Goal: Task Accomplishment & Management: Use online tool/utility

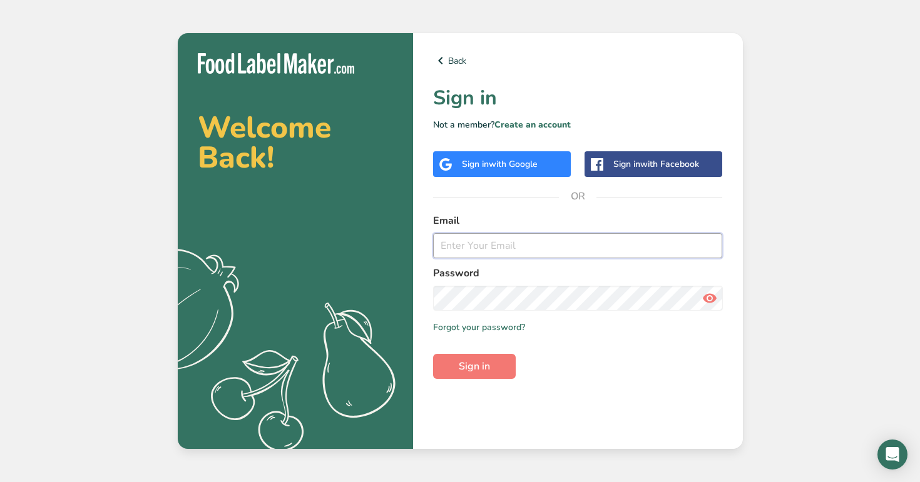
click at [504, 254] on input "email" at bounding box center [578, 245] width 290 height 25
type input "[EMAIL_ADDRESS][DOMAIN_NAME]"
click at [433, 354] on button "Sign in" at bounding box center [474, 366] width 83 height 25
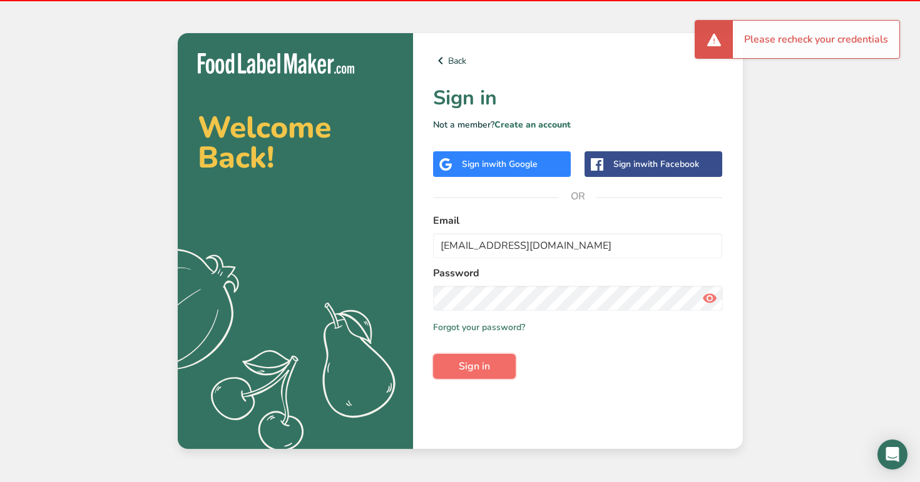
click at [493, 368] on button "Sign in" at bounding box center [474, 366] width 83 height 25
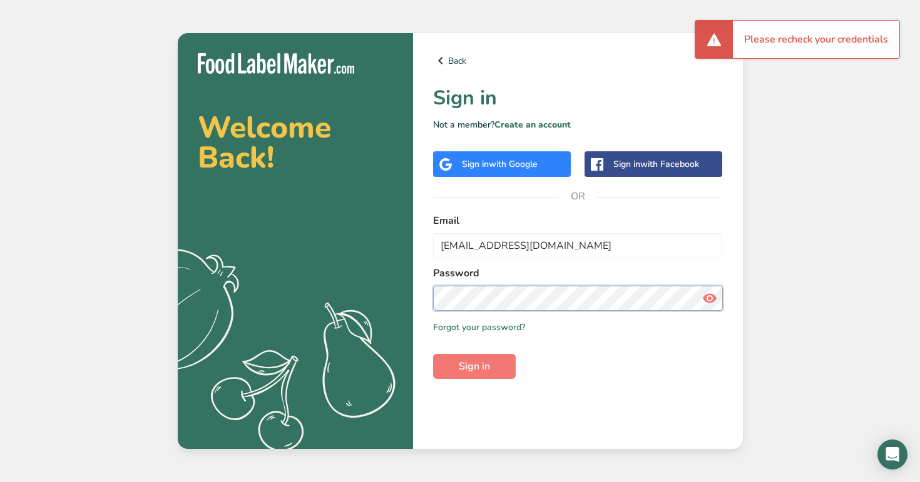
click at [340, 301] on section "Welcome Back! .a{fill:#f5f3ed;} Back Sign in Not a member? Create an account Si…" at bounding box center [460, 241] width 565 height 416
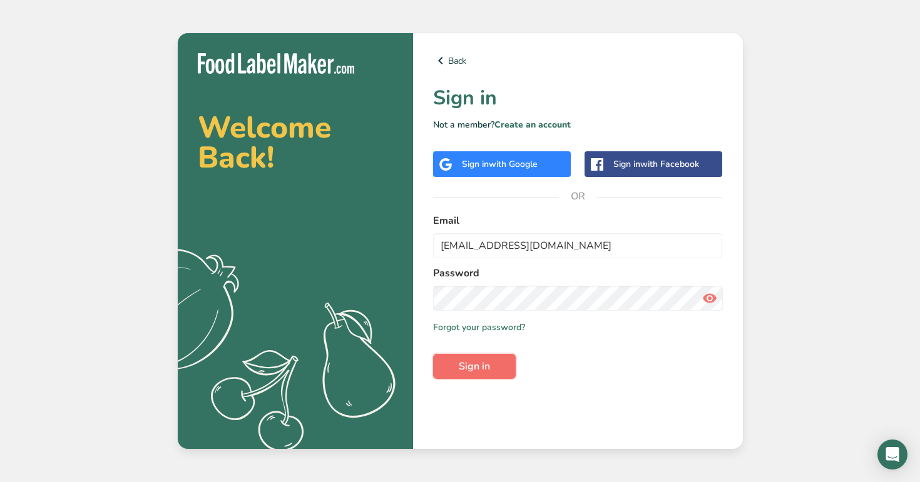
click at [491, 357] on button "Sign in" at bounding box center [474, 366] width 83 height 25
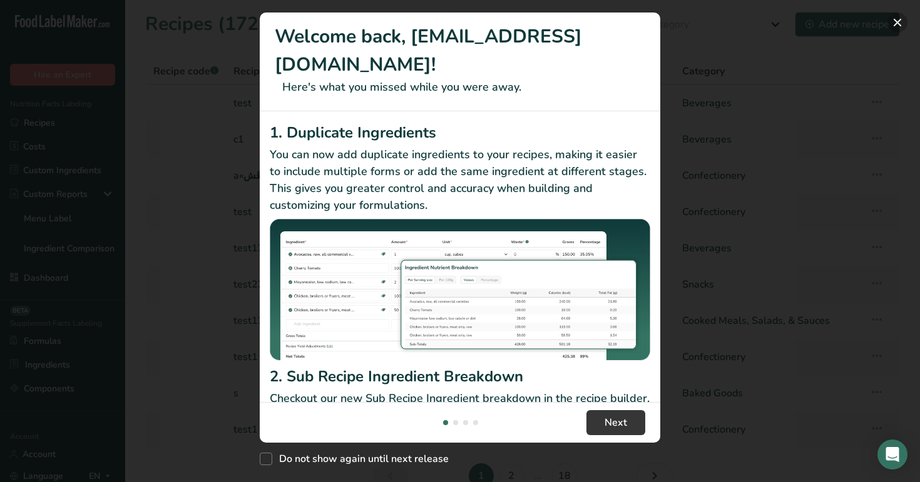
click at [893, 24] on button "New Features" at bounding box center [897, 23] width 20 height 20
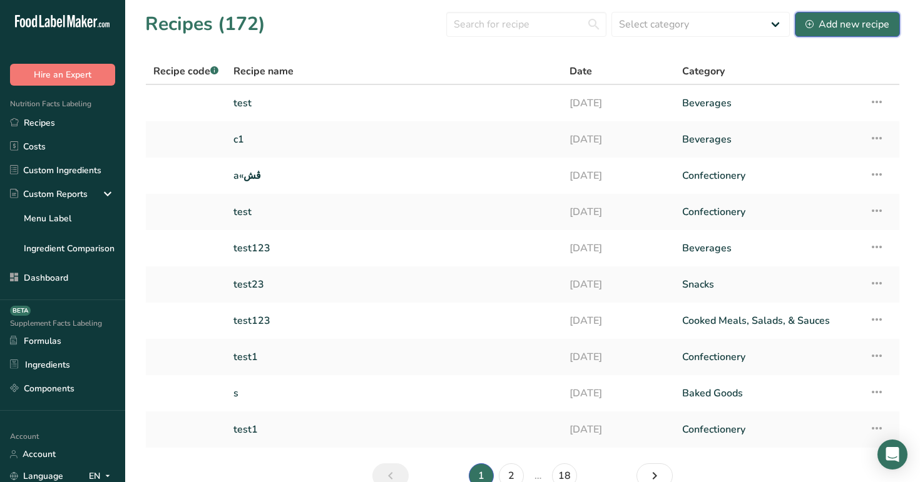
click at [810, 29] on div "Add new recipe" at bounding box center [847, 24] width 84 height 15
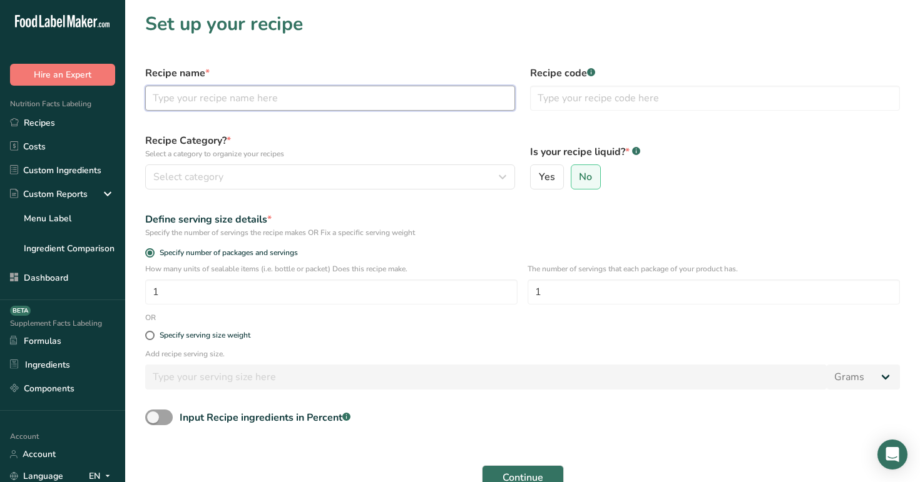
click at [444, 104] on input "text" at bounding box center [330, 98] width 370 height 25
type input "tesy"
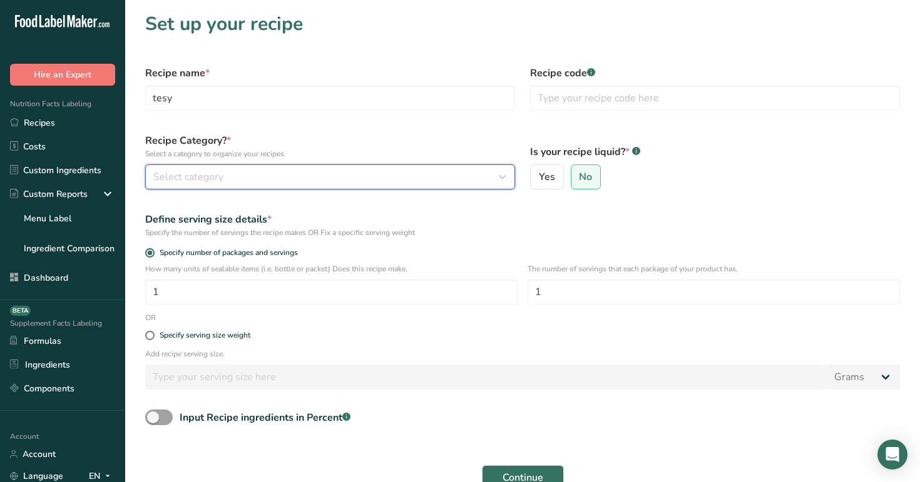
click at [398, 180] on div "Select category" at bounding box center [326, 177] width 346 height 15
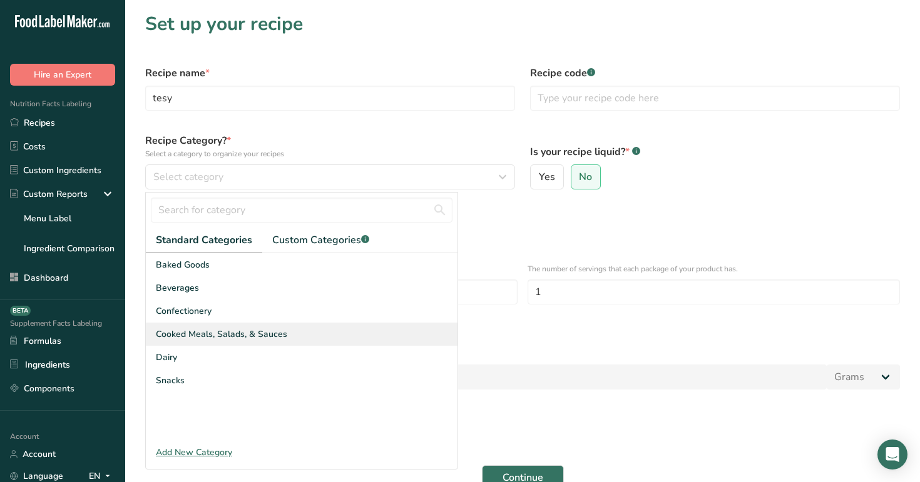
click at [346, 345] on div "Cooked Meals, Salads, & Sauces" at bounding box center [302, 334] width 312 height 23
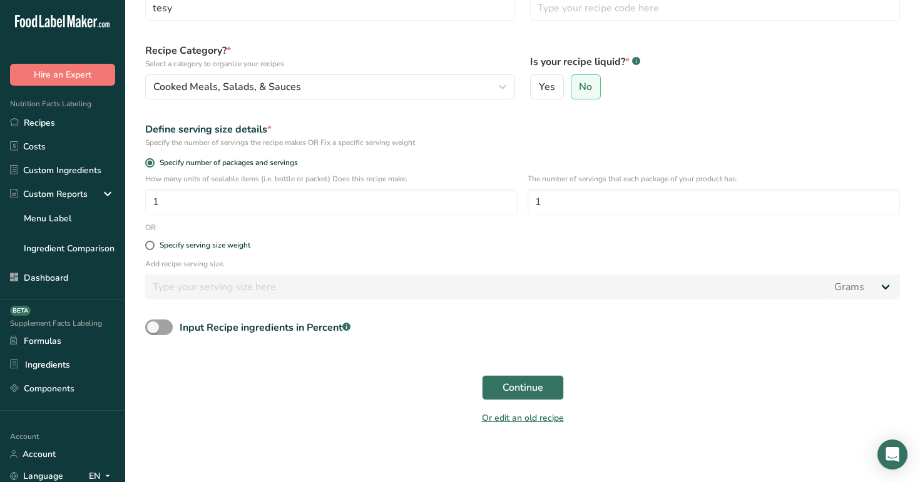
scroll to position [93, 0]
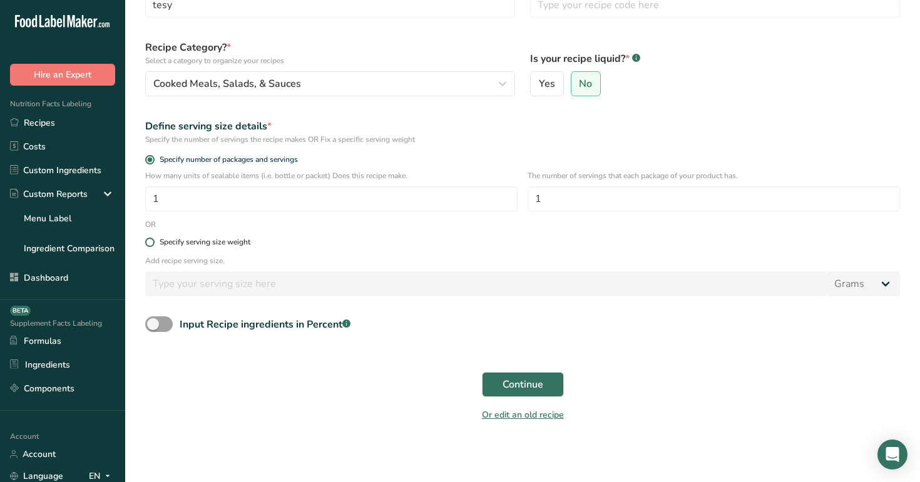
click at [149, 242] on span at bounding box center [149, 242] width 9 height 9
click at [149, 242] on input "Specify serving size weight" at bounding box center [149, 242] width 8 height 8
radio input "true"
radio input "false"
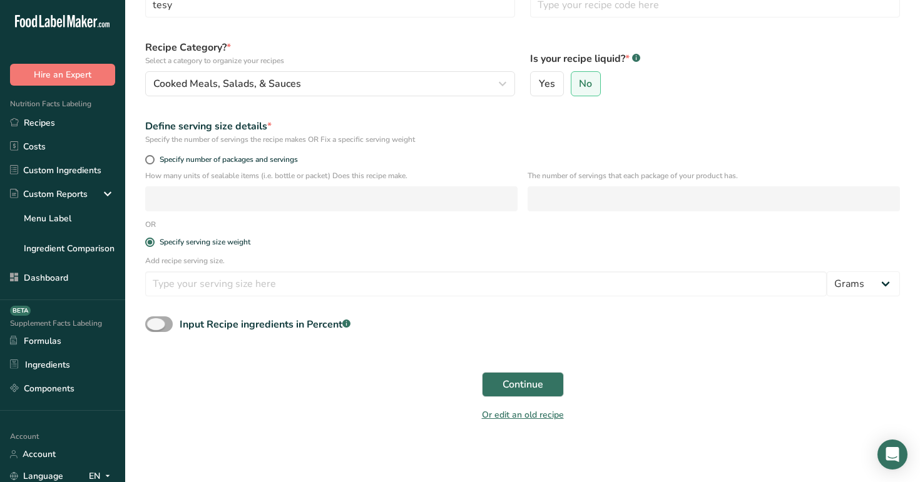
click at [160, 323] on span at bounding box center [159, 325] width 28 height 16
click at [153, 323] on input "Input Recipe ingredients in Percent .a-a{fill:#347362;}.b-a{fill:#fff;}" at bounding box center [149, 324] width 8 height 8
checkbox input "true"
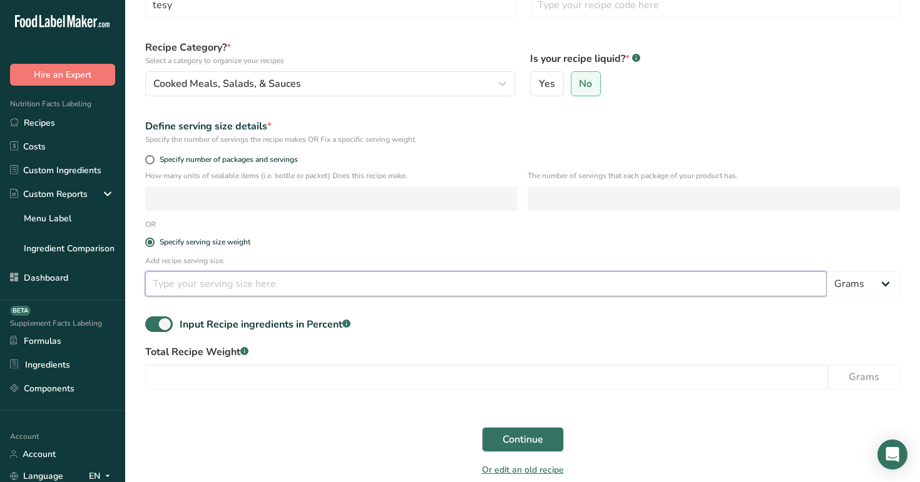
click at [186, 290] on input "number" at bounding box center [485, 283] width 681 height 25
type input "100"
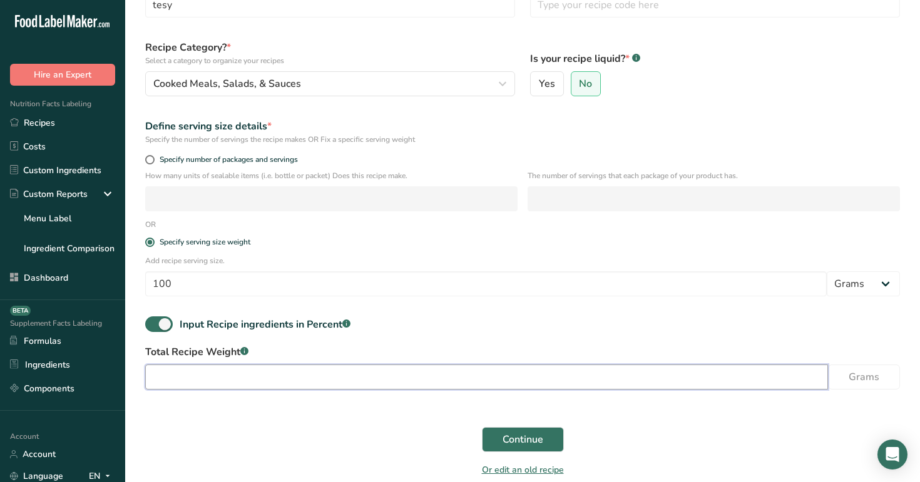
click at [217, 383] on input "number" at bounding box center [486, 377] width 683 height 25
type input "100"
click at [525, 449] on button "Continue" at bounding box center [523, 439] width 82 height 25
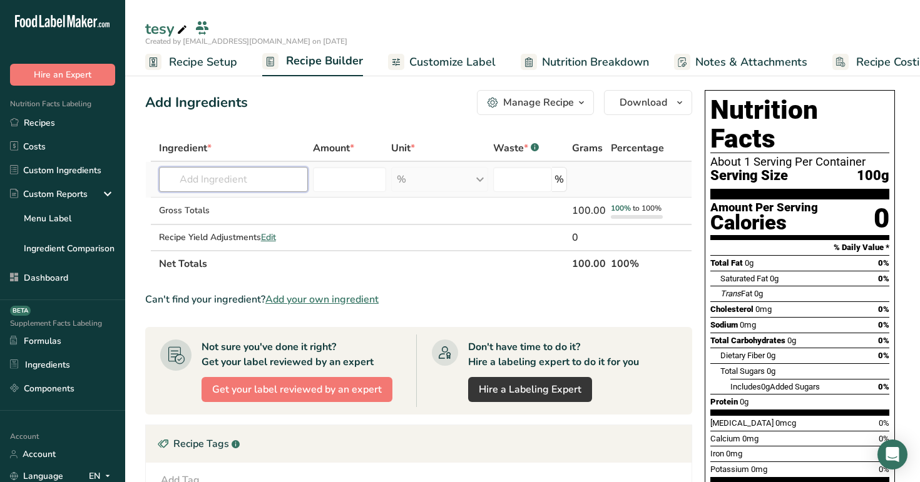
click at [243, 177] on input "text" at bounding box center [234, 179] width 150 height 25
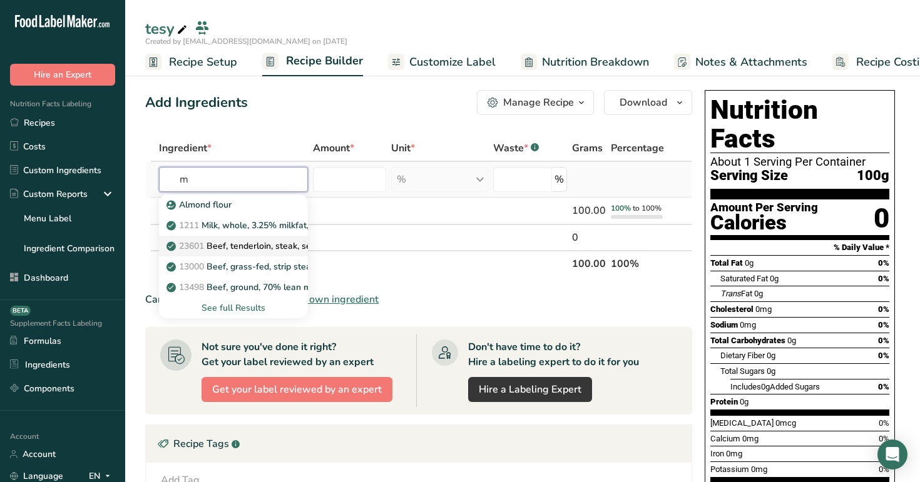
type input "m"
click at [251, 252] on p "13498 Beef, ground, 70% lean meat / 30% fat, raw" at bounding box center [276, 246] width 215 height 13
type input "Beef, ground, 70% lean meat / 30% fat, raw"
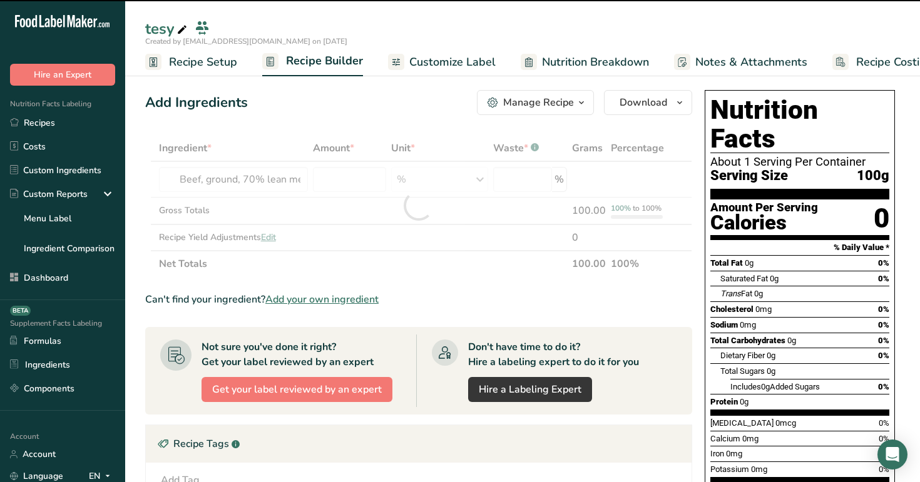
type input "0"
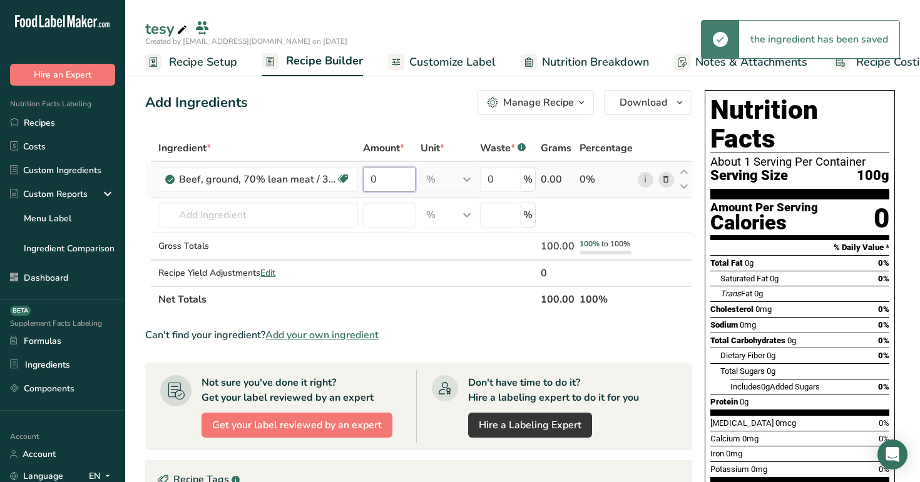
click at [383, 178] on input "0" at bounding box center [389, 179] width 53 height 25
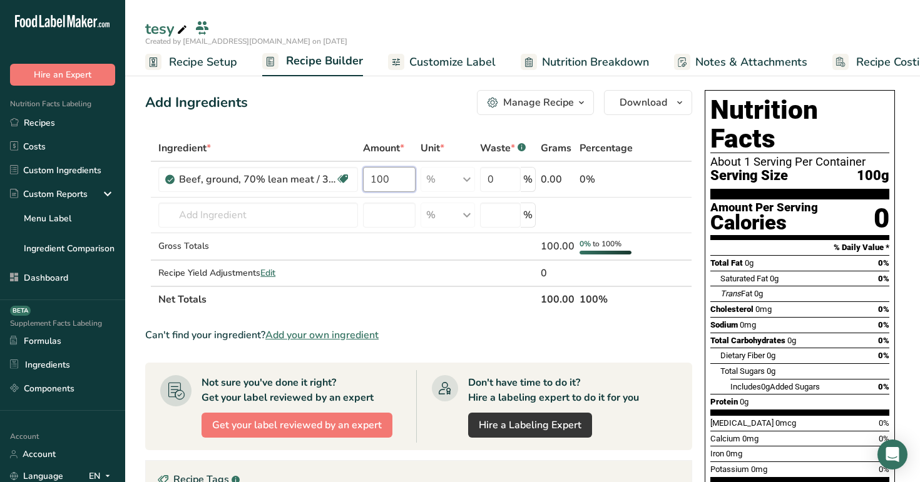
type input "100"
click at [455, 34] on div "tesy" at bounding box center [522, 29] width 794 height 23
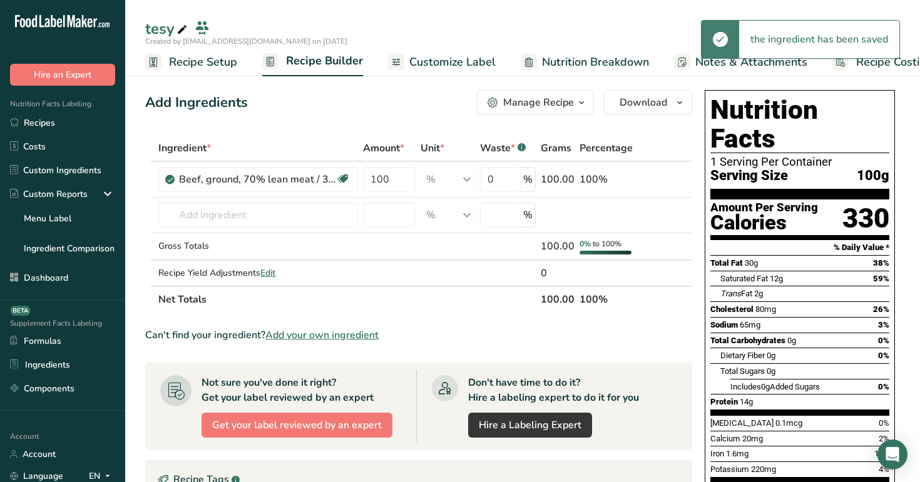
click at [211, 59] on span "Recipe Setup" at bounding box center [203, 62] width 68 height 17
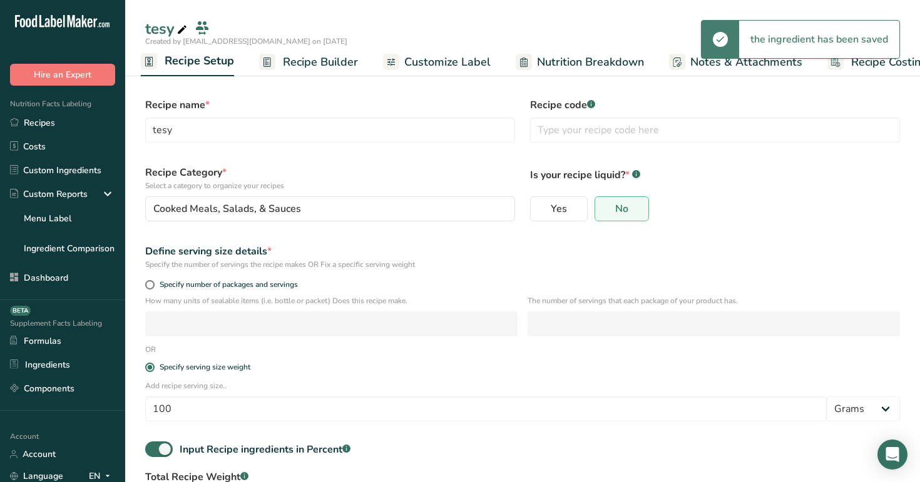
scroll to position [105, 0]
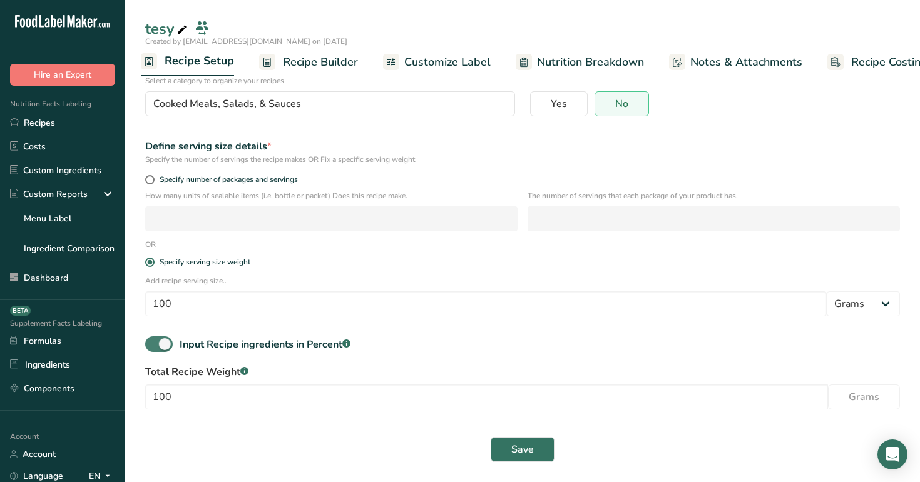
click at [166, 346] on span at bounding box center [159, 345] width 28 height 16
click at [153, 346] on input "Input Recipe ingredients in Percent .a-a{fill:#347362;}.b-a{fill:#fff;}" at bounding box center [149, 344] width 8 height 8
checkbox input "false"
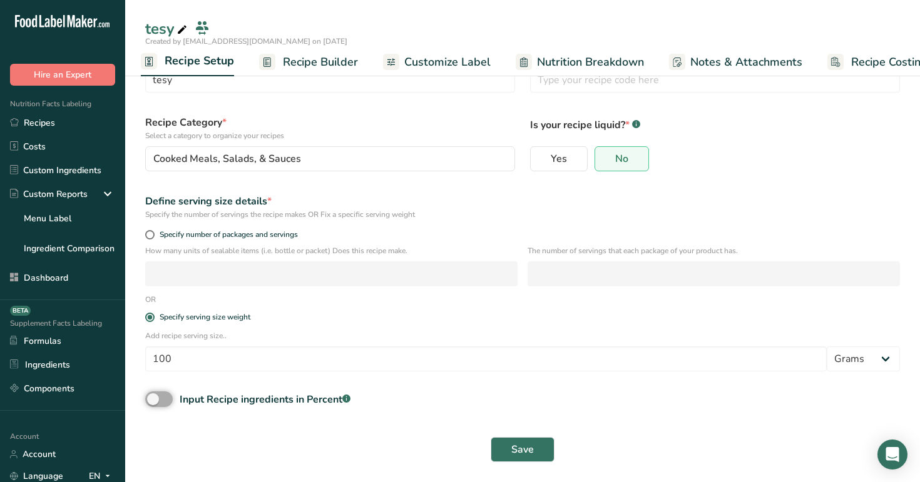
scroll to position [50, 0]
click at [524, 447] on span "Save" at bounding box center [522, 449] width 23 height 15
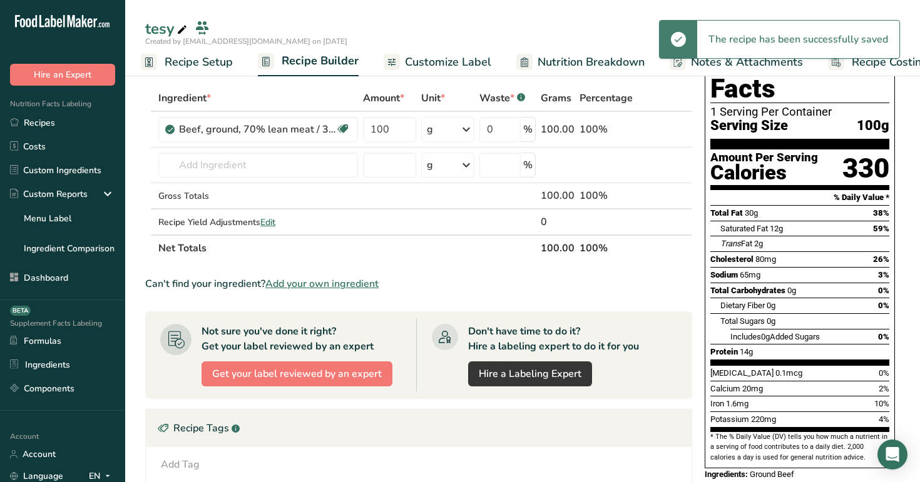
click at [181, 57] on span "Recipe Setup" at bounding box center [199, 62] width 68 height 17
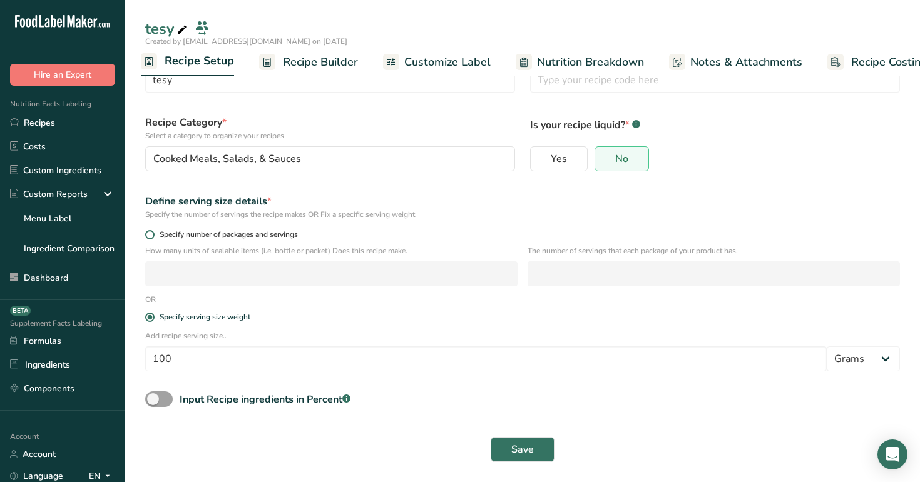
click at [191, 231] on span "Specify number of packages and servings" at bounding box center [226, 234] width 143 height 9
click at [153, 231] on input "Specify number of packages and servings" at bounding box center [149, 235] width 8 height 8
radio input "true"
radio input "false"
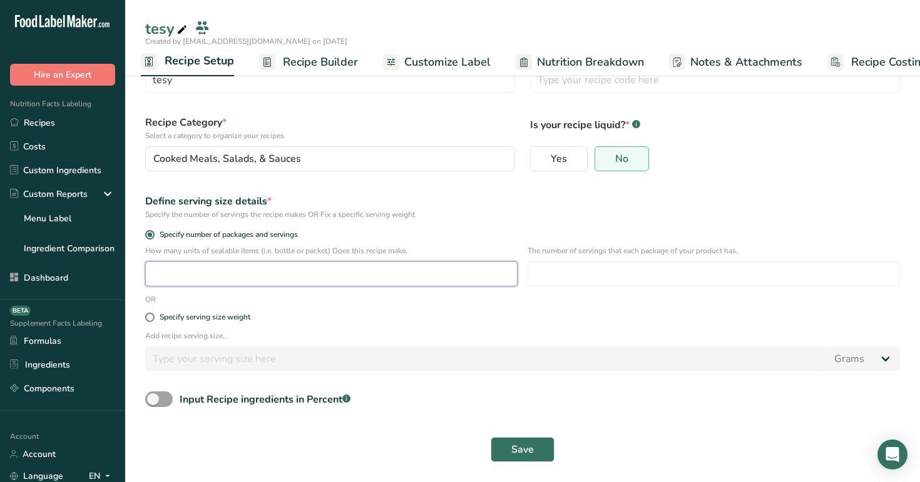
click at [245, 280] on input "number" at bounding box center [331, 273] width 372 height 25
type input "1"
click at [655, 276] on input "number" at bounding box center [713, 273] width 372 height 25
type input "1"
click at [526, 454] on span "Save" at bounding box center [522, 449] width 23 height 15
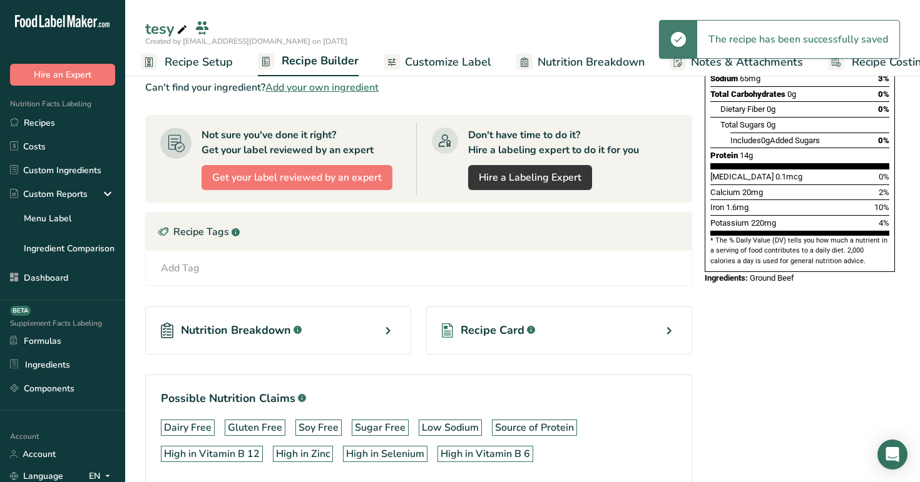
scroll to position [265, 0]
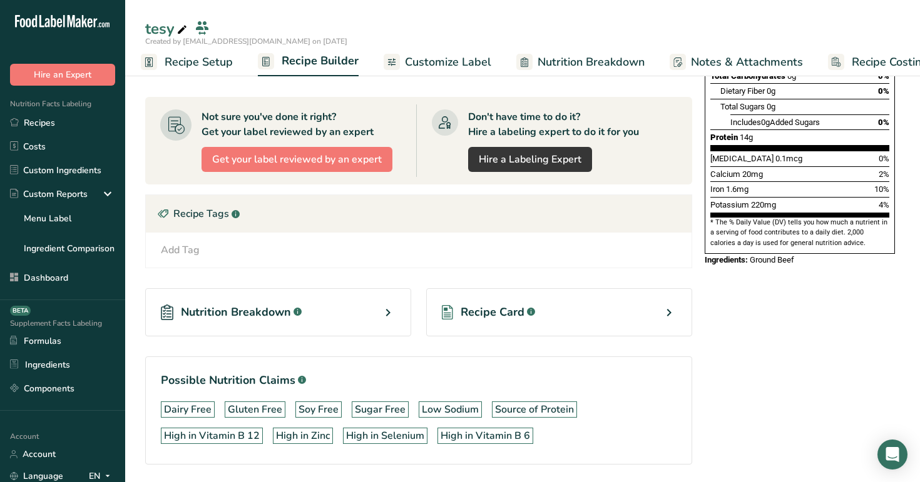
click at [192, 53] on link "Recipe Setup" at bounding box center [187, 62] width 92 height 28
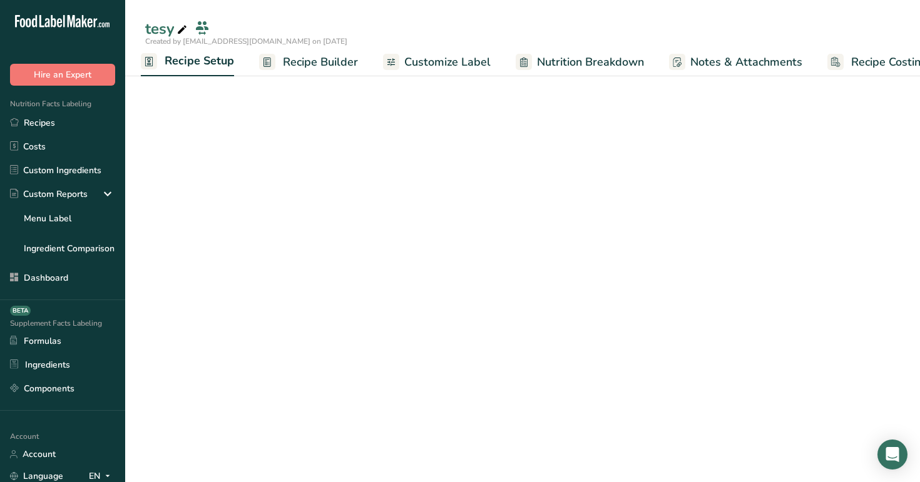
scroll to position [50, 0]
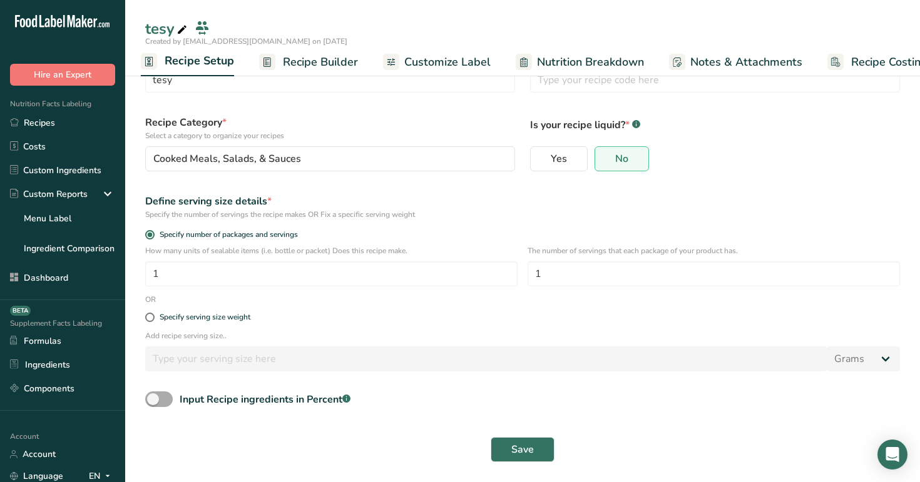
click at [210, 398] on div "Input Recipe ingredients in Percent .a-a{fill:#347362;}.b-a{fill:#fff;}" at bounding box center [265, 399] width 171 height 15
click at [153, 398] on input "Input Recipe ingredients in Percent .a-a{fill:#347362;}.b-a{fill:#fff;}" at bounding box center [149, 399] width 8 height 8
checkbox input "true"
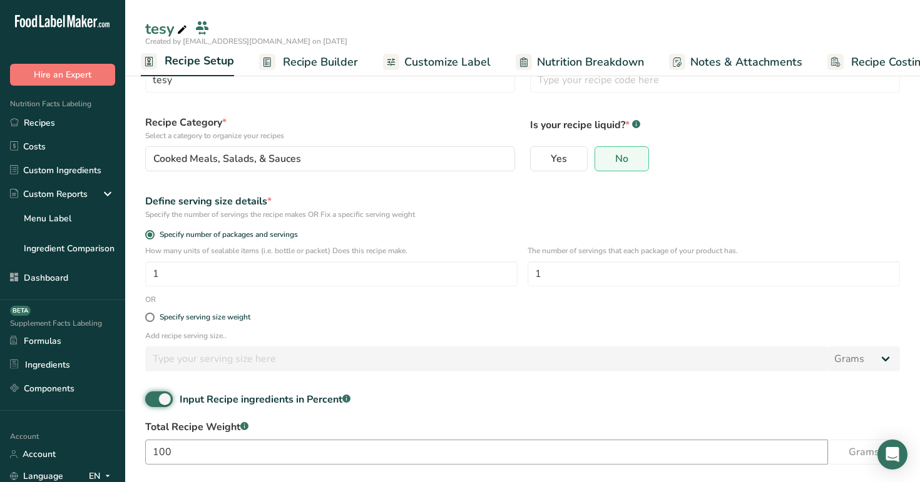
scroll to position [105, 0]
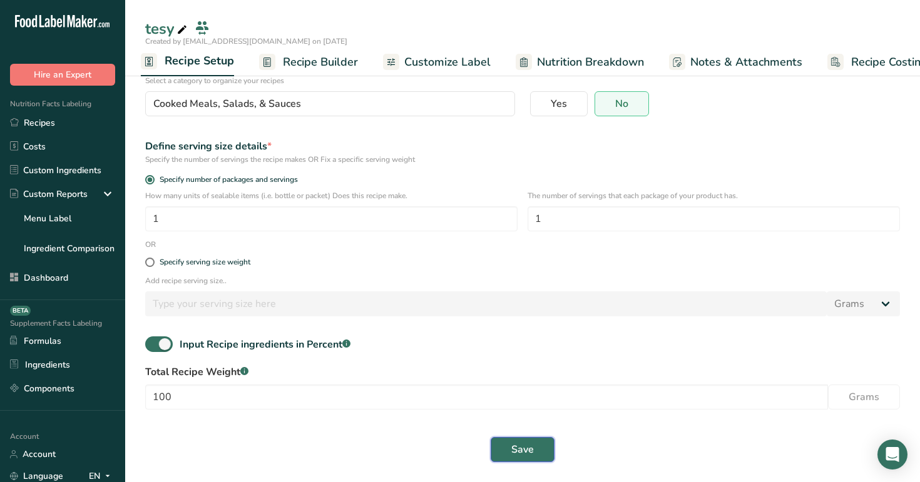
click at [519, 452] on span "Save" at bounding box center [522, 449] width 23 height 15
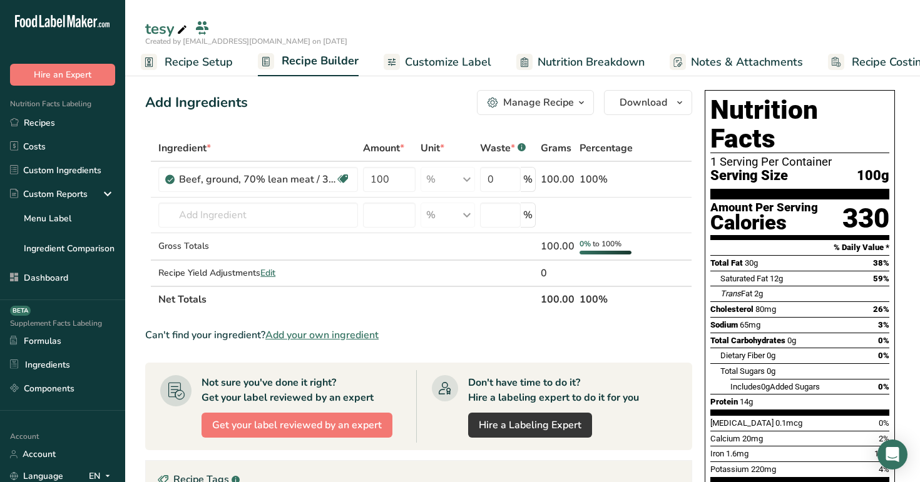
click at [212, 56] on span "Recipe Setup" at bounding box center [199, 62] width 68 height 17
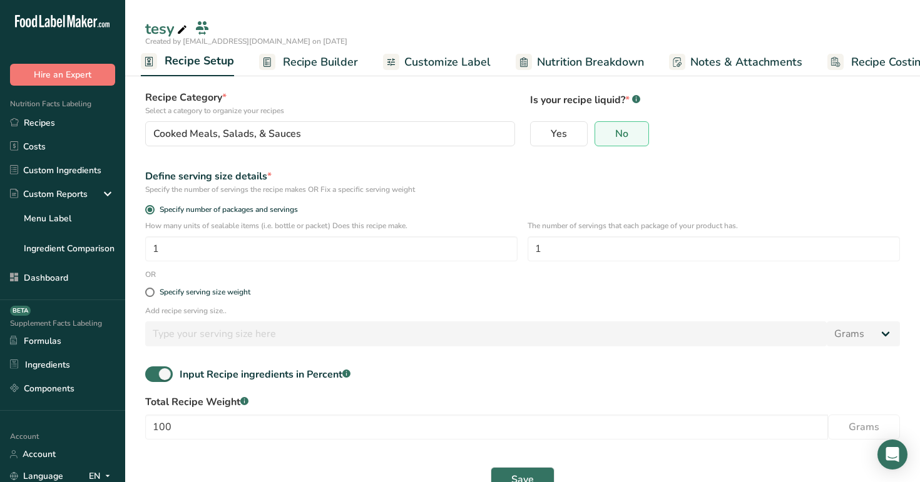
scroll to position [105, 0]
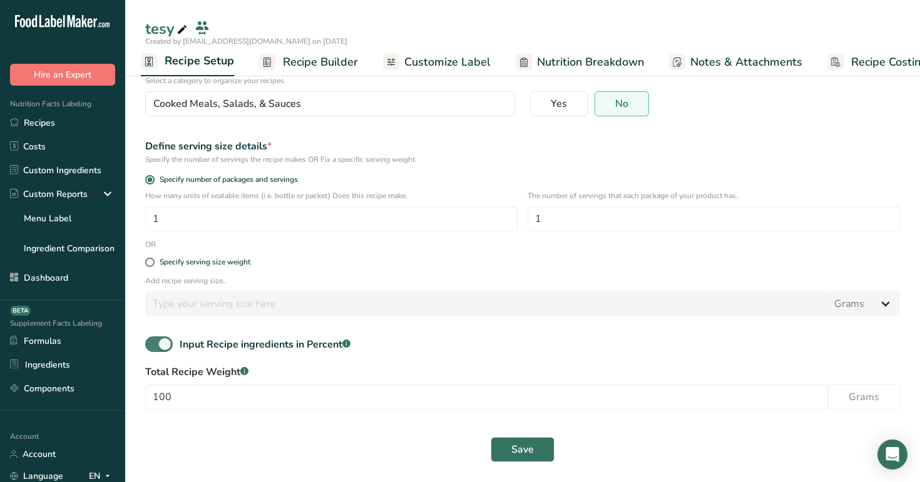
click at [158, 339] on span at bounding box center [159, 345] width 28 height 16
click at [153, 340] on input "Input Recipe ingredients in Percent .a-a{fill:#347362;}.b-a{fill:#fff;}" at bounding box center [149, 344] width 8 height 8
checkbox input "false"
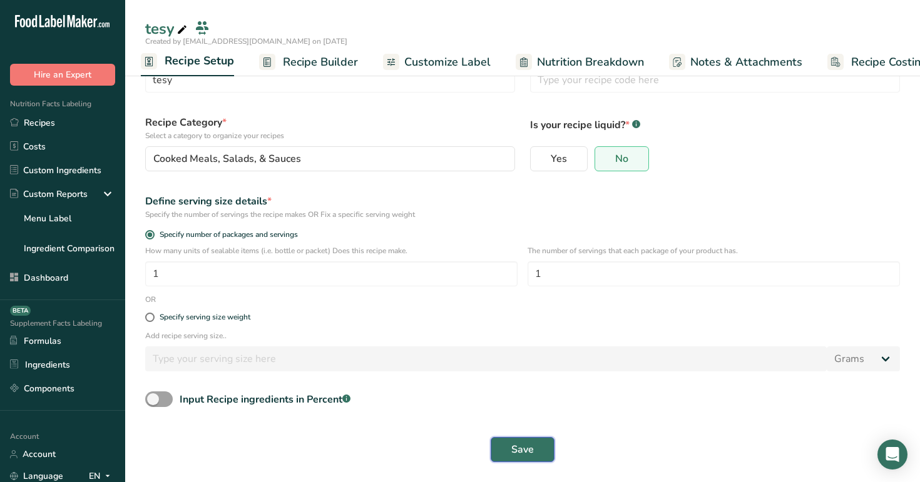
click at [526, 451] on span "Save" at bounding box center [522, 449] width 23 height 15
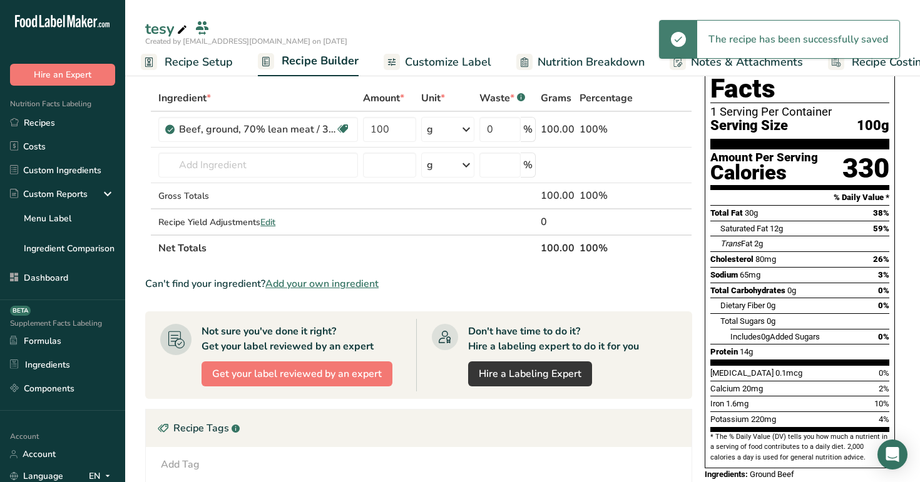
click at [211, 57] on span "Recipe Setup" at bounding box center [199, 62] width 68 height 17
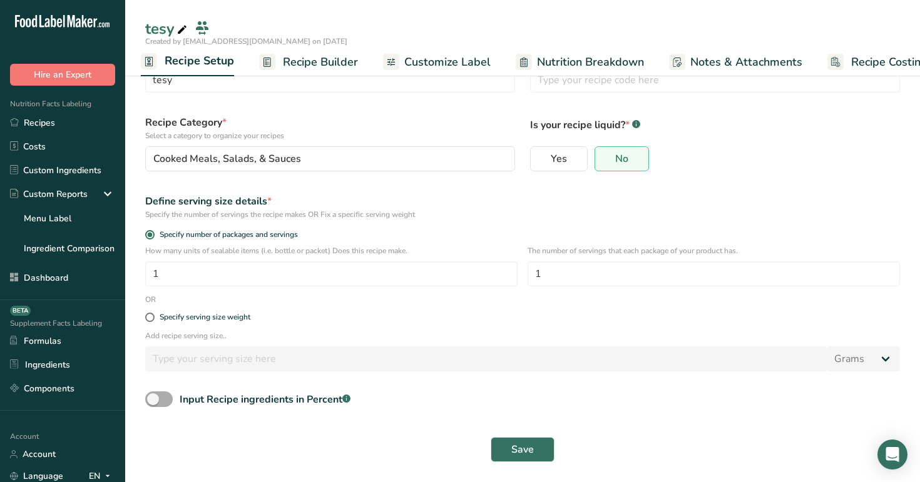
click at [156, 394] on span at bounding box center [159, 400] width 28 height 16
click at [153, 395] on input "Input Recipe ingredients in Percent .a-a{fill:#347362;}.b-a{fill:#fff;}" at bounding box center [149, 399] width 8 height 8
checkbox input "true"
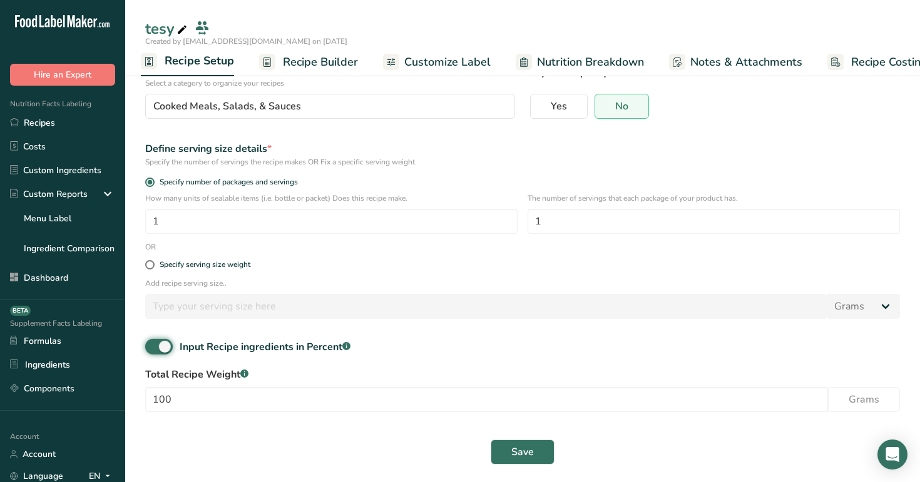
scroll to position [105, 0]
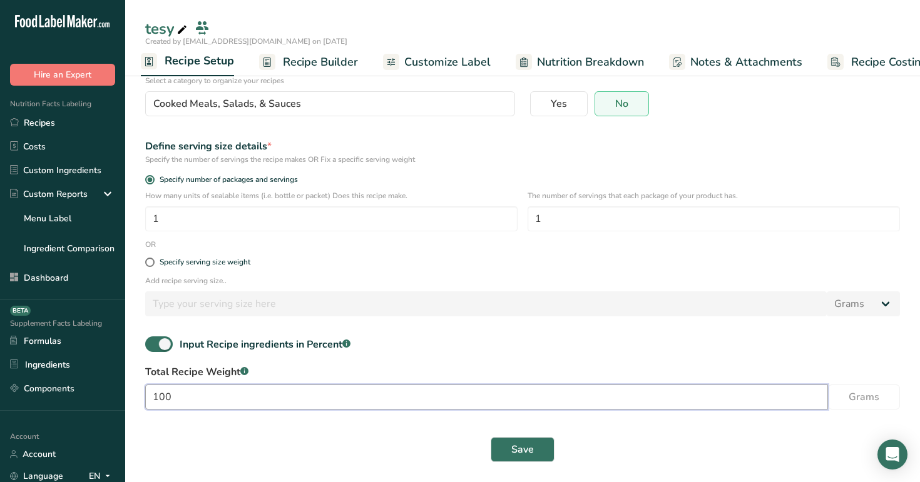
click at [290, 395] on input "100" at bounding box center [486, 397] width 683 height 25
type input "1001"
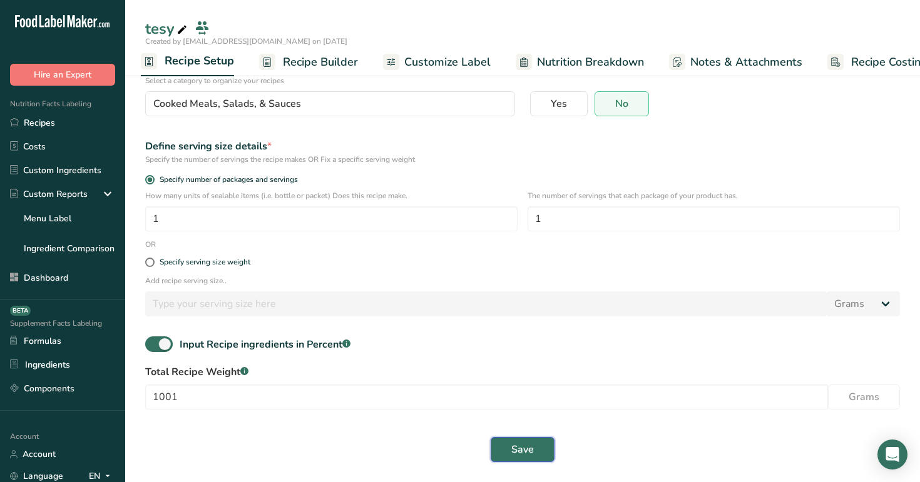
click at [517, 457] on span "Save" at bounding box center [522, 449] width 23 height 15
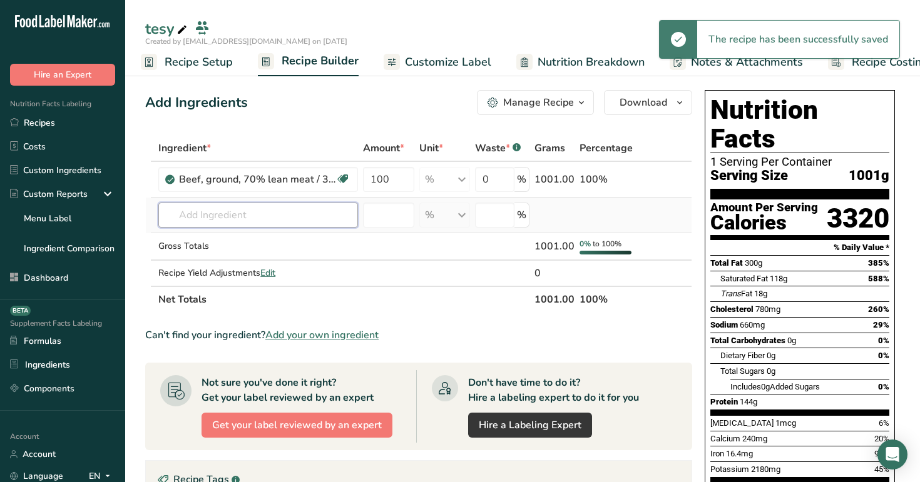
click at [278, 221] on input "text" at bounding box center [258, 215] width 200 height 25
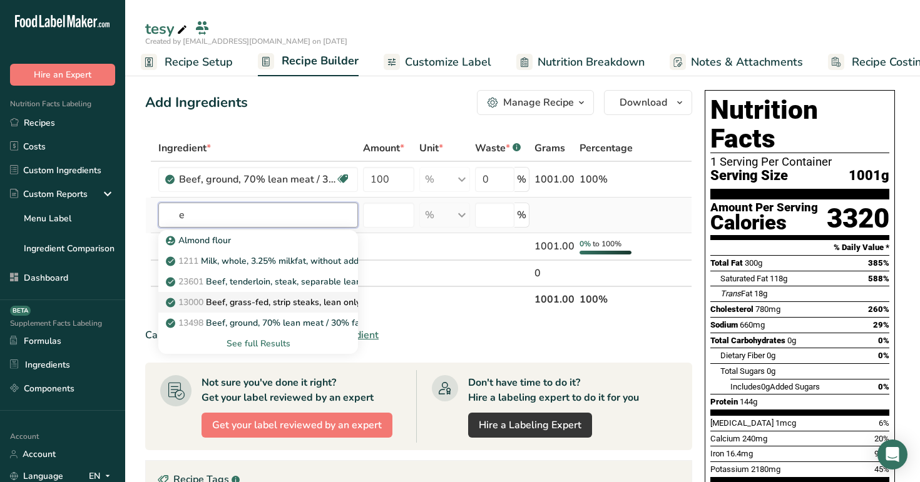
type input "e"
click at [274, 304] on p "13000 Beef, grass-fed, strip steaks, lean only, raw" at bounding box center [273, 302] width 211 height 13
type input "Beef, grass-fed, strip steaks, lean only, raw"
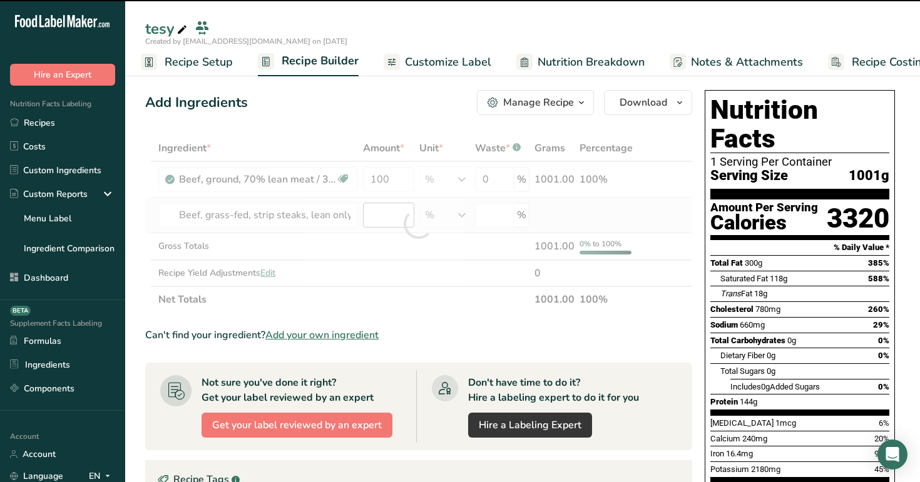
type input "0"
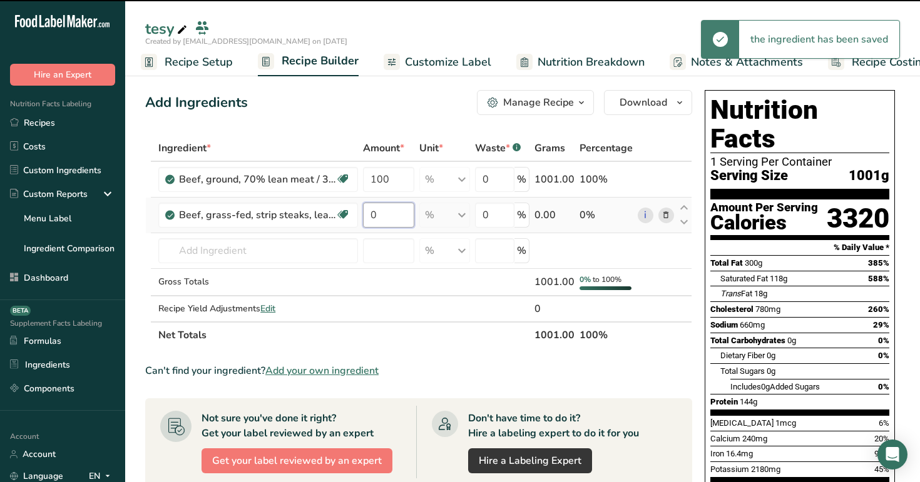
click at [396, 212] on input "0" at bounding box center [388, 215] width 51 height 25
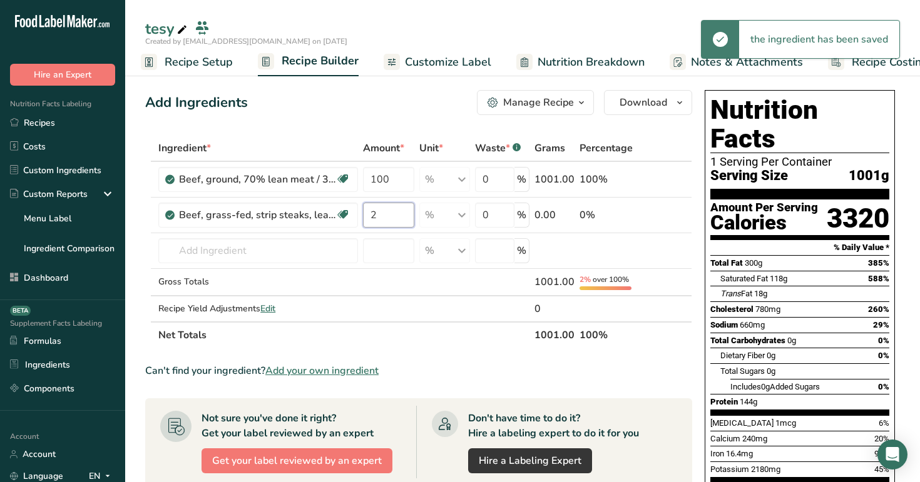
type input "2"
click at [422, 92] on div "Add Ingredients Manage Recipe Delete Recipe Duplicate Recipe Scale Recipe Save …" at bounding box center [418, 102] width 547 height 25
click at [253, 257] on input "text" at bounding box center [258, 250] width 200 height 25
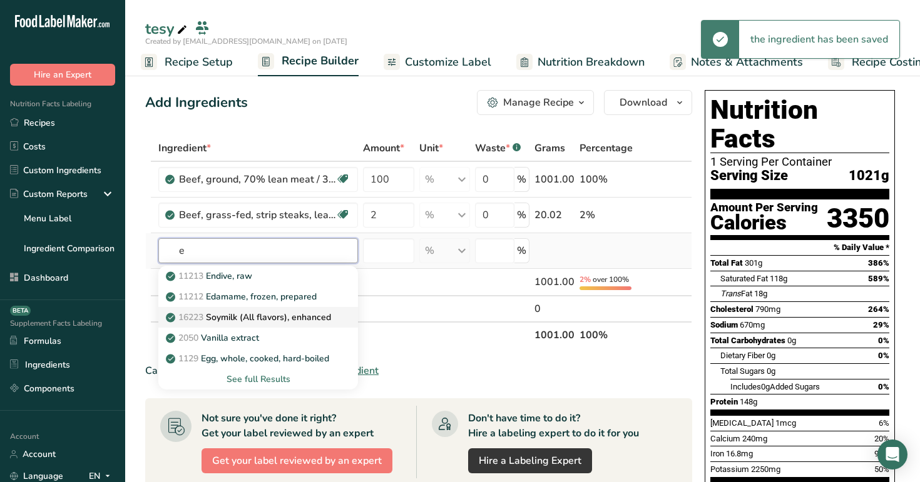
type input "e"
click at [273, 322] on p "16223 Soymilk (All flavors), enhanced" at bounding box center [249, 317] width 163 height 13
type input "Soymilk (All flavors), enhanced"
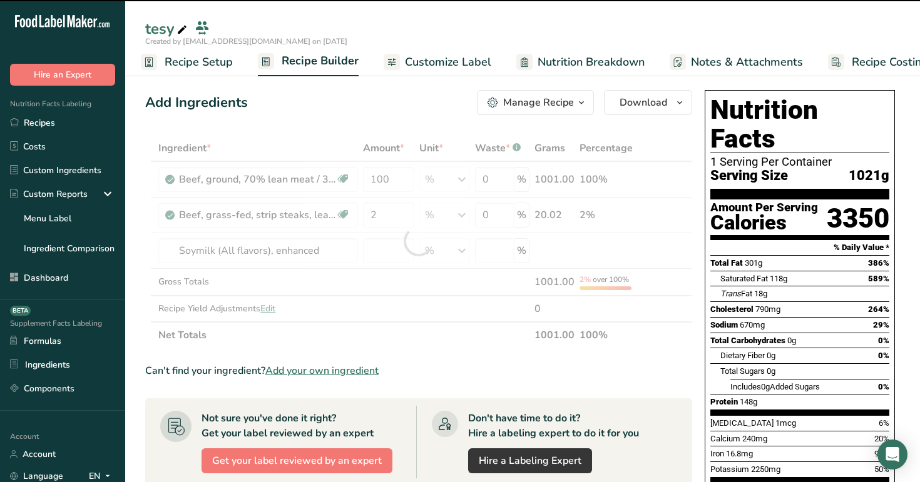
type input "0"
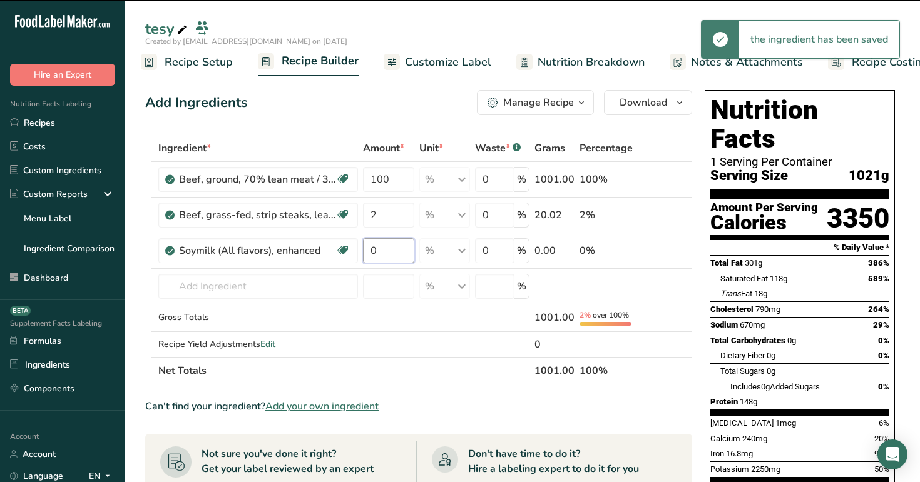
click at [386, 253] on input "0" at bounding box center [388, 250] width 51 height 25
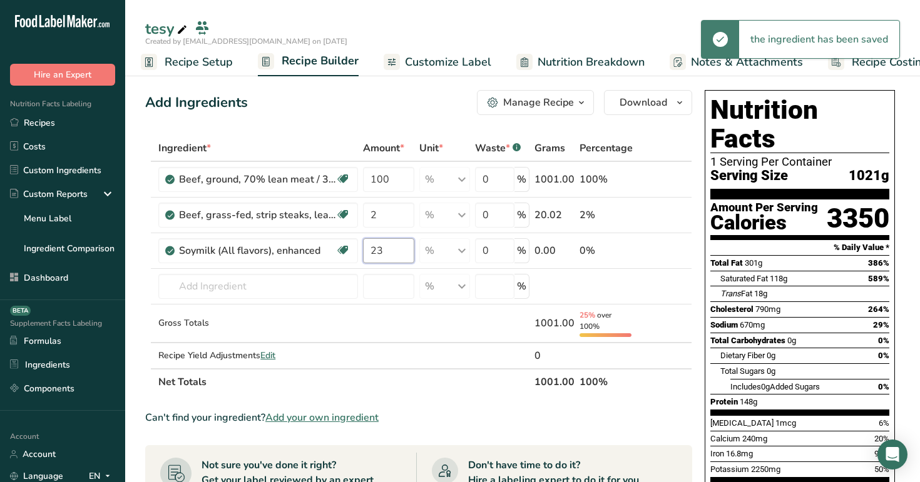
type input "23"
click at [390, 111] on div "Add Ingredients Manage Recipe Delete Recipe Duplicate Recipe Scale Recipe Save …" at bounding box center [418, 102] width 547 height 25
click at [381, 175] on input "100" at bounding box center [388, 179] width 51 height 25
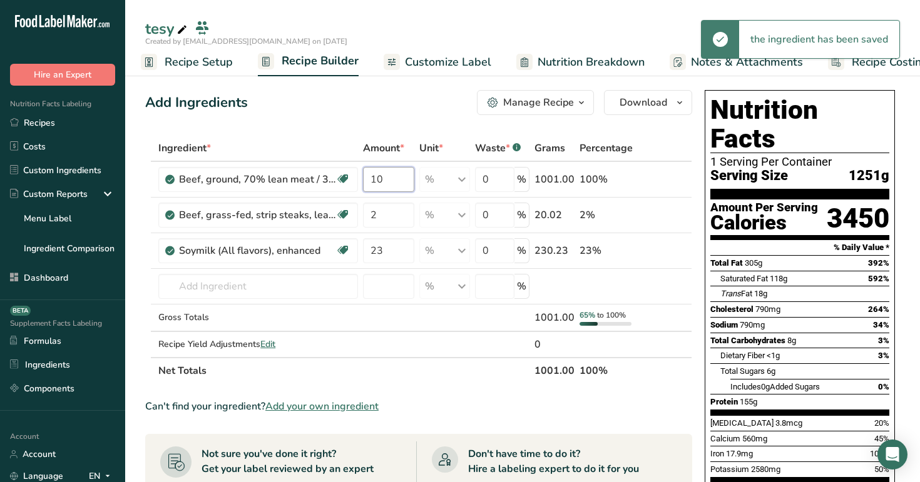
type input "10"
click at [393, 117] on div "Add Ingredients Manage Recipe Delete Recipe Duplicate Recipe Scale Recipe Save …" at bounding box center [422, 489] width 554 height 809
click at [245, 290] on input "text" at bounding box center [258, 286] width 200 height 25
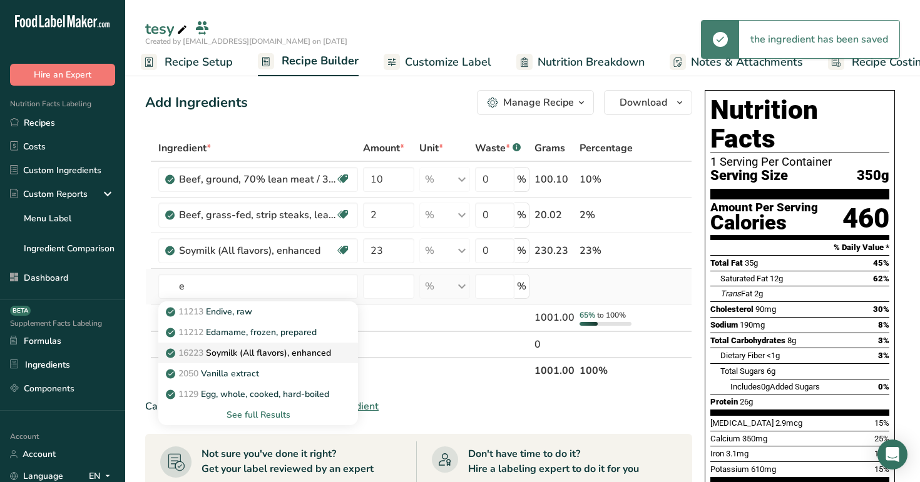
click at [260, 348] on p "16223 Soymilk (All flavors), enhanced" at bounding box center [249, 353] width 163 height 13
type input "Soymilk (All flavors), enhanced"
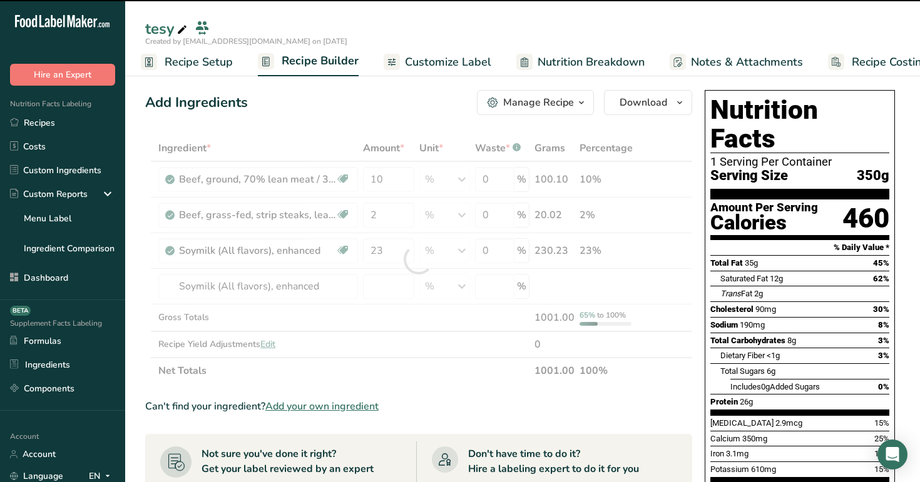
type input "0"
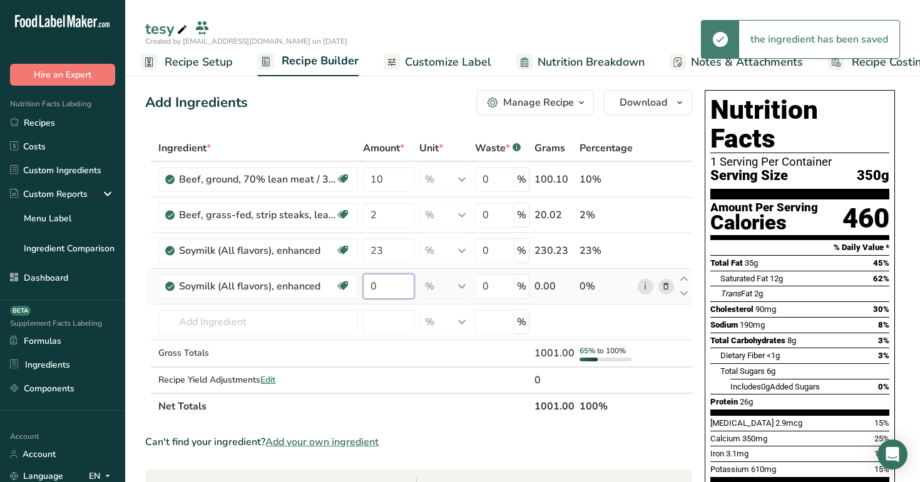
click at [387, 293] on input "0" at bounding box center [388, 286] width 51 height 25
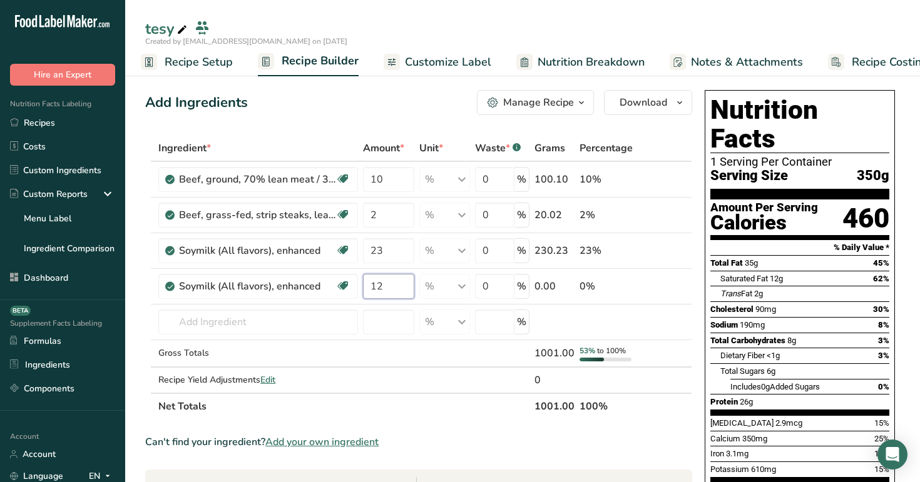
type input "12"
click at [289, 318] on input "text" at bounding box center [258, 322] width 200 height 25
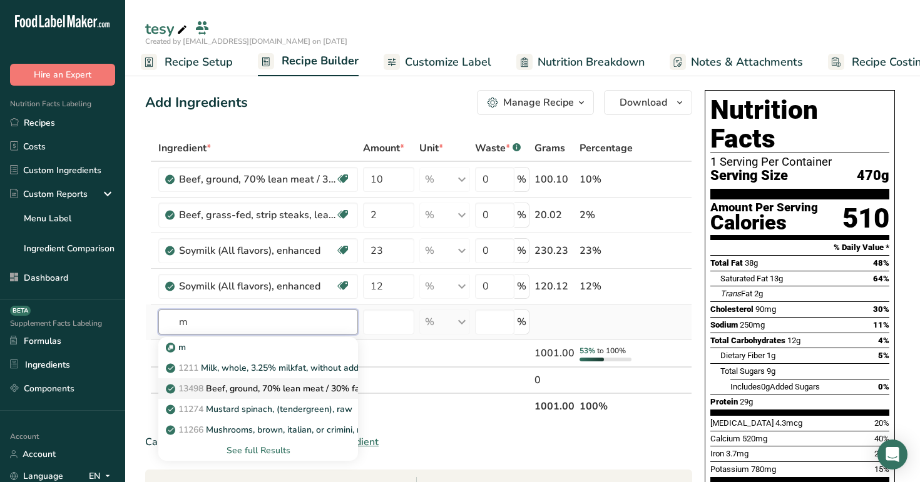
type input "m"
click at [297, 395] on link "13498 Beef, ground, 70% lean meat / 30% fat, raw" at bounding box center [258, 388] width 200 height 21
type input "Beef, ground, 70% lean meat / 30% fat, raw"
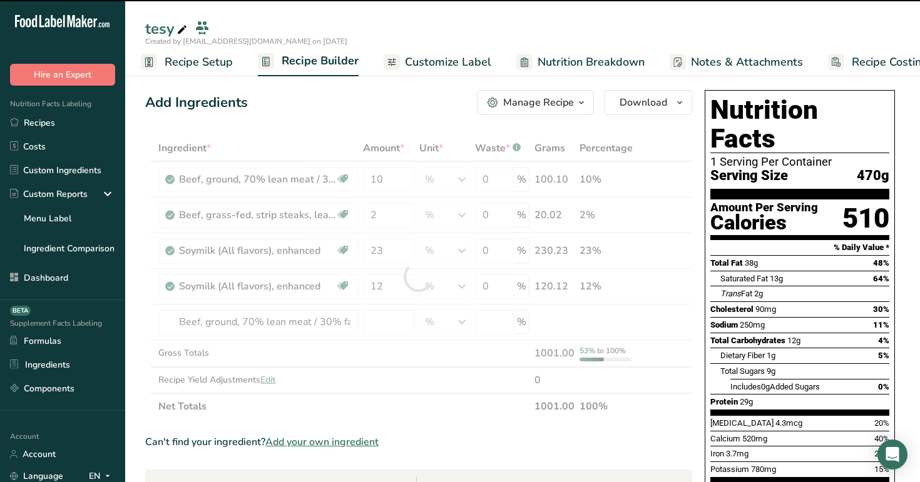
type input "0"
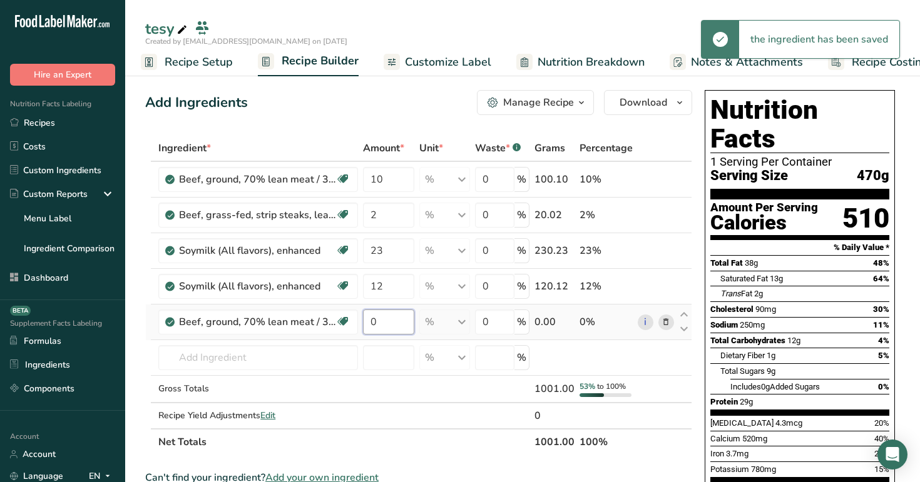
click at [392, 333] on input "0" at bounding box center [388, 322] width 51 height 25
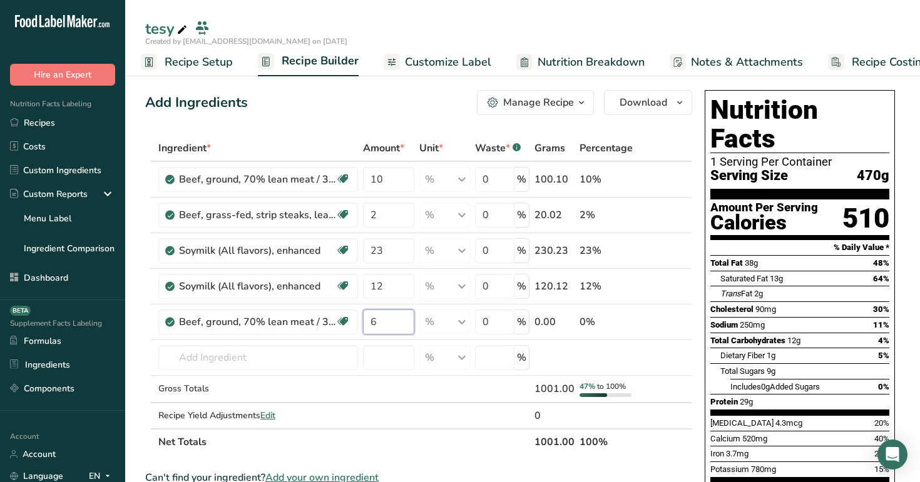
type input "6"
click at [403, 95] on div "Add Ingredients Manage Recipe Delete Recipe Duplicate Recipe Scale Recipe Save …" at bounding box center [418, 102] width 547 height 25
click at [282, 353] on input "text" at bounding box center [258, 357] width 200 height 25
click at [205, 57] on span "Recipe Setup" at bounding box center [199, 62] width 68 height 17
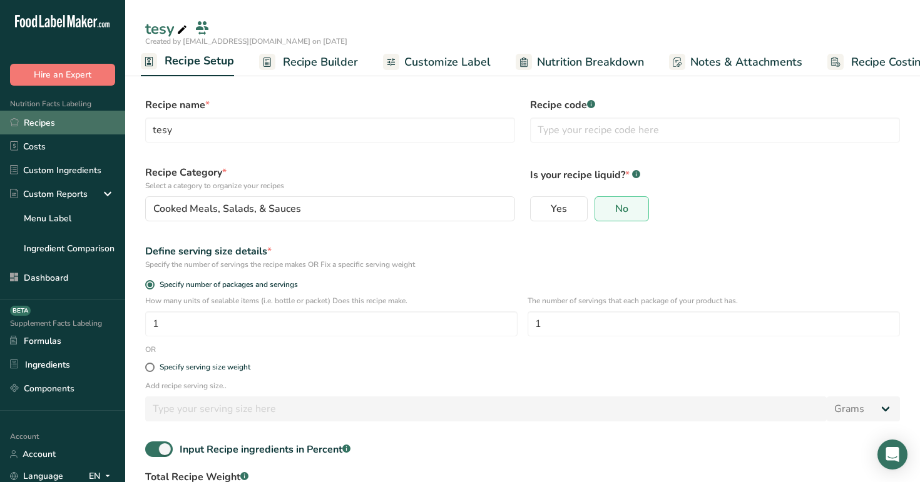
click at [55, 119] on link "Recipes" at bounding box center [62, 123] width 125 height 24
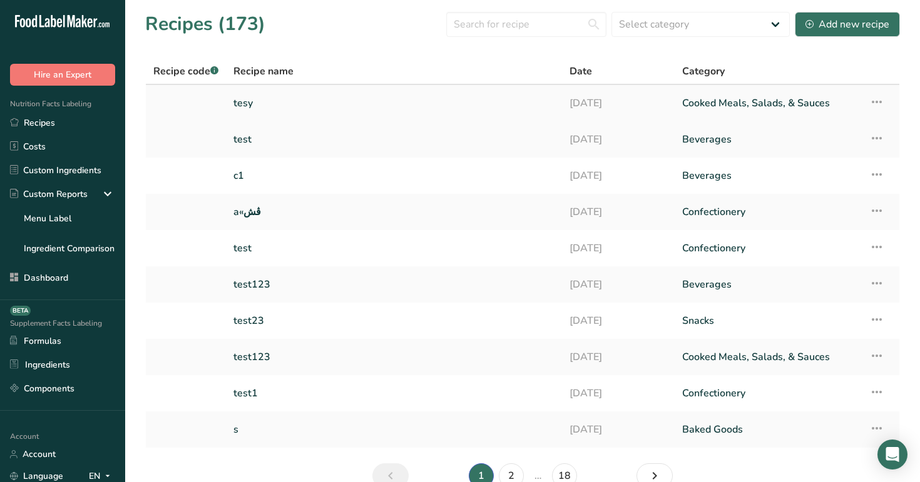
click at [298, 96] on link "tesy" at bounding box center [393, 103] width 321 height 26
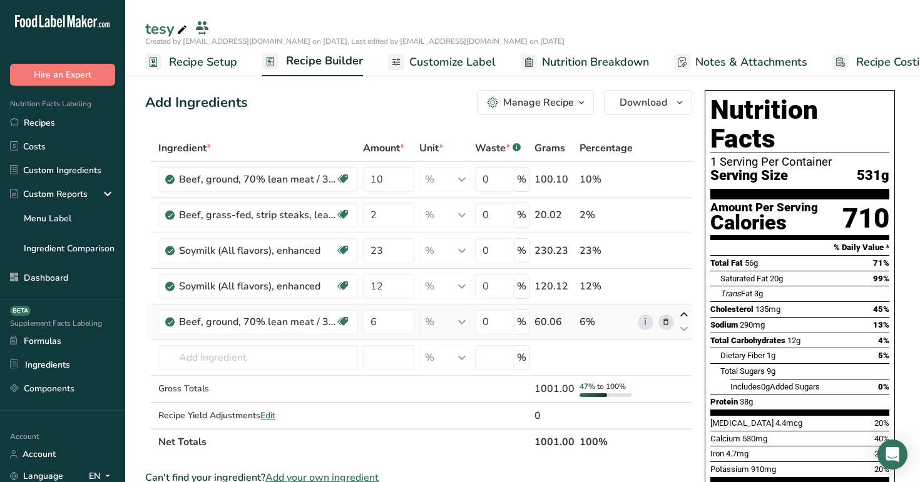
click at [686, 314] on icon at bounding box center [683, 314] width 15 height 9
type input "6"
type input "12"
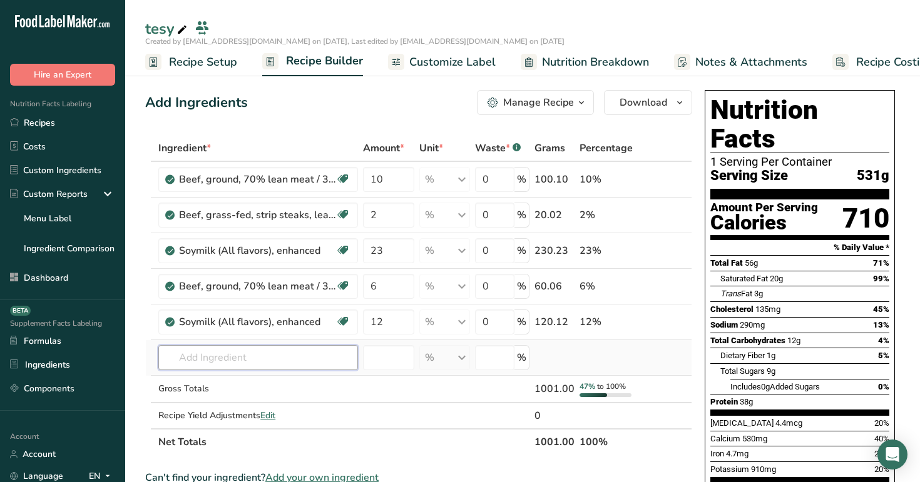
click at [317, 358] on input "text" at bounding box center [258, 357] width 200 height 25
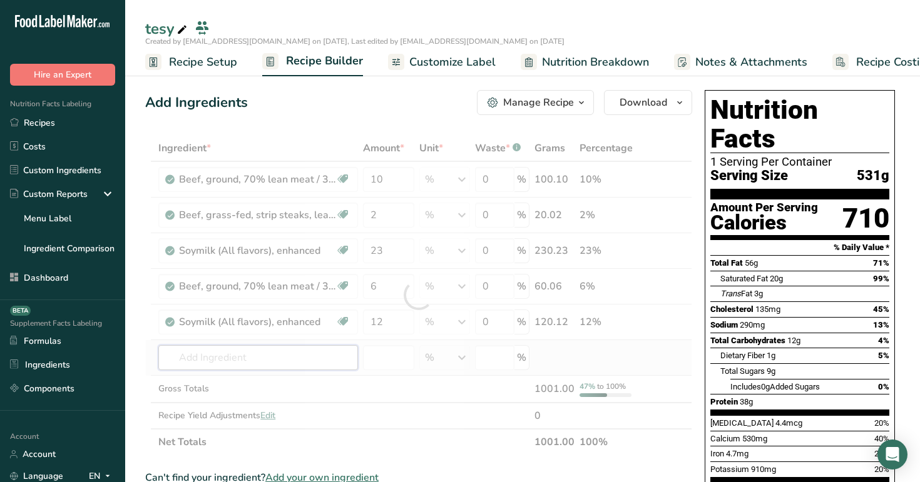
type input "m"
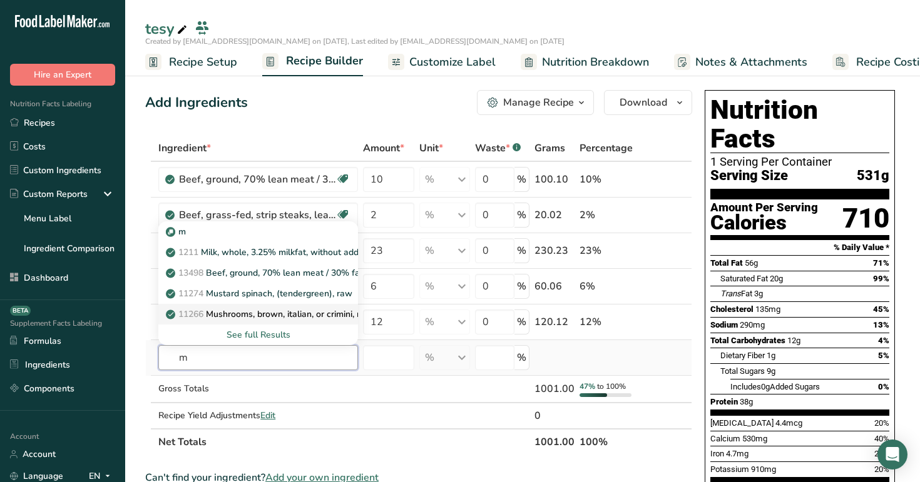
type input "m"
click at [266, 310] on p "11266 Mushrooms, brown, italian, or crimini, raw" at bounding box center [270, 314] width 204 height 13
type input "Mushrooms, brown, italian, or crimini, raw"
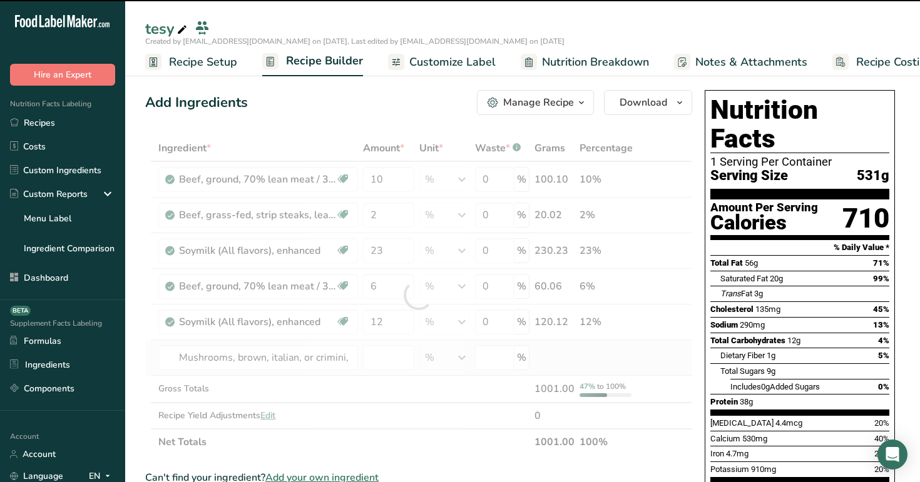
type input "0"
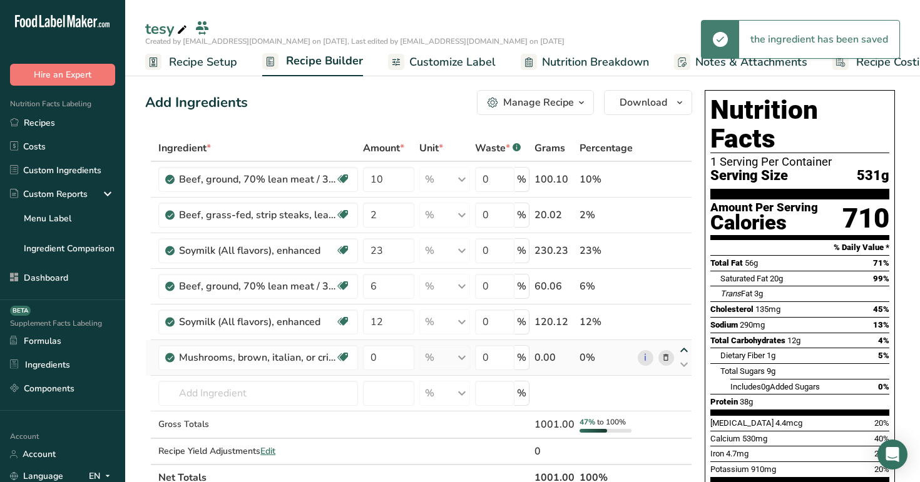
click at [686, 347] on icon at bounding box center [683, 350] width 15 height 9
type input "0"
type input "12"
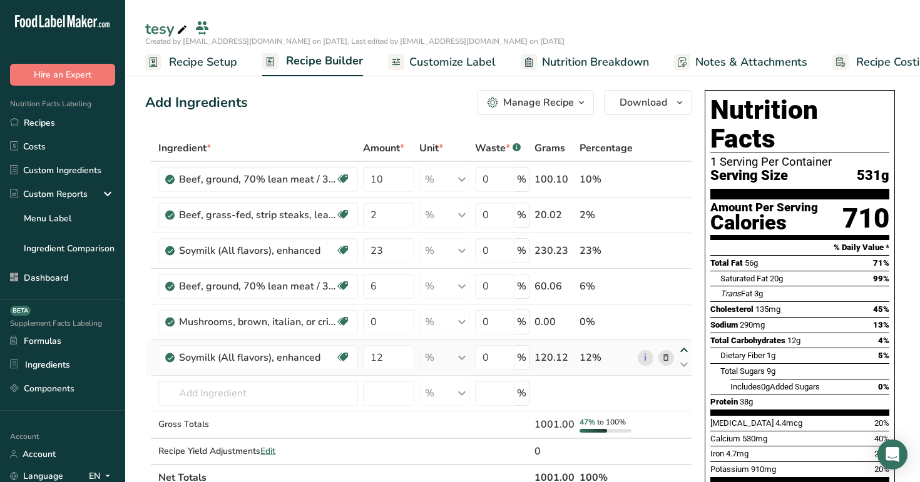
click at [683, 348] on icon at bounding box center [683, 350] width 15 height 9
type input "12"
type input "0"
click at [325, 389] on input "text" at bounding box center [258, 393] width 200 height 25
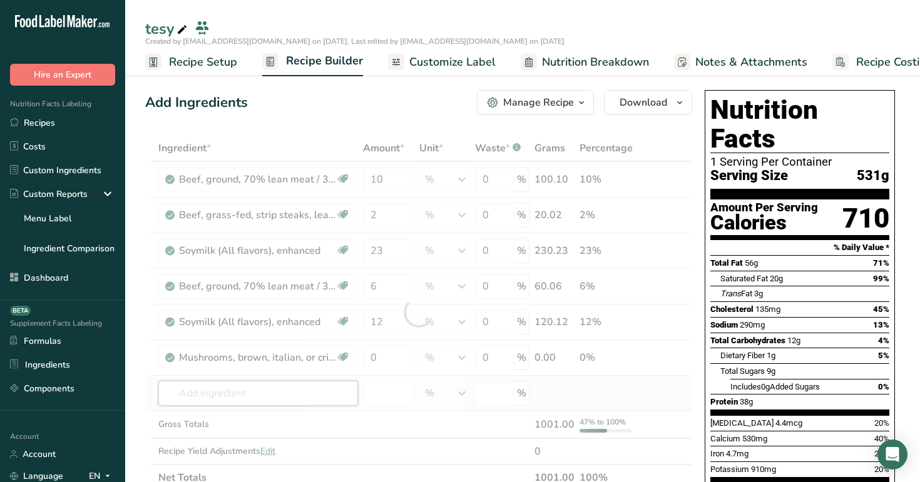
type input "m"
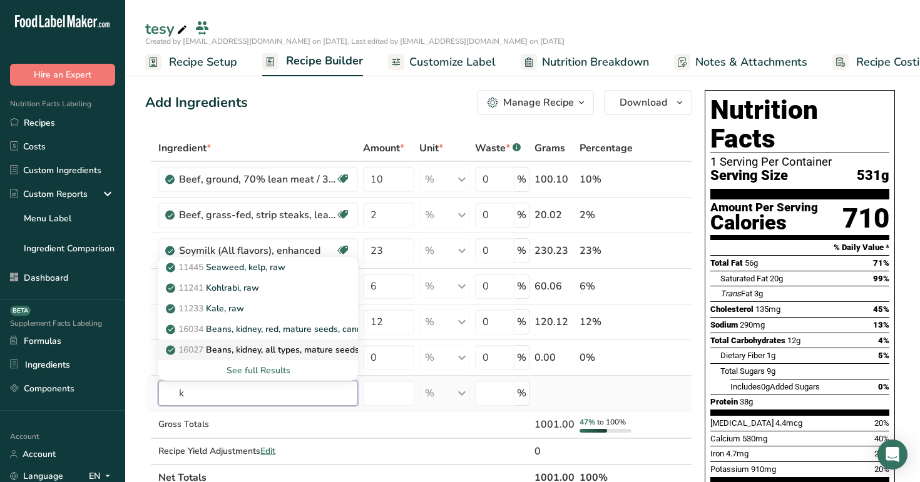
type input "k"
click at [260, 340] on link "16027 Beans, kidney, all types, mature seeds, raw" at bounding box center [258, 350] width 200 height 21
type input "Beans, kidney, all types, mature seeds, raw"
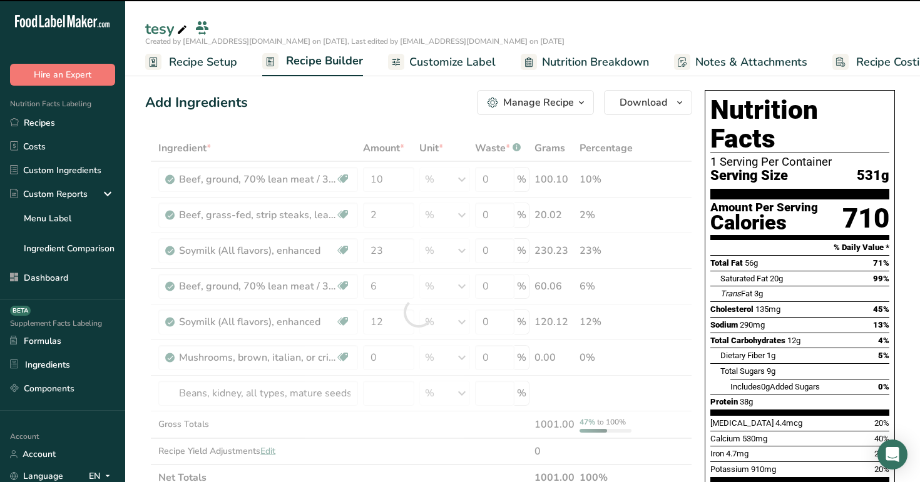
type input "0"
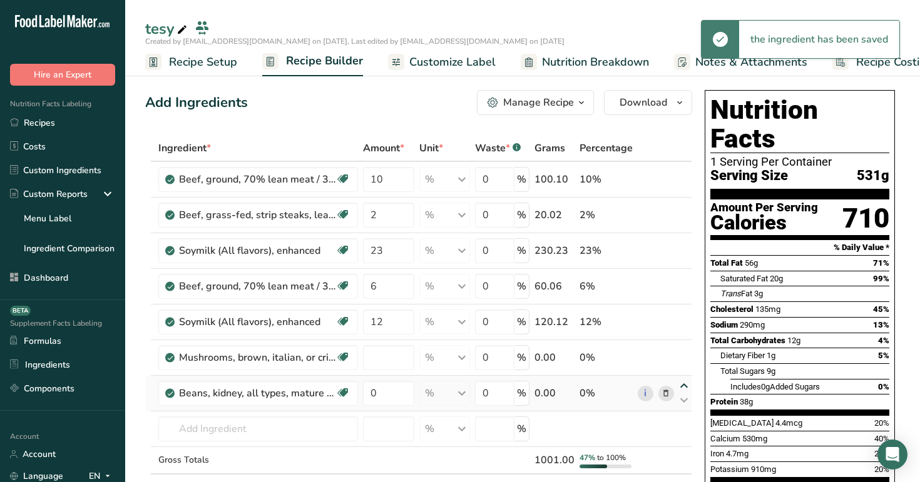
click at [681, 383] on icon at bounding box center [683, 386] width 15 height 9
type input "0"
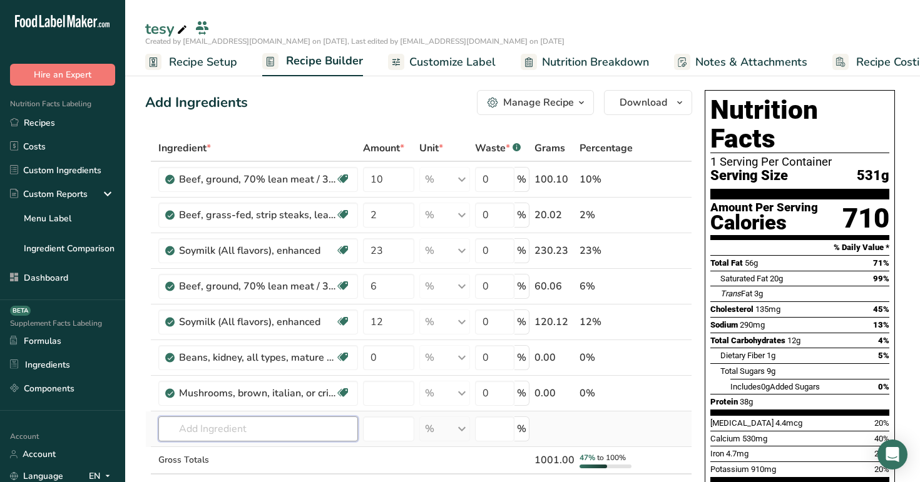
click at [292, 438] on input "text" at bounding box center [258, 429] width 200 height 25
click at [683, 384] on icon at bounding box center [683, 386] width 15 height 9
type input "0"
click at [282, 433] on input "text" at bounding box center [258, 429] width 200 height 25
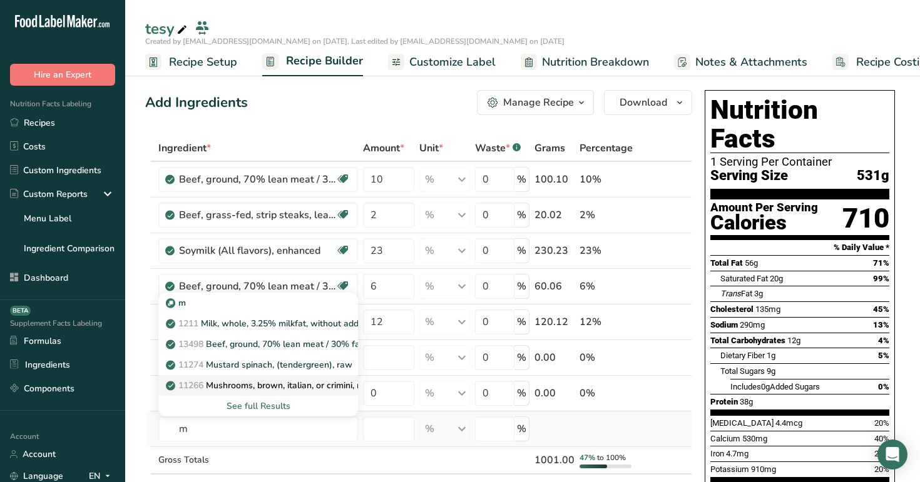
click at [263, 375] on link "11266 Mushrooms, brown, italian, or crimini, raw" at bounding box center [258, 385] width 200 height 21
type input "Mushrooms, brown, italian, or crimini, raw"
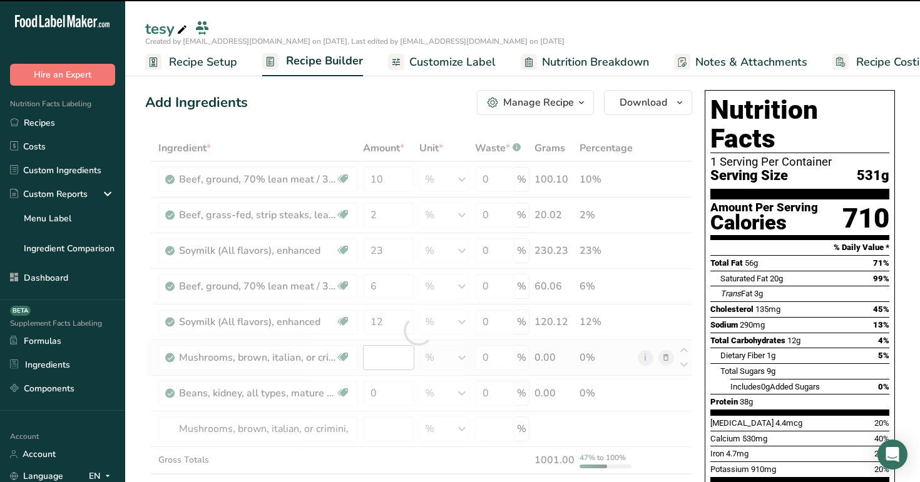
type input "0"
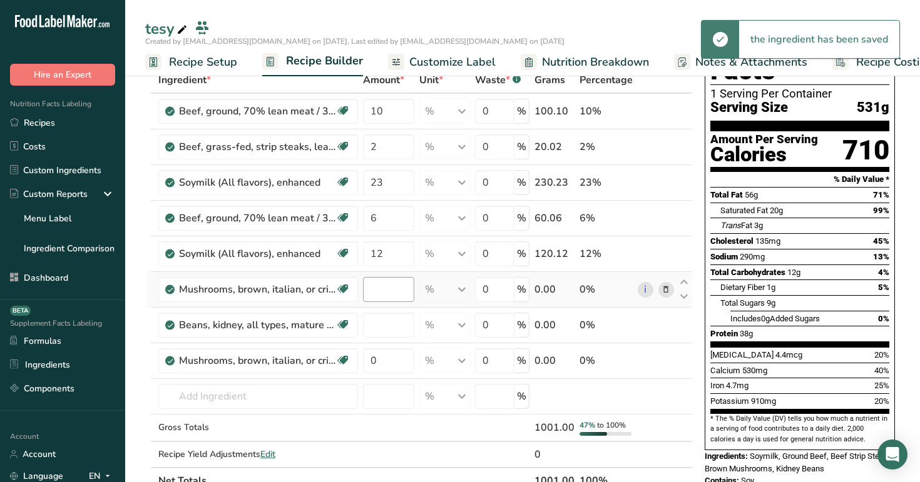
scroll to position [91, 0]
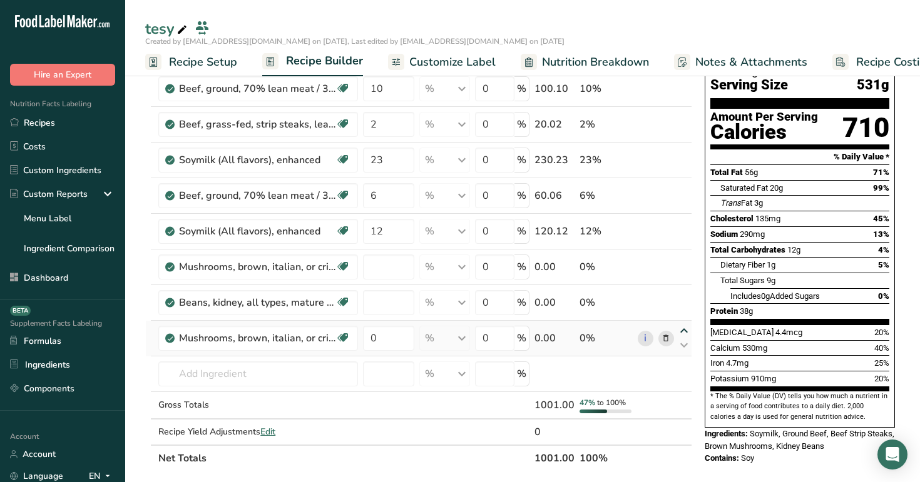
click at [683, 333] on icon at bounding box center [683, 331] width 15 height 9
type input "0"
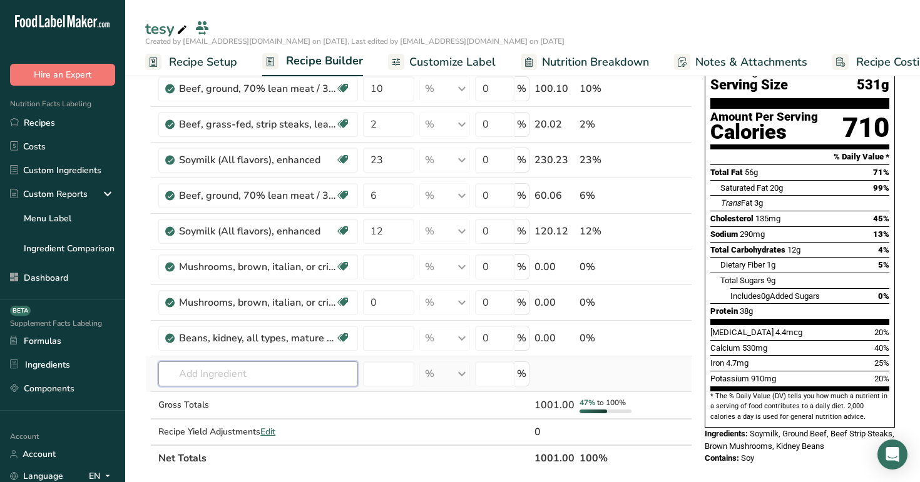
click at [318, 368] on input "text" at bounding box center [258, 374] width 200 height 25
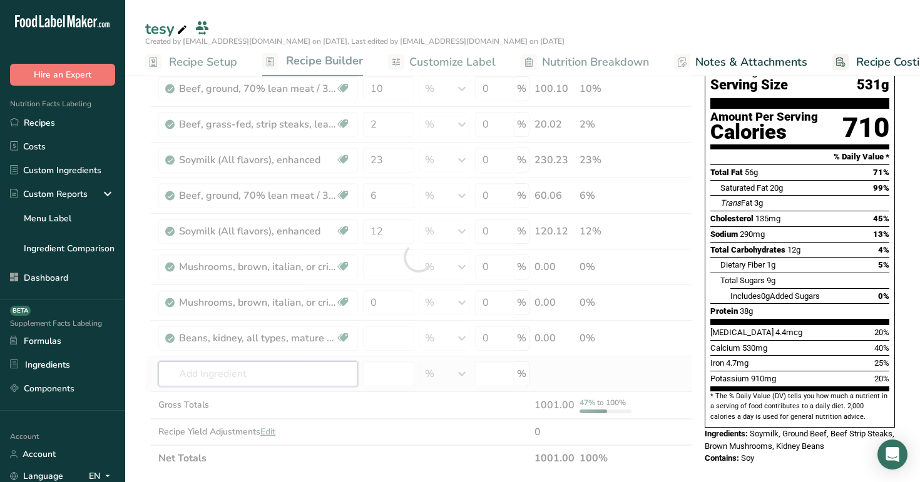
type input "m"
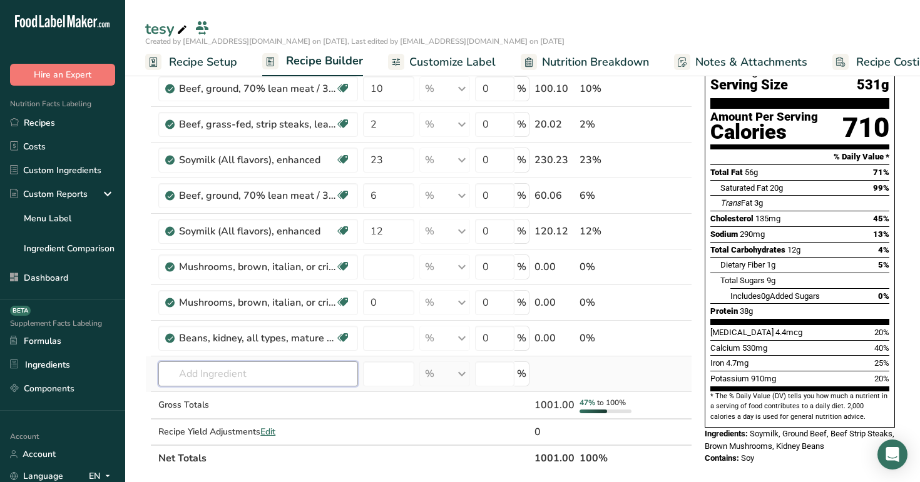
click at [271, 375] on input "text" at bounding box center [258, 374] width 200 height 25
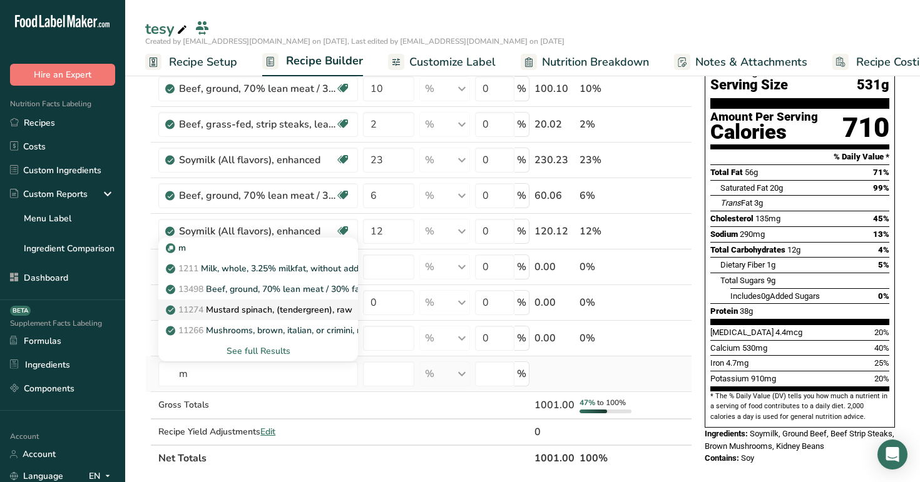
click at [282, 308] on p "11274 Mustard spinach, (tendergreen), raw" at bounding box center [260, 309] width 184 height 13
type input "Mustard spinach, (tendergreen), raw"
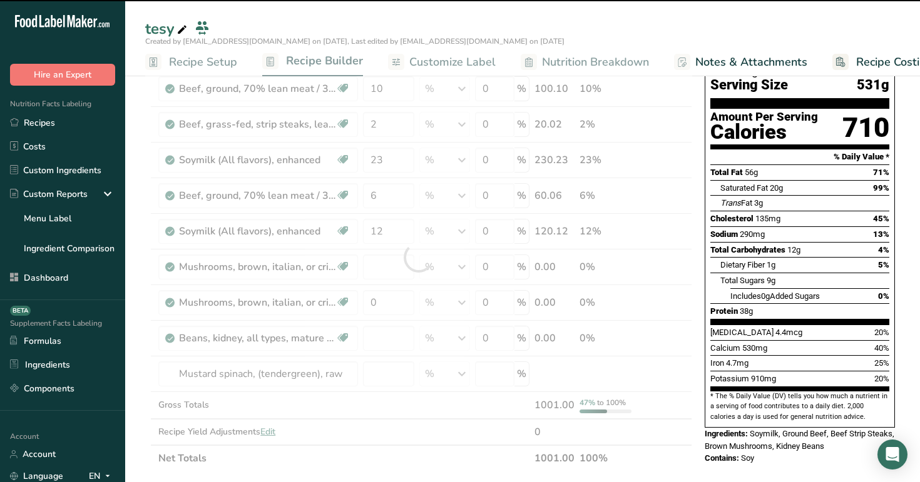
type input "0"
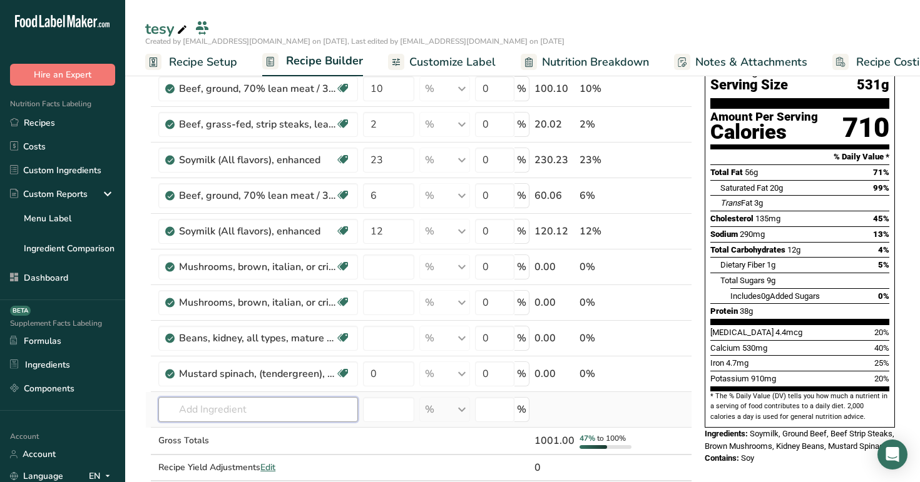
click at [215, 412] on input "text" at bounding box center [258, 409] width 200 height 25
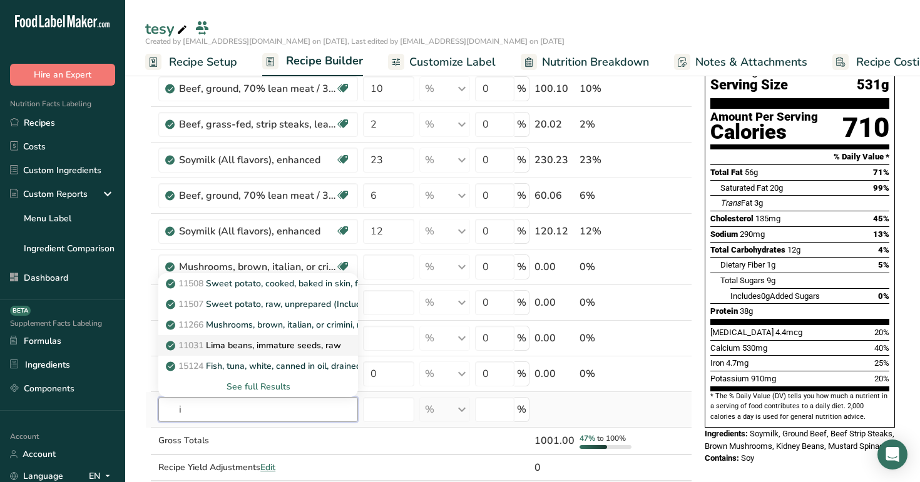
type input "i"
click at [231, 340] on p "11031 Lima beans, immature seeds, raw" at bounding box center [254, 345] width 173 height 13
type input "Lima beans, immature seeds, raw"
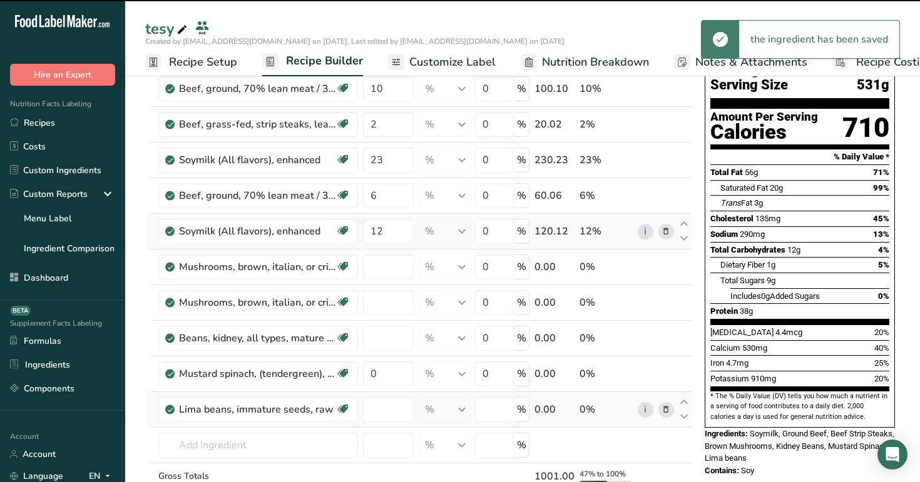
type input "0"
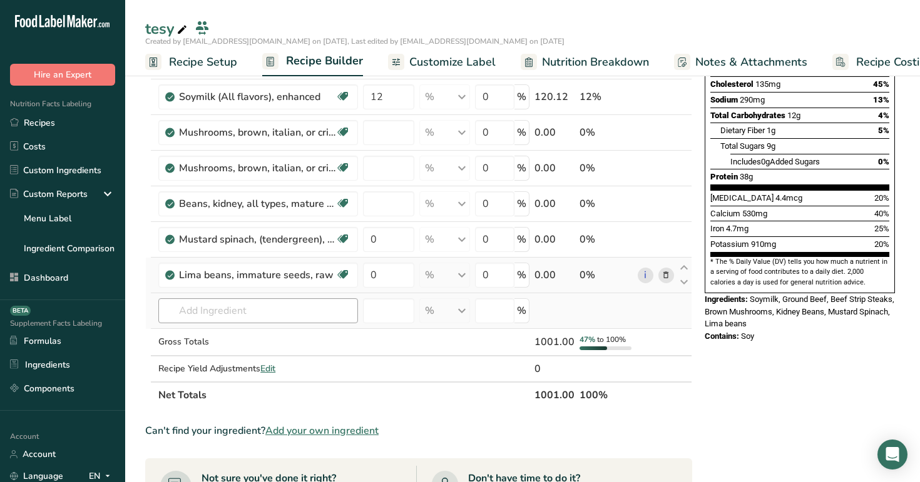
scroll to position [196, 0]
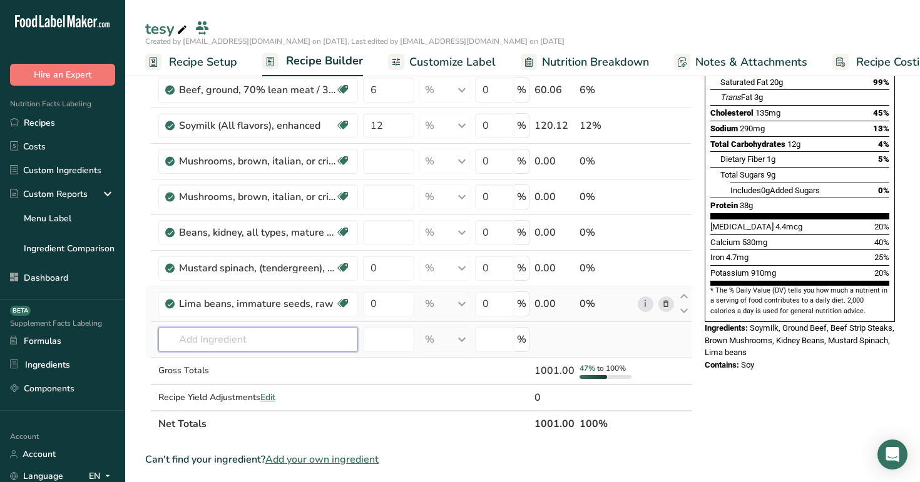
click at [273, 339] on input "text" at bounding box center [258, 339] width 200 height 25
click at [682, 259] on icon at bounding box center [683, 260] width 15 height 9
type input "0"
click at [699, 313] on div "Add Ingredients Manage Recipe Delete Recipe Duplicate Recipe Scale Recipe Save …" at bounding box center [422, 405] width 554 height 1033
click at [237, 338] on input "text" at bounding box center [258, 339] width 200 height 25
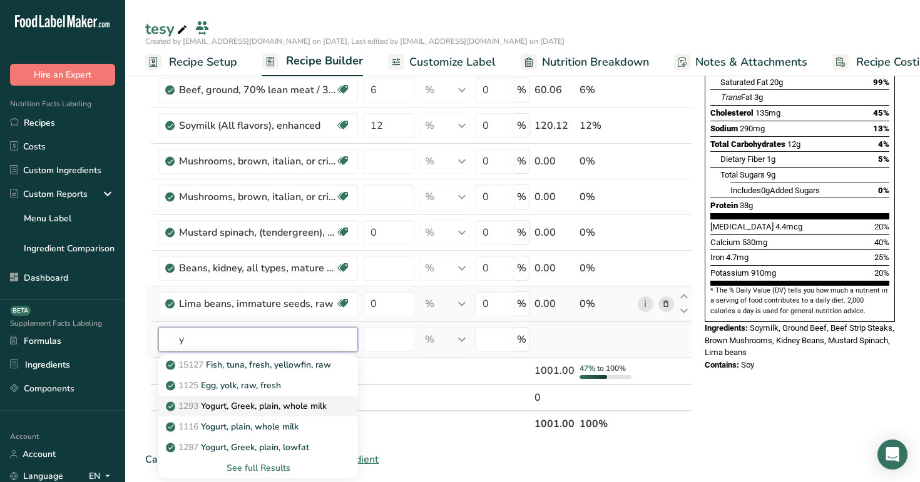
type input "y"
click at [259, 402] on p "1293 Yogurt, Greek, plain, whole milk" at bounding box center [247, 406] width 158 height 13
type input "Yogurt, Greek, plain, whole milk"
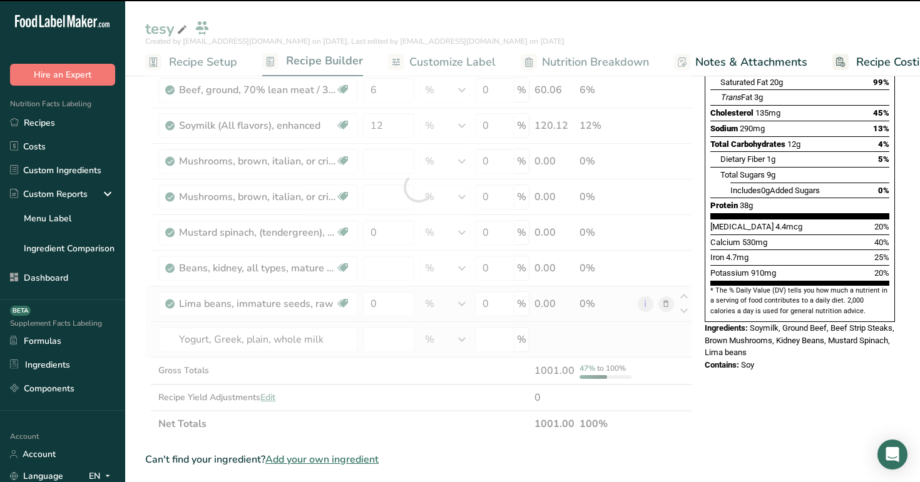
type input "0"
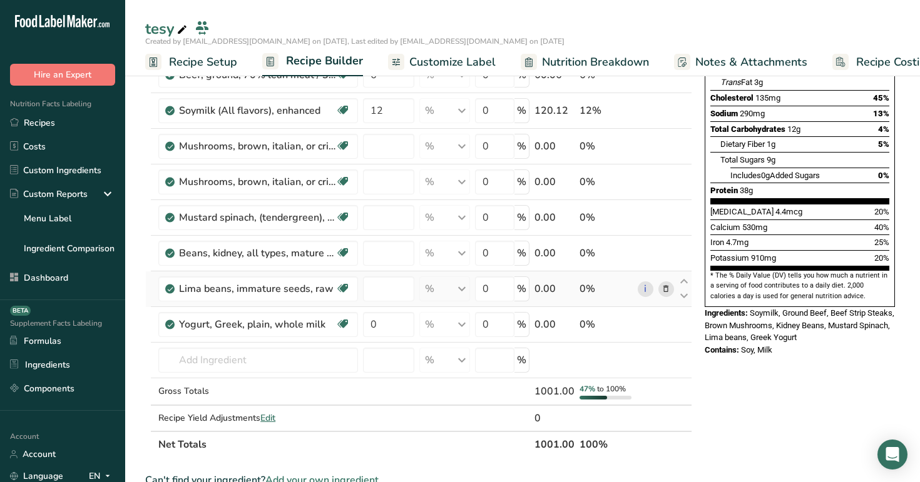
scroll to position [256, 0]
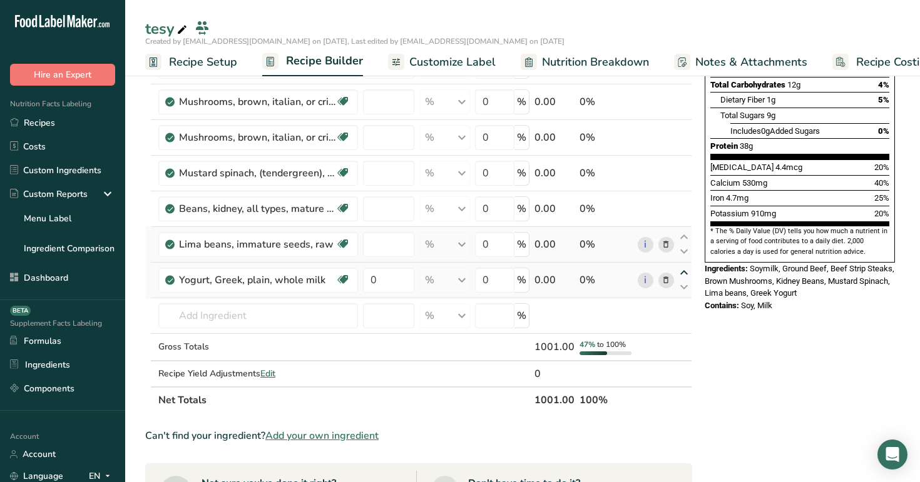
click at [688, 273] on icon at bounding box center [683, 272] width 15 height 9
type input "0"
click at [699, 315] on div "Add Ingredients Manage Recipe Delete Recipe Duplicate Recipe Scale Recipe Save …" at bounding box center [422, 363] width 554 height 1068
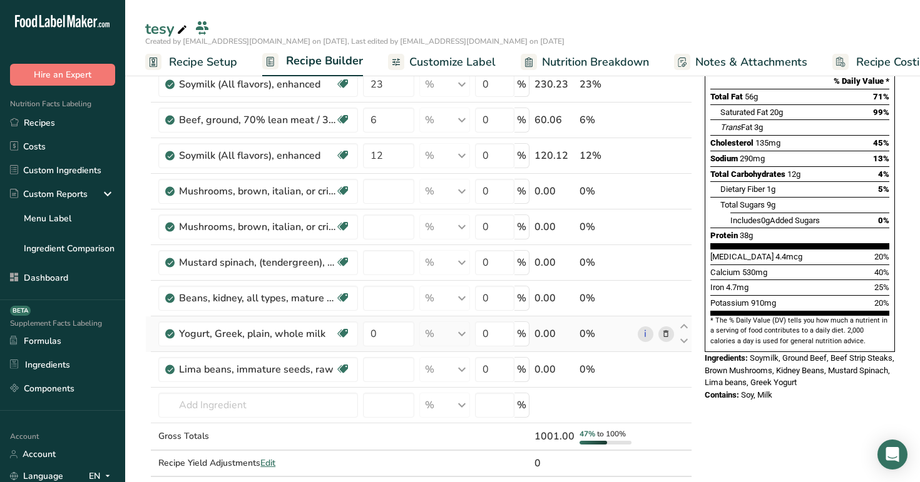
scroll to position [165, 0]
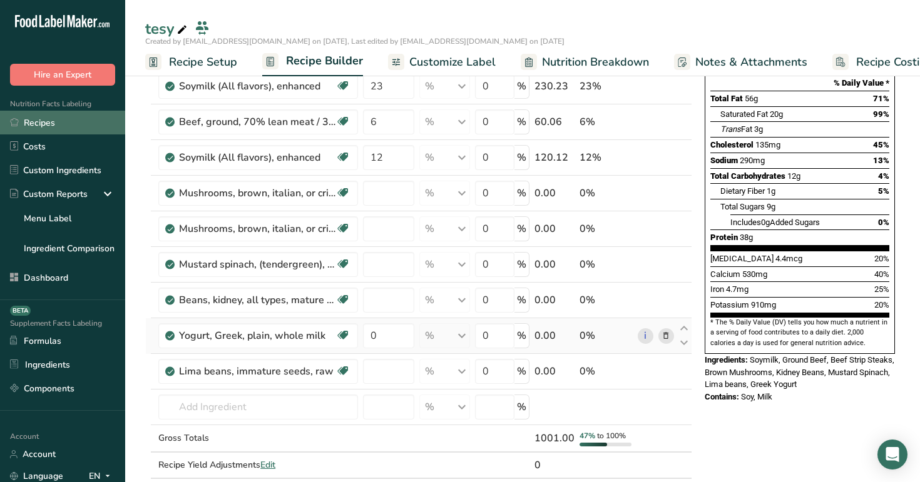
click at [63, 125] on link "Recipes" at bounding box center [62, 123] width 125 height 24
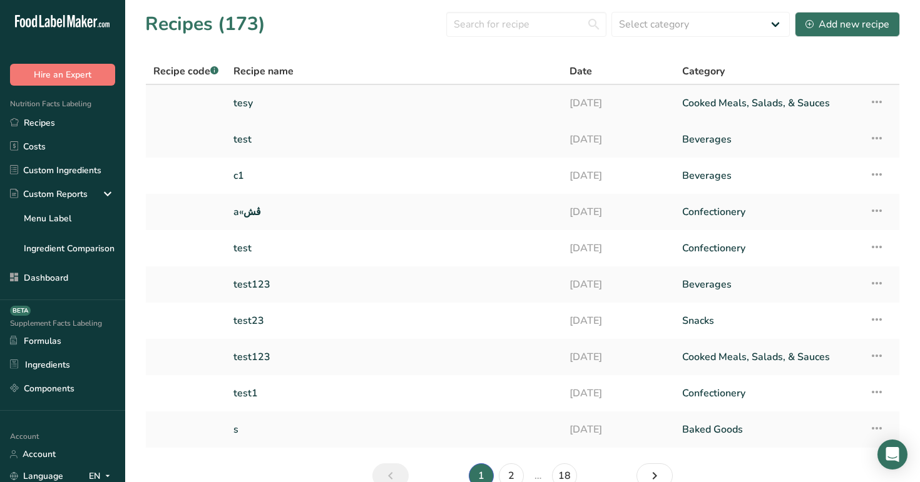
click at [324, 103] on link "tesy" at bounding box center [393, 103] width 321 height 26
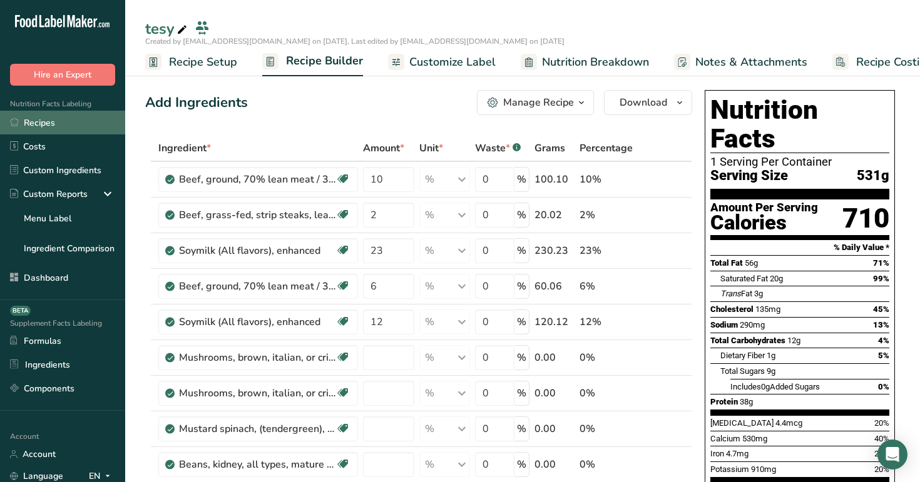
click at [74, 126] on link "Recipes" at bounding box center [62, 123] width 125 height 24
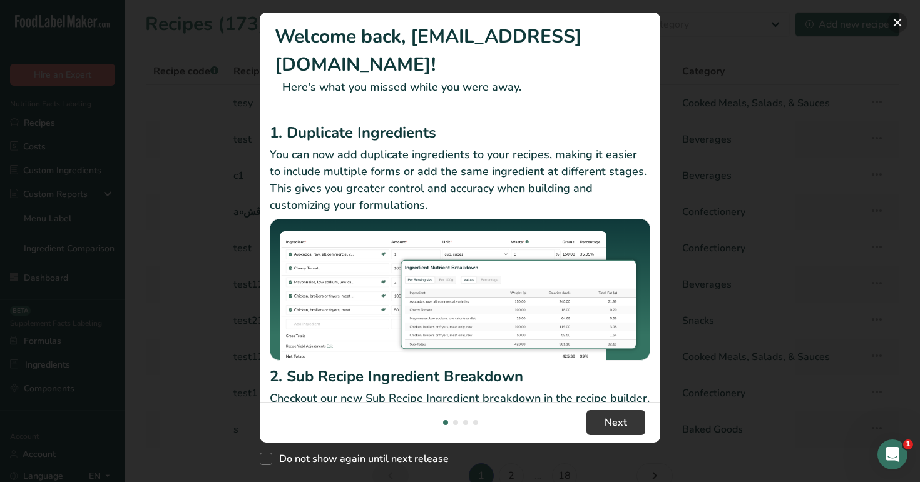
click at [897, 21] on button "New Features" at bounding box center [897, 23] width 20 height 20
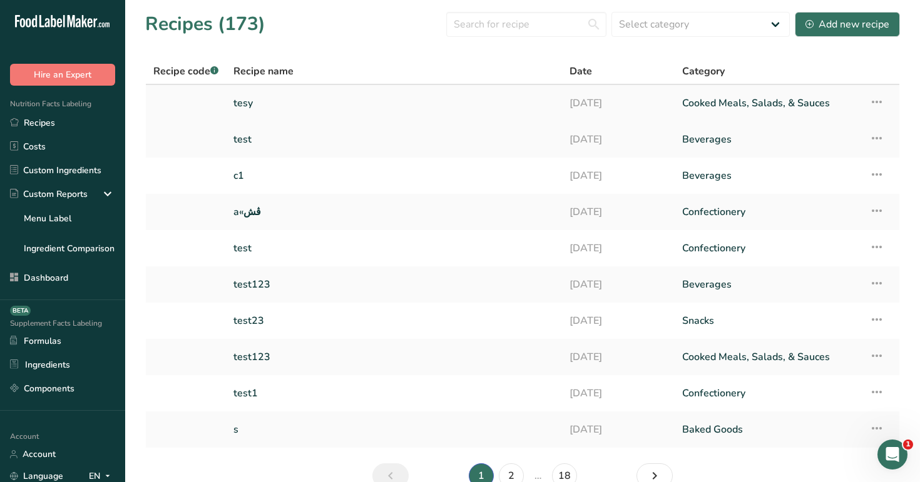
click at [332, 107] on link "tesy" at bounding box center [393, 103] width 321 height 26
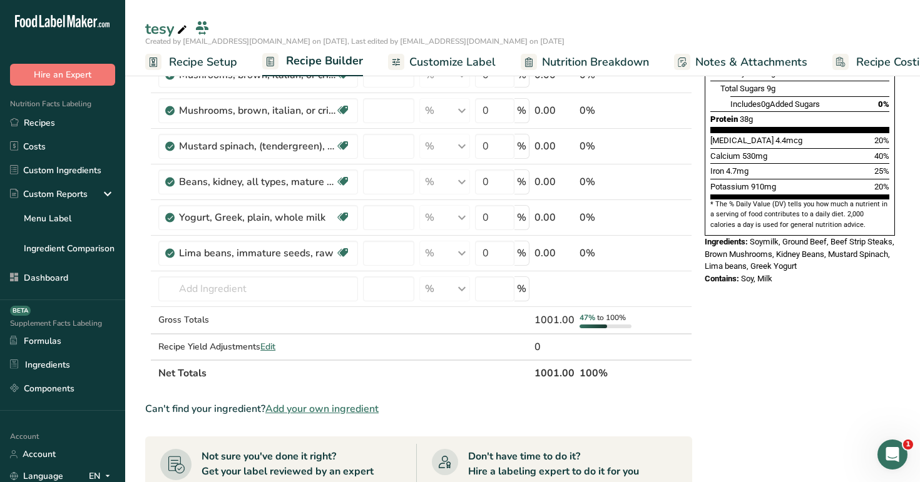
scroll to position [400, 0]
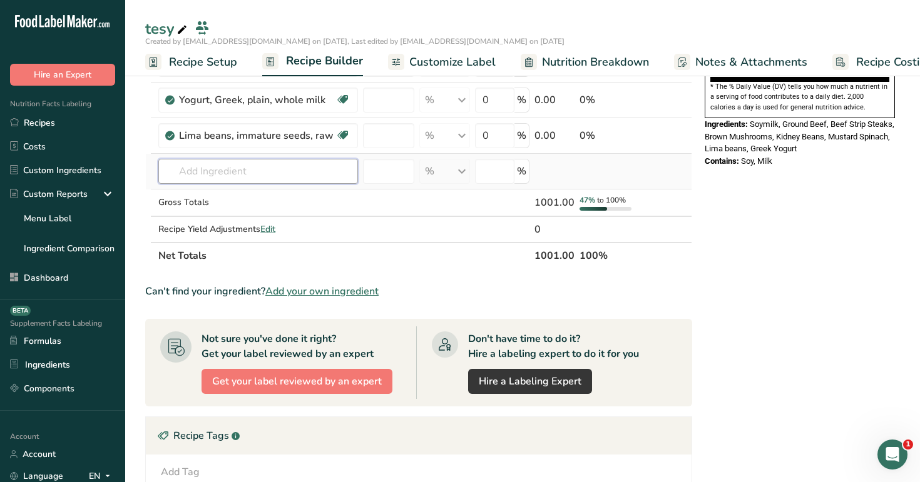
click at [273, 171] on input "text" at bounding box center [258, 171] width 200 height 25
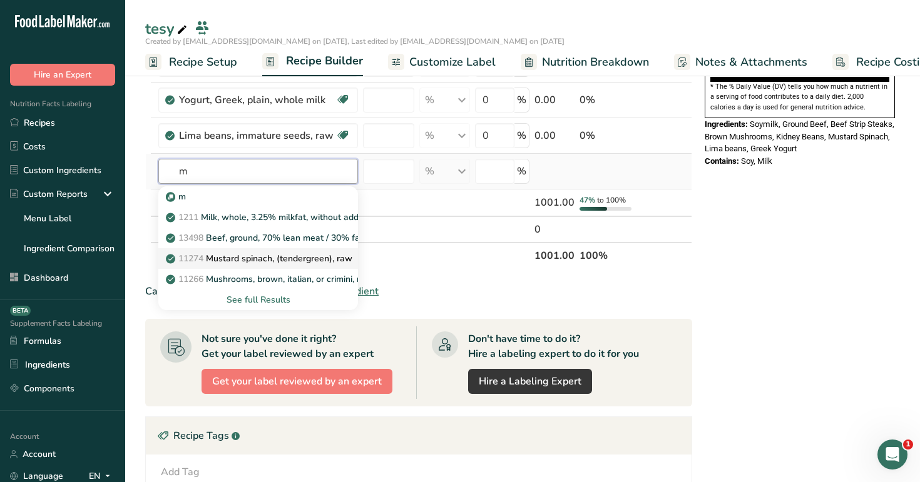
type input "m"
click at [288, 251] on link "11274 Mustard spinach, (tendergreen), raw" at bounding box center [258, 258] width 200 height 21
type input "Mustard spinach, (tendergreen), raw"
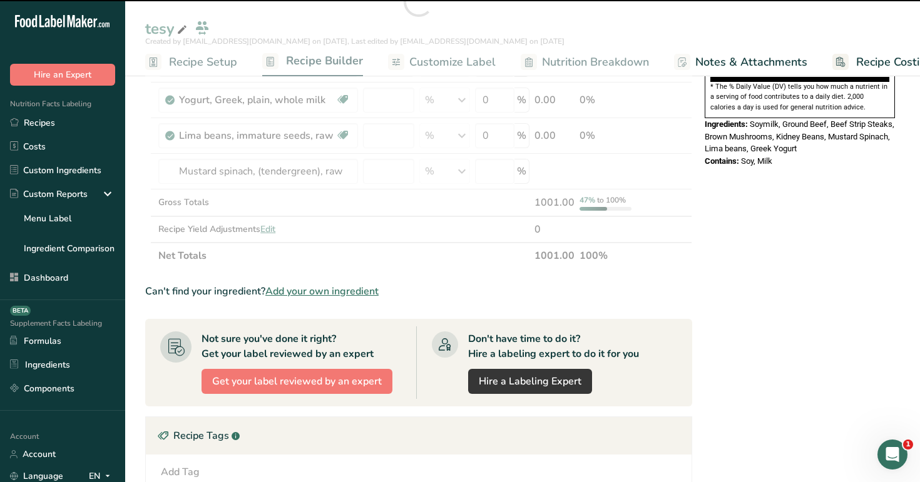
type input "0"
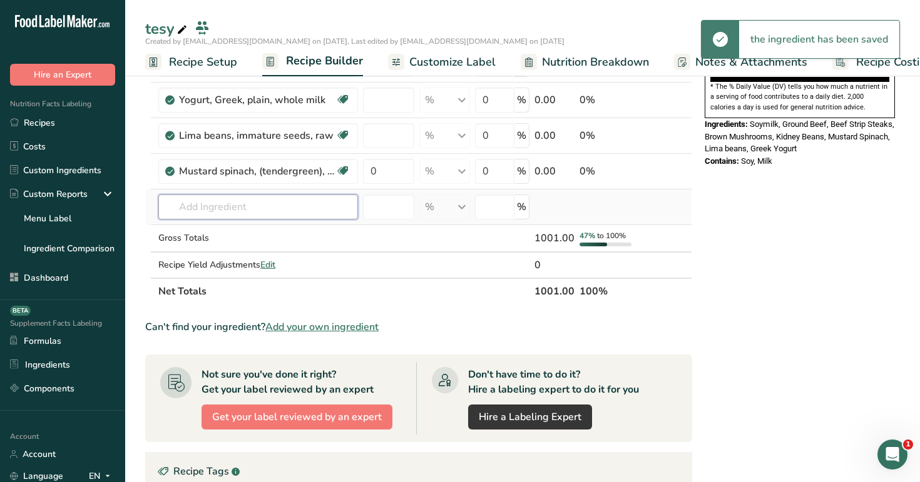
click at [289, 208] on input "text" at bounding box center [258, 207] width 200 height 25
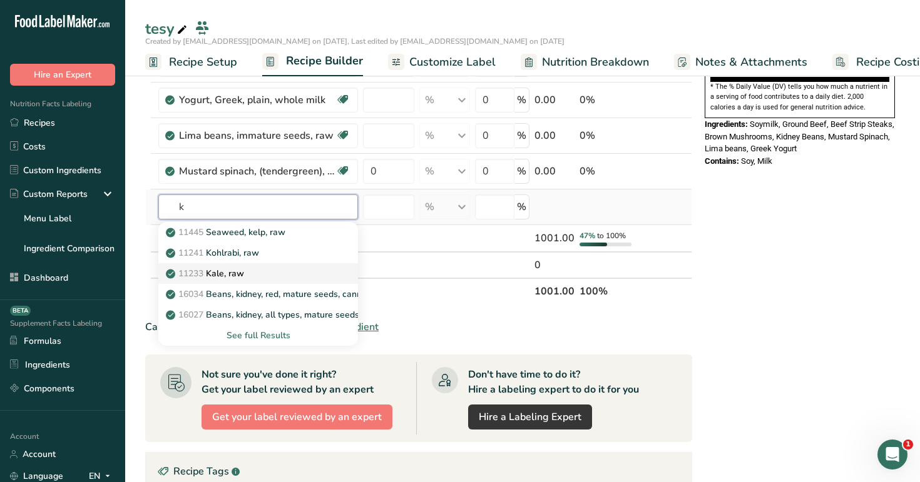
type input "k"
click at [270, 273] on div "11233 Kale, raw" at bounding box center [248, 273] width 160 height 13
type input "Kale, raw"
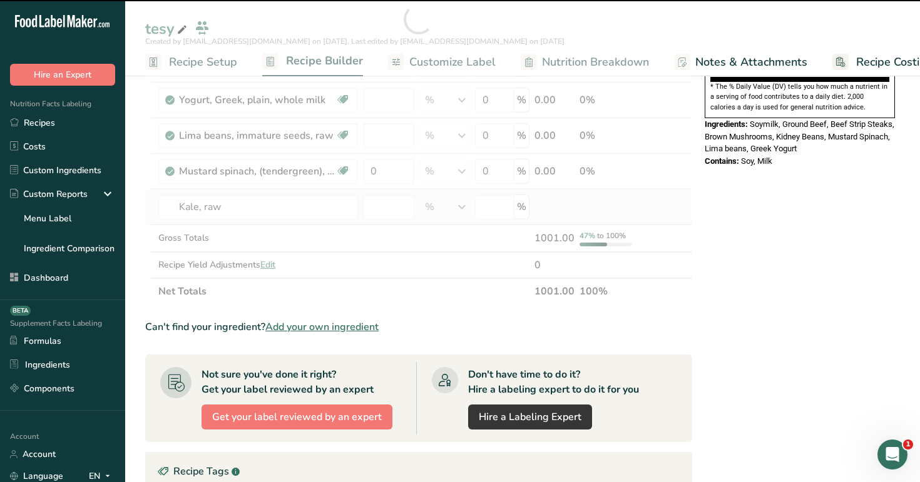
type input "0"
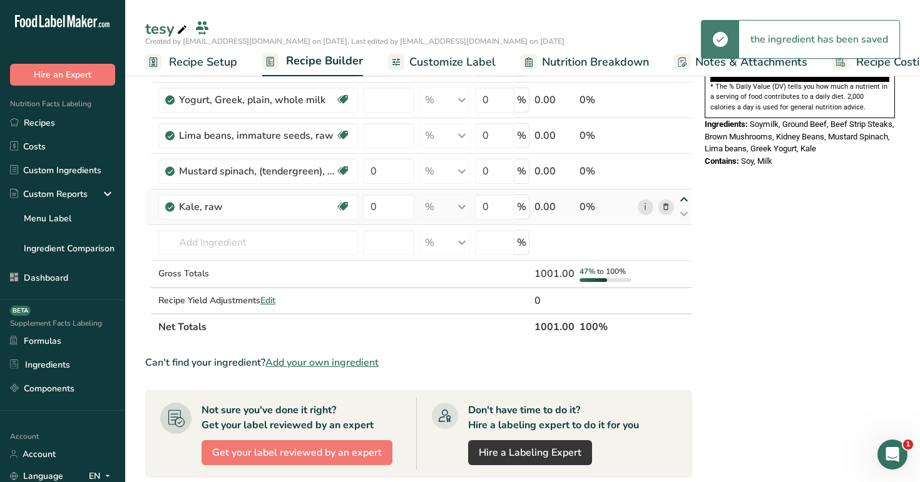
click at [684, 199] on icon at bounding box center [683, 199] width 15 height 9
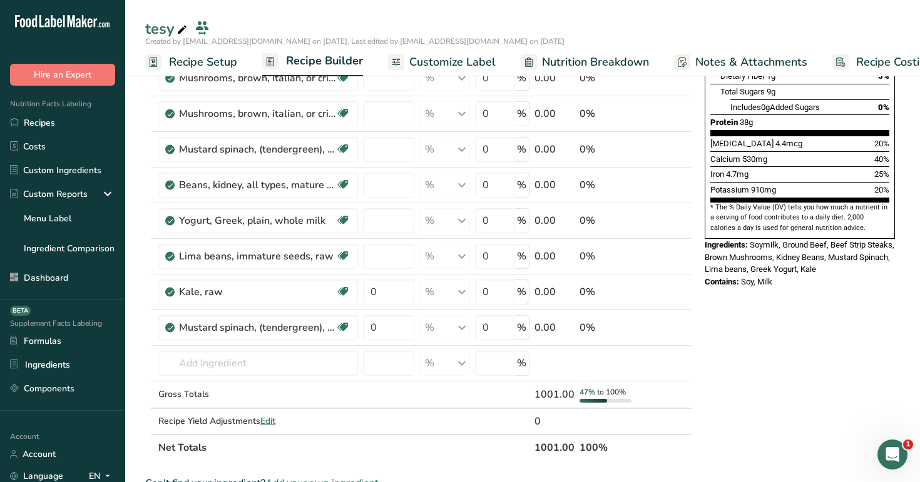
scroll to position [276, 0]
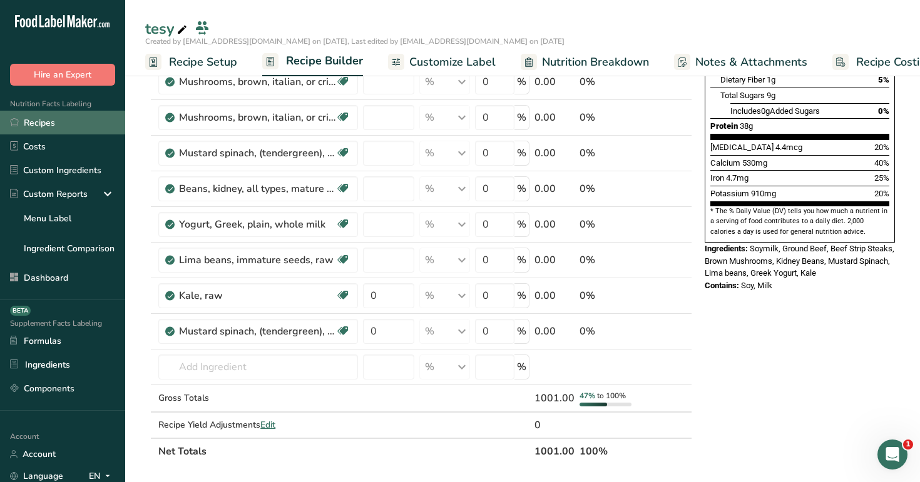
click at [70, 126] on link "Recipes" at bounding box center [62, 123] width 125 height 24
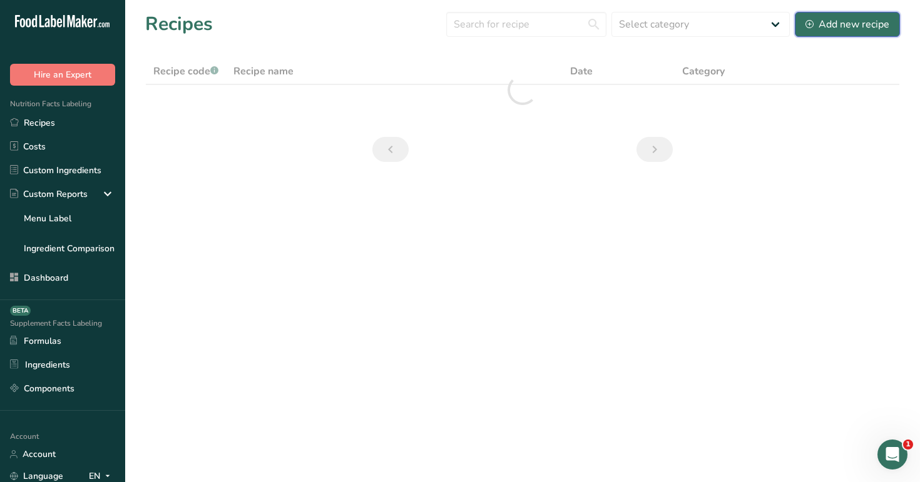
click at [865, 24] on div "Add new recipe" at bounding box center [847, 24] width 84 height 15
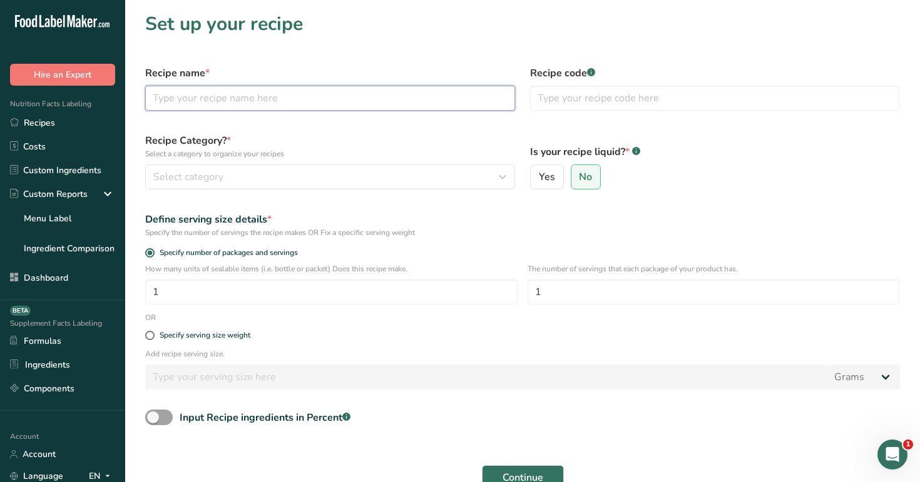
click at [290, 101] on input "text" at bounding box center [330, 98] width 370 height 25
type input "m9"
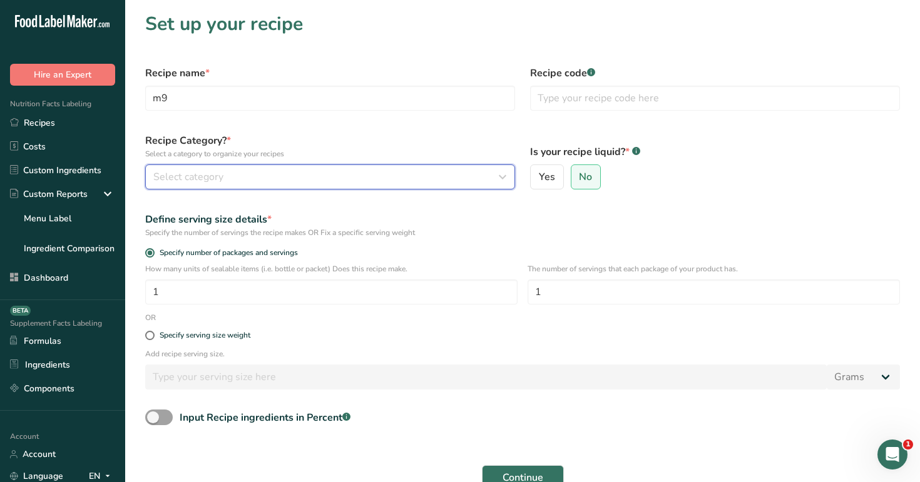
click at [284, 172] on div "Select category" at bounding box center [326, 177] width 346 height 15
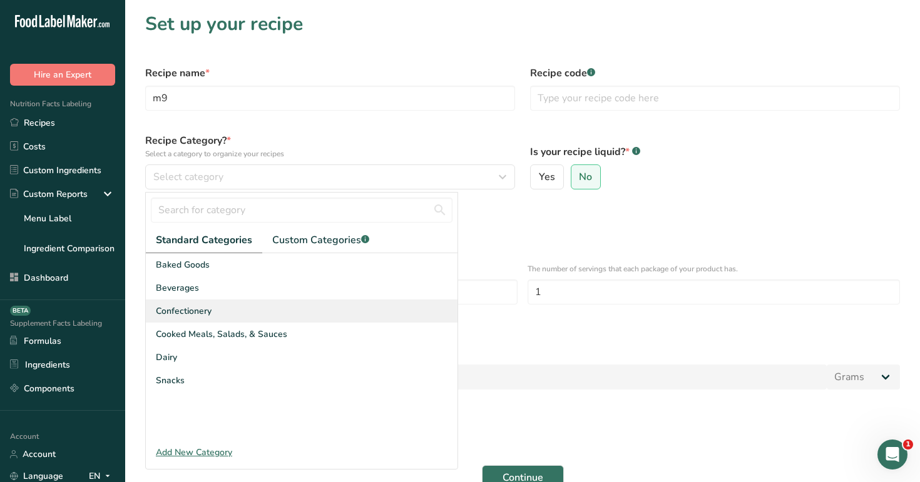
click at [270, 300] on div "Confectionery" at bounding box center [302, 311] width 312 height 23
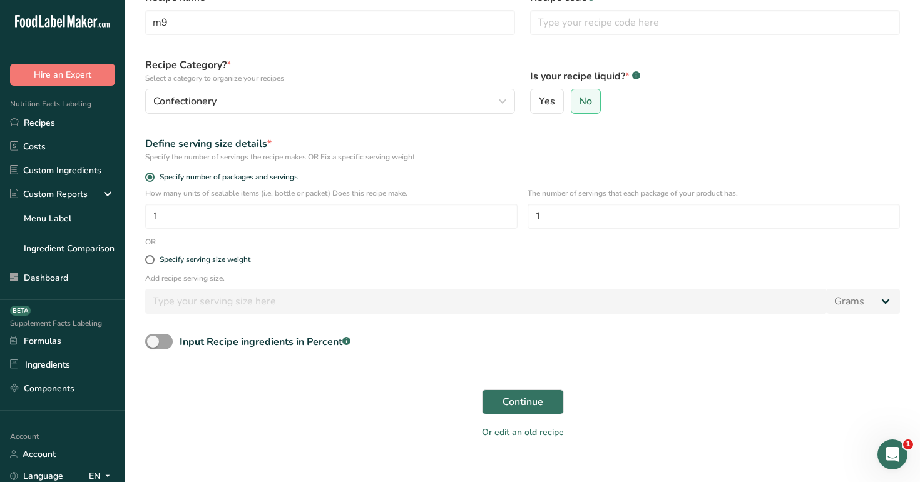
scroll to position [93, 0]
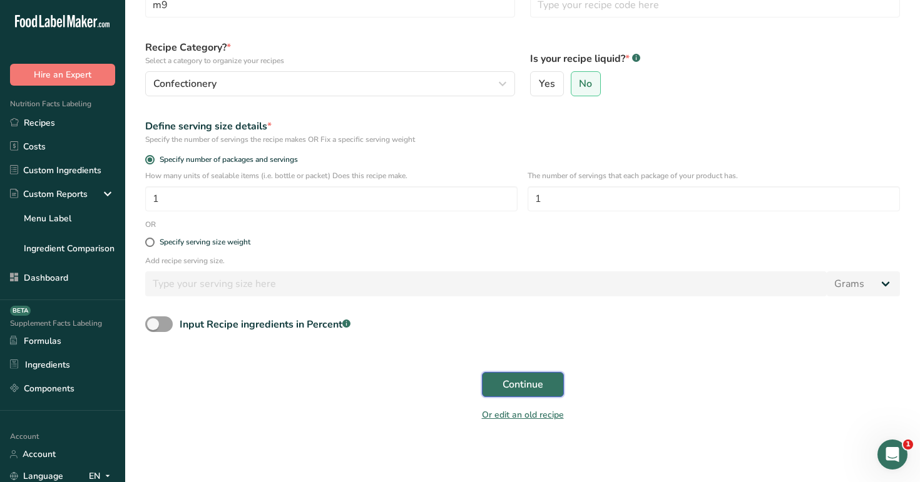
click at [542, 380] on span "Continue" at bounding box center [522, 384] width 41 height 15
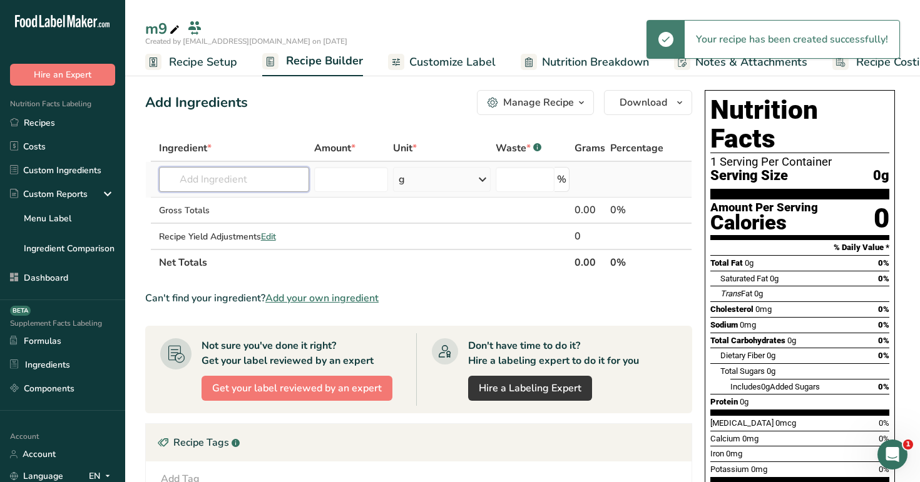
click at [261, 175] on input "text" at bounding box center [234, 179] width 151 height 25
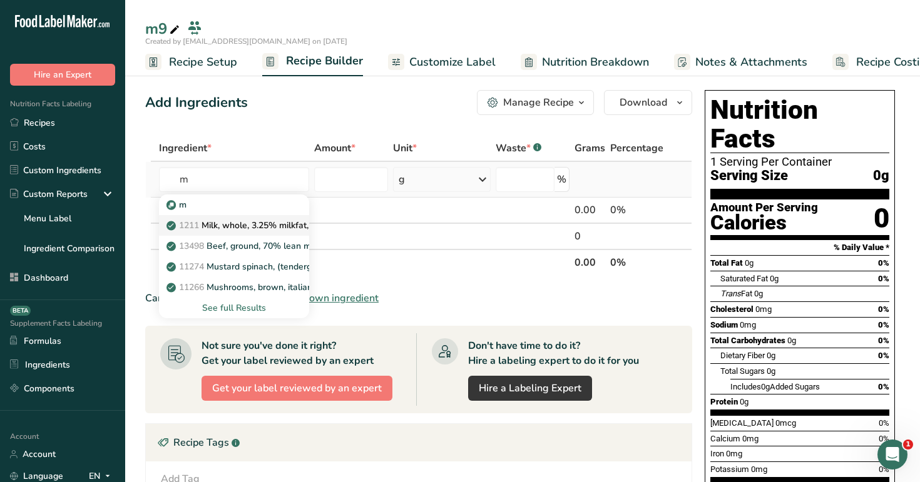
click at [263, 223] on p "1211 Milk, whole, 3.25% milkfat, without added vitamin A and vitamin D" at bounding box center [335, 225] width 333 height 13
type input "Milk, whole, 3.25% milkfat, without added vitamin A and [MEDICAL_DATA]"
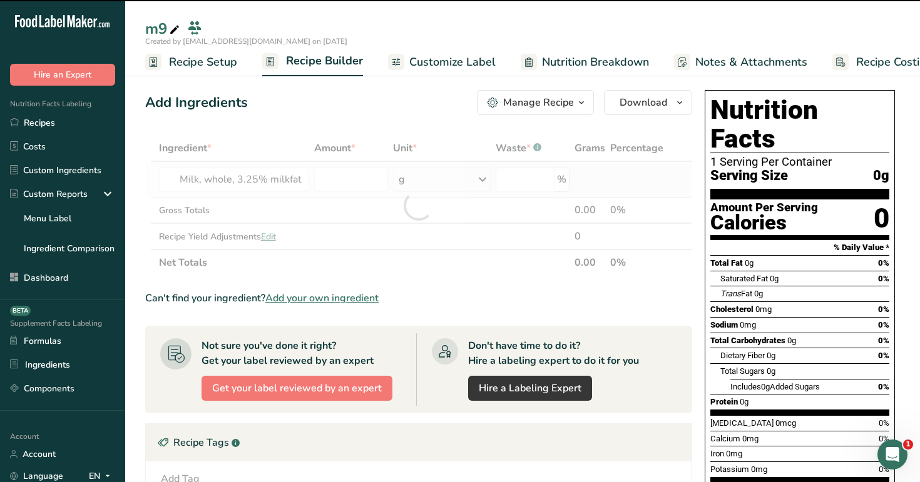
type input "0"
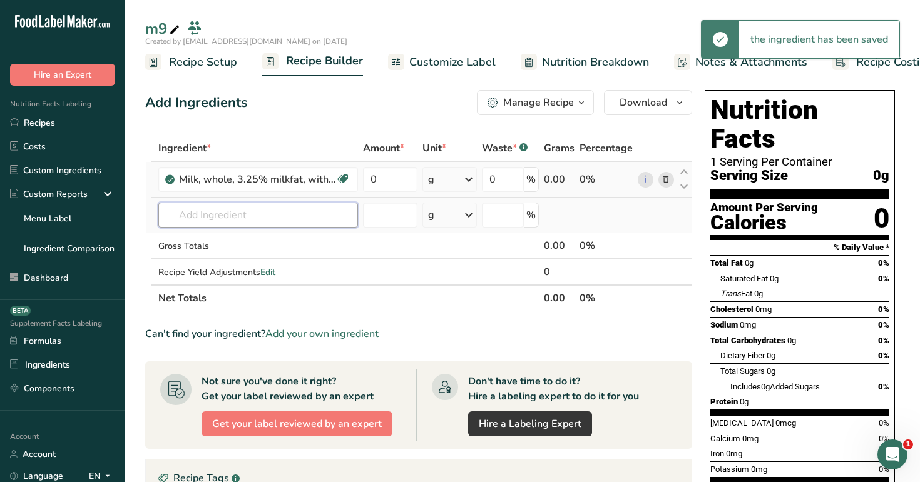
click at [313, 214] on input "text" at bounding box center [258, 215] width 200 height 25
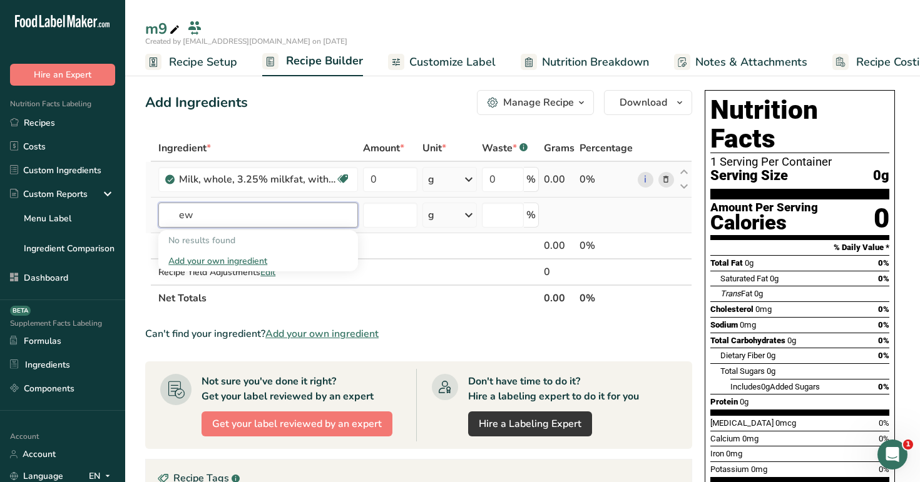
type input "e"
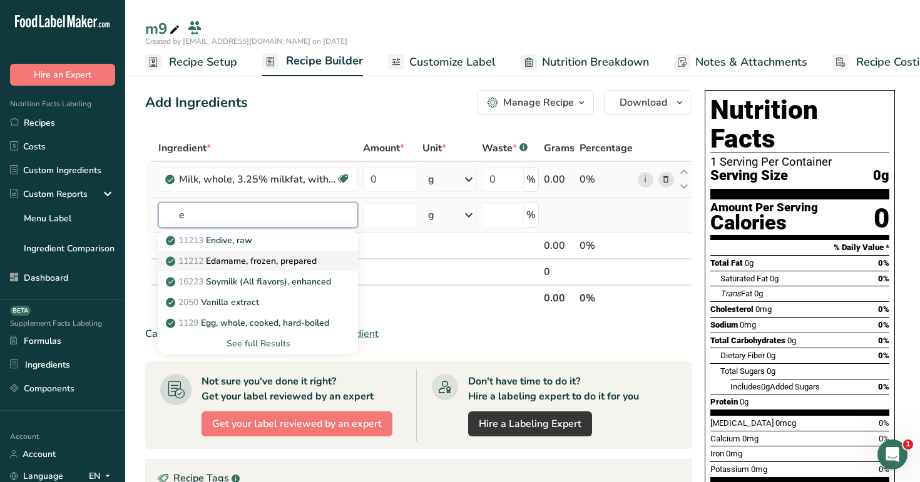
type input "e"
click at [257, 263] on p "11212 Edamame, frozen, prepared" at bounding box center [242, 261] width 148 height 13
type input "Edamame, frozen, prepared"
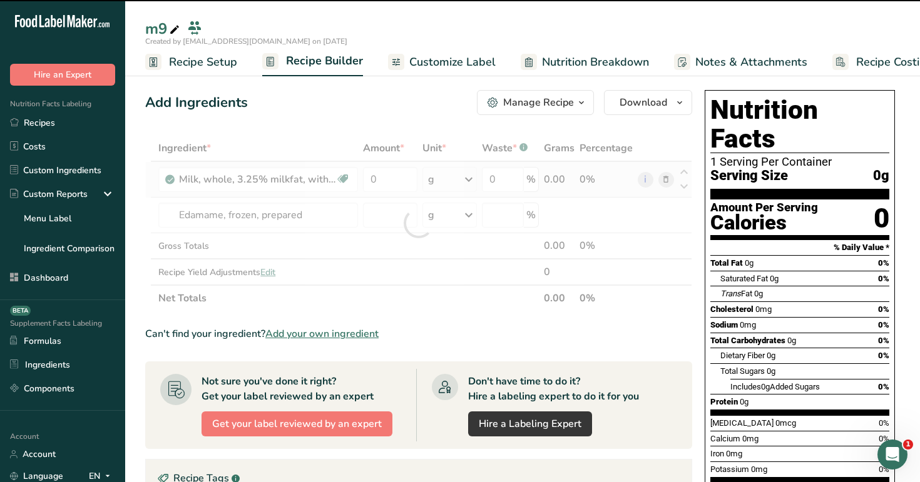
type input "0"
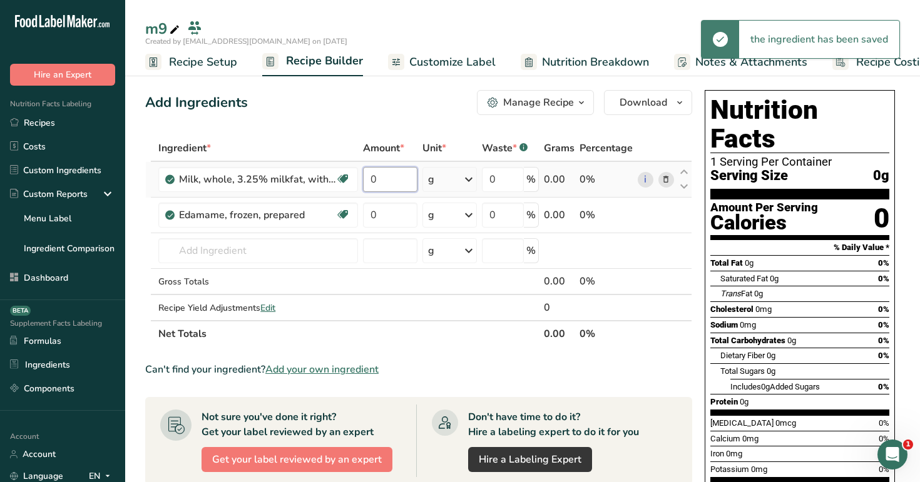
click at [387, 180] on input "0" at bounding box center [390, 179] width 54 height 25
type input "2"
click at [388, 223] on div "Ingredient * Amount * Unit * Waste * .a-a{fill:#347362;}.b-a{fill:#fff;} Grams …" at bounding box center [418, 241] width 547 height 212
type input "3"
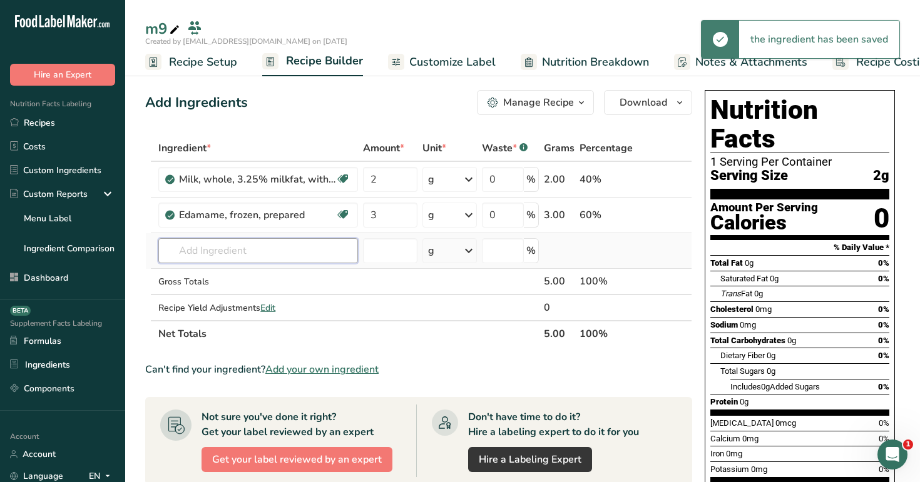
click at [307, 250] on div "Ingredient * Amount * Unit * Waste * .a-a{fill:#347362;}.b-a{fill:#fff;} Grams …" at bounding box center [418, 241] width 547 height 212
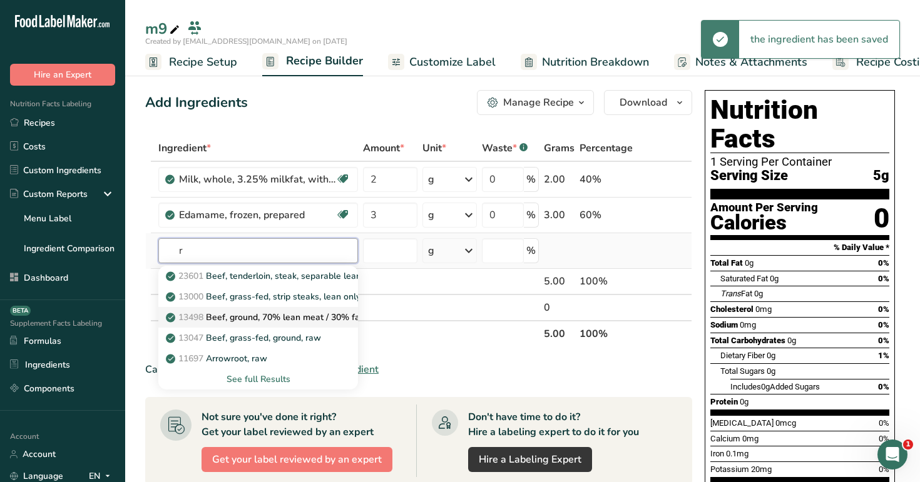
type input "r"
click at [280, 309] on link "13498 Beef, ground, 70% lean meat / 30% fat, raw" at bounding box center [258, 317] width 200 height 21
type input "Beef, ground, 70% lean meat / 30% fat, raw"
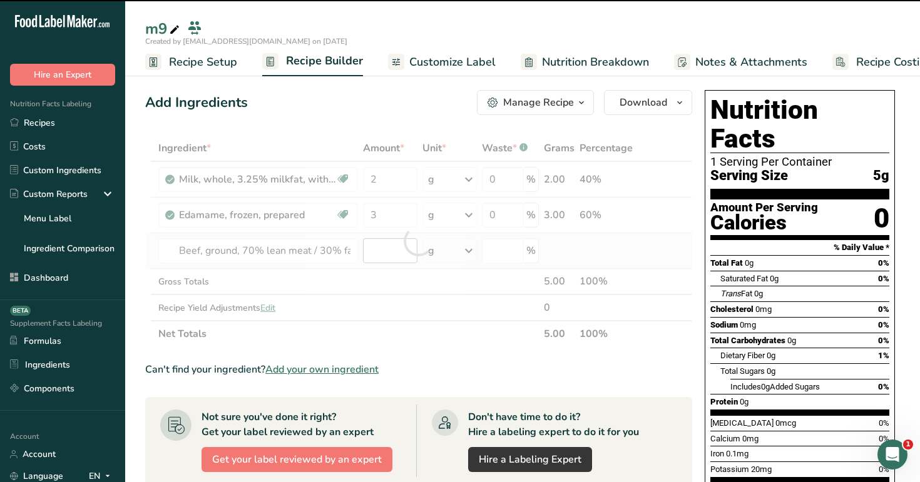
type input "0"
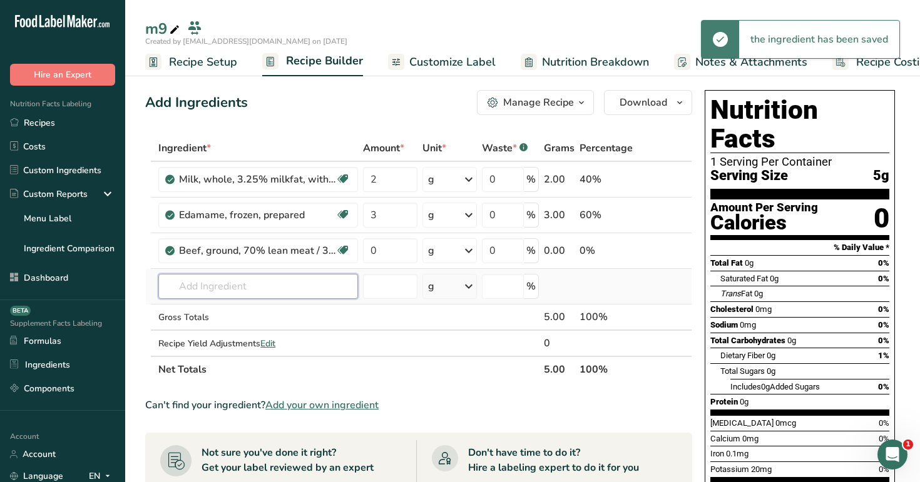
click at [318, 278] on input "text" at bounding box center [258, 286] width 200 height 25
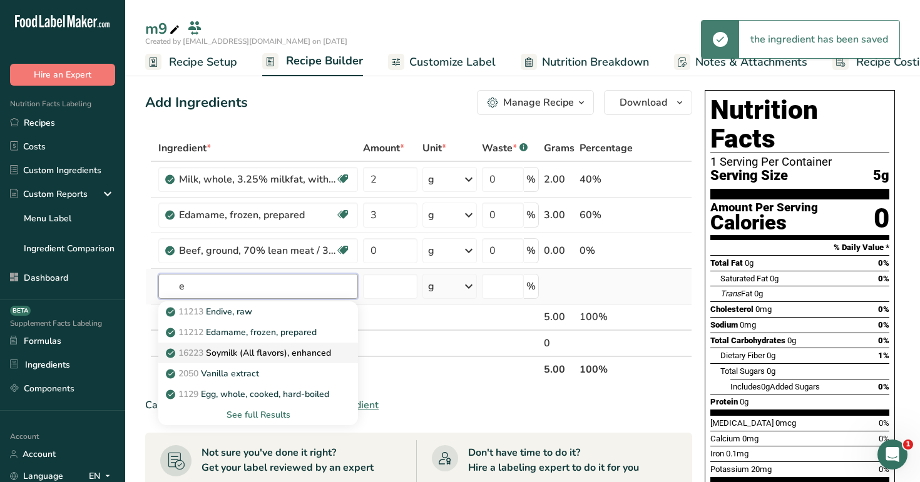
type input "e"
click at [295, 358] on p "16223 Soymilk (All flavors), enhanced" at bounding box center [249, 353] width 163 height 13
type input "Soymilk (All flavors), enhanced"
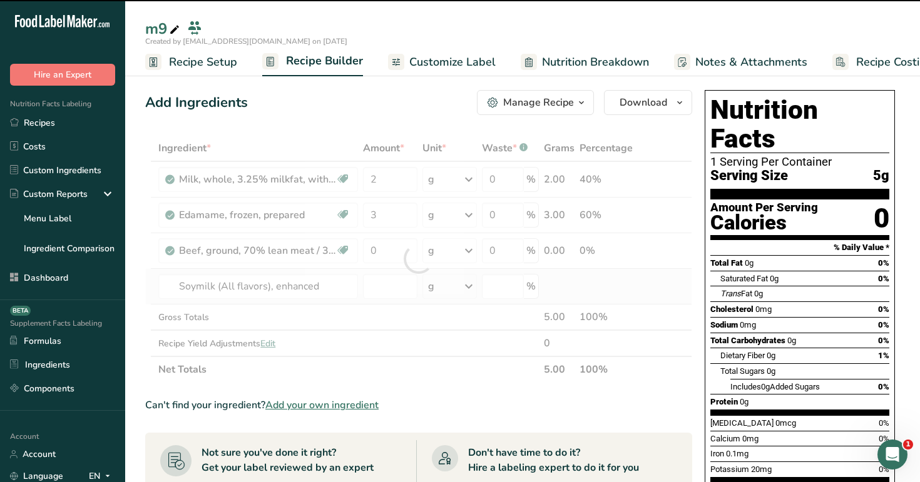
type input "0"
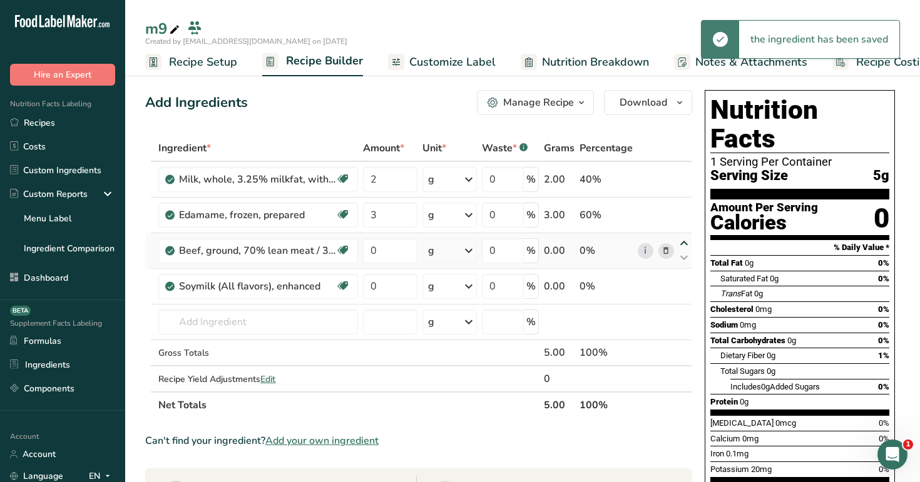
click at [683, 240] on icon at bounding box center [683, 243] width 15 height 9
type input "0"
type input "3"
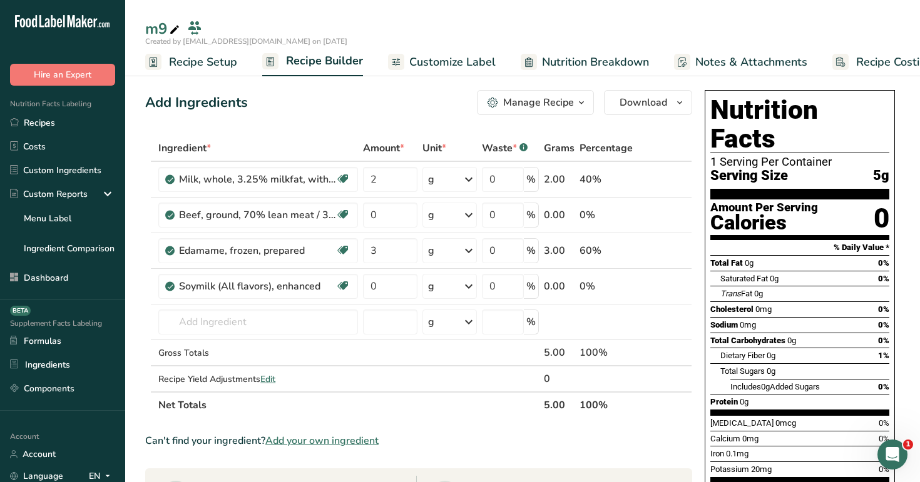
click at [699, 257] on div "Nutrition Facts 1 Serving Per Container Serving Size 5g Amount Per Serving Calo…" at bounding box center [799, 316] width 200 height 463
click at [194, 64] on span "Recipe Setup" at bounding box center [203, 62] width 68 height 17
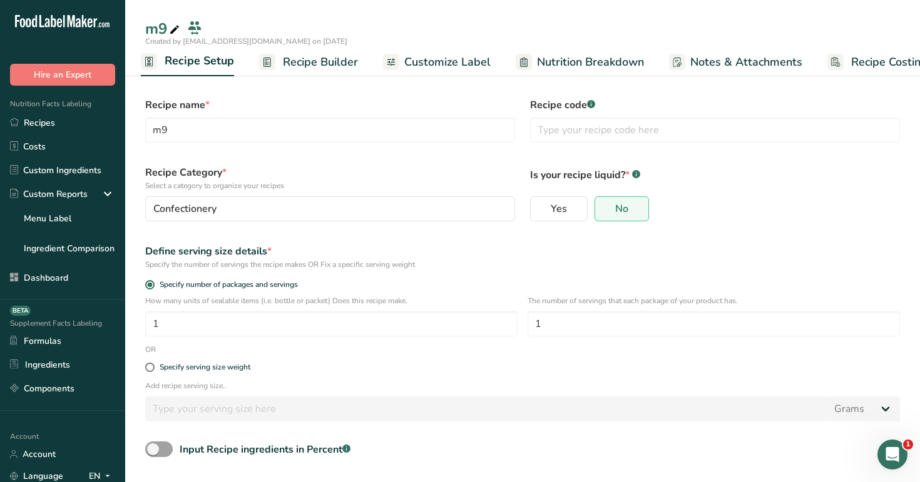
click at [313, 54] on span "Recipe Builder" at bounding box center [320, 62] width 75 height 17
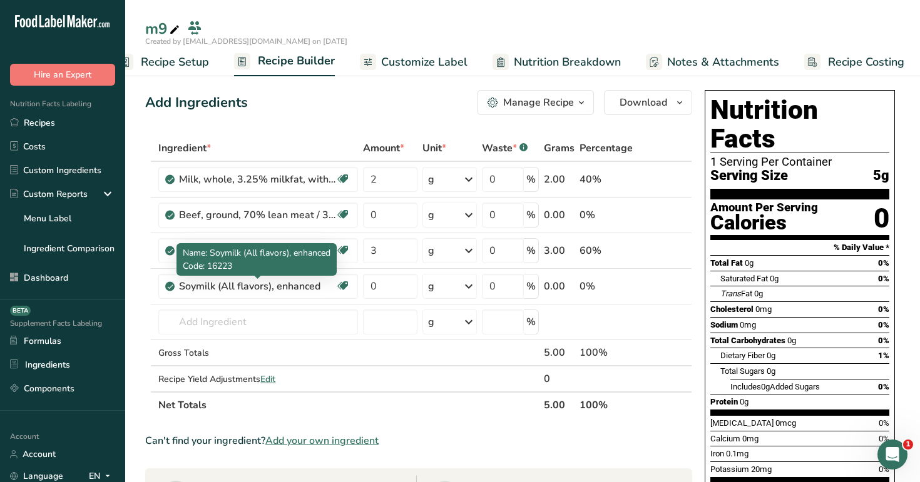
scroll to position [0, 32]
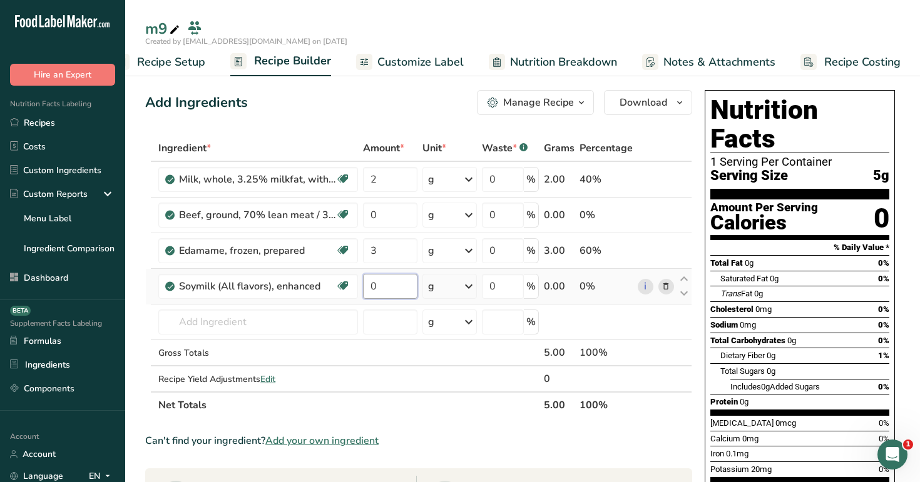
click at [393, 287] on input "0" at bounding box center [390, 286] width 54 height 25
type input "2"
click at [401, 98] on div "Add Ingredients Manage Recipe Delete Recipe Duplicate Recipe Scale Recipe Save …" at bounding box center [418, 102] width 547 height 25
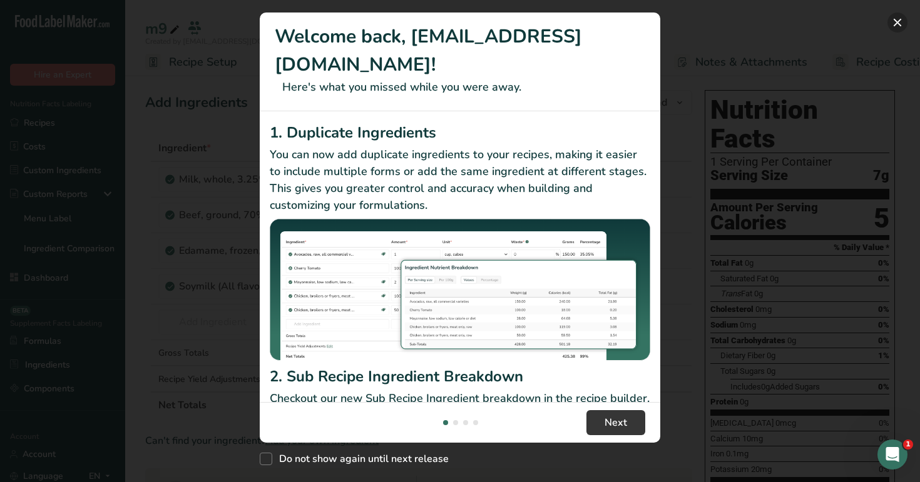
click at [893, 23] on button "New Features" at bounding box center [897, 23] width 20 height 20
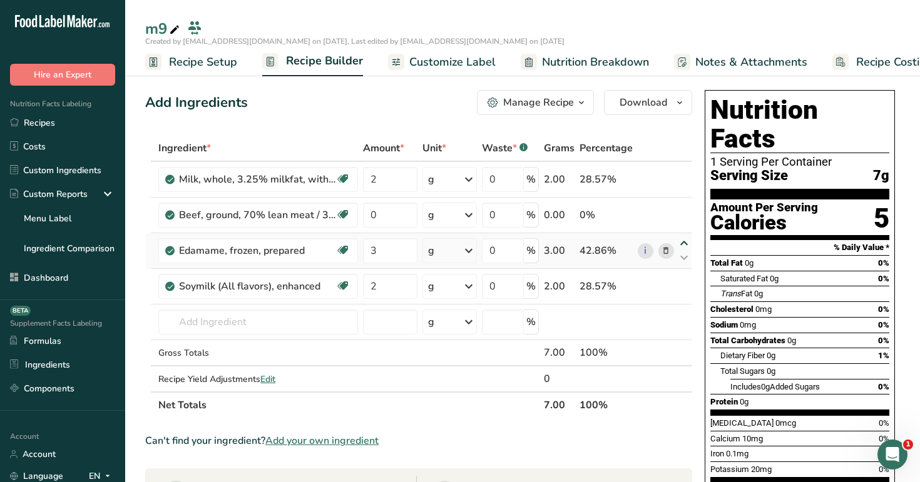
click at [684, 243] on icon at bounding box center [683, 243] width 15 height 9
type input "3"
type input "0"
click at [393, 131] on div "Add Ingredients Manage Recipe Delete Recipe Duplicate Recipe Scale Recipe Save …" at bounding box center [422, 467] width 554 height 765
click at [210, 64] on span "Recipe Setup" at bounding box center [203, 62] width 68 height 17
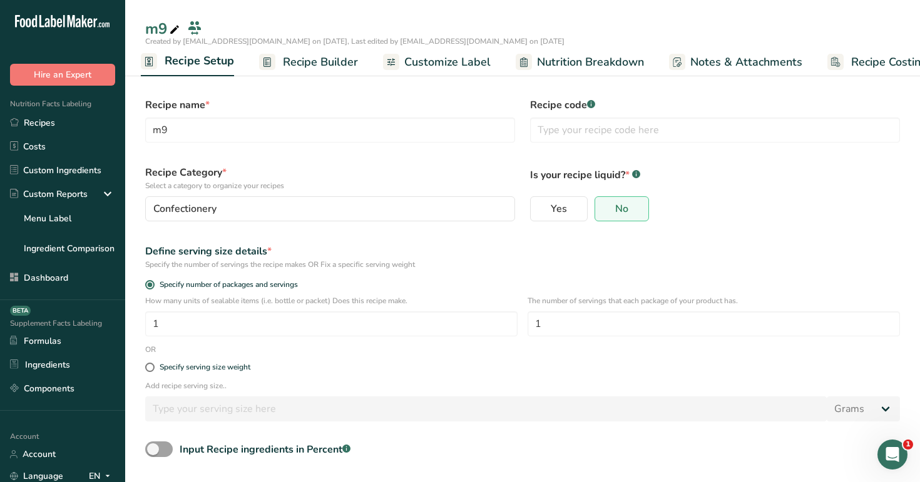
scroll to position [50, 0]
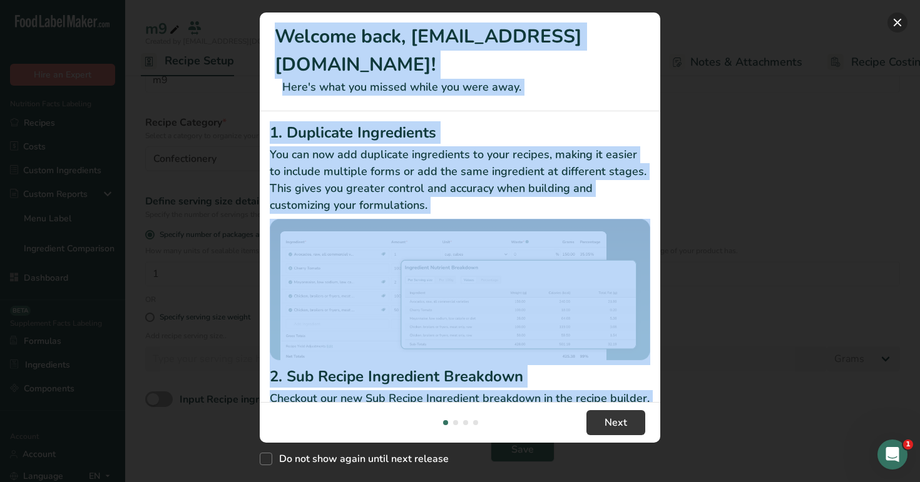
click at [903, 16] on div "Welcome back, [EMAIL_ADDRESS][DOMAIN_NAME]! Here's what you missed while you we…" at bounding box center [460, 241] width 920 height 482
click at [903, 16] on button "New Features" at bounding box center [897, 23] width 20 height 20
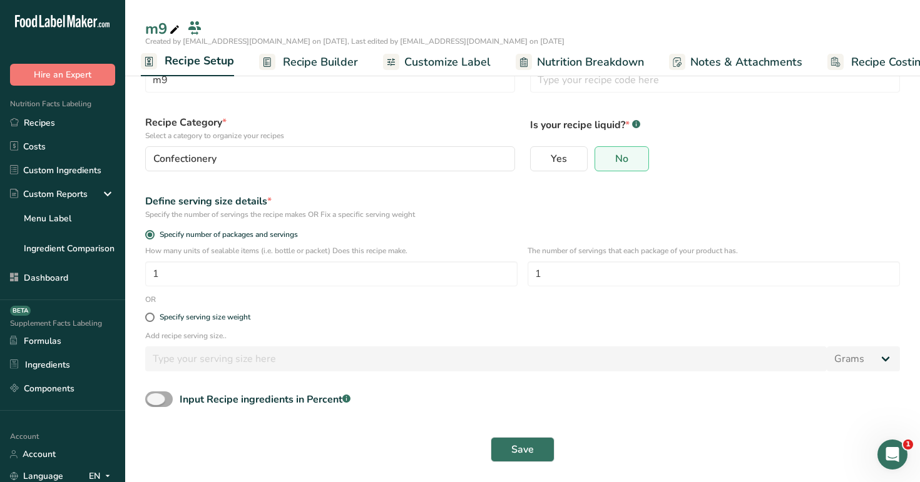
click at [159, 399] on span at bounding box center [159, 400] width 28 height 16
click at [153, 399] on input "Input Recipe ingredients in Percent .a-a{fill:#347362;}.b-a{fill:#fff;}" at bounding box center [149, 399] width 8 height 8
checkbox input "true"
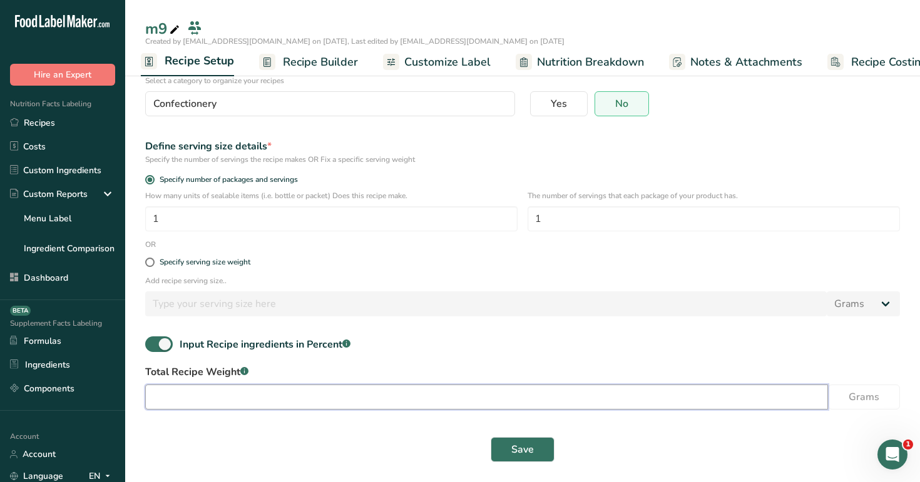
click at [258, 398] on input "number" at bounding box center [486, 397] width 683 height 25
type input "10"
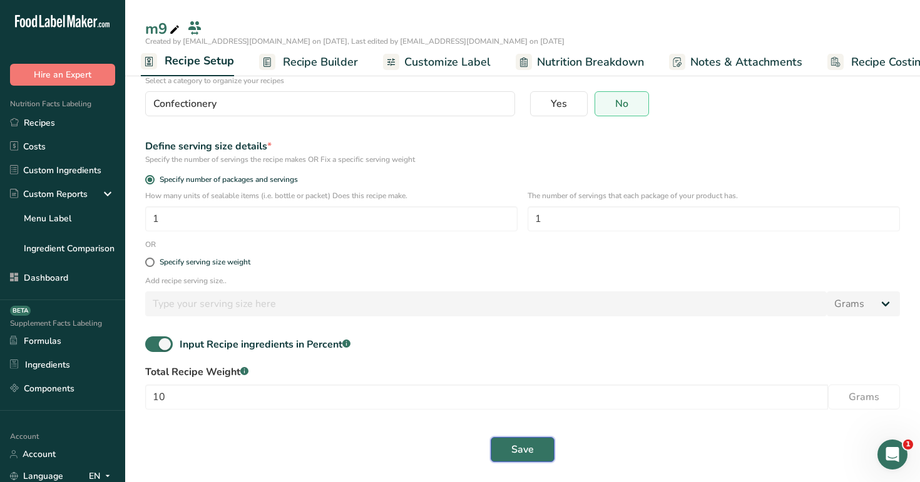
click at [531, 444] on span "Save" at bounding box center [522, 449] width 23 height 15
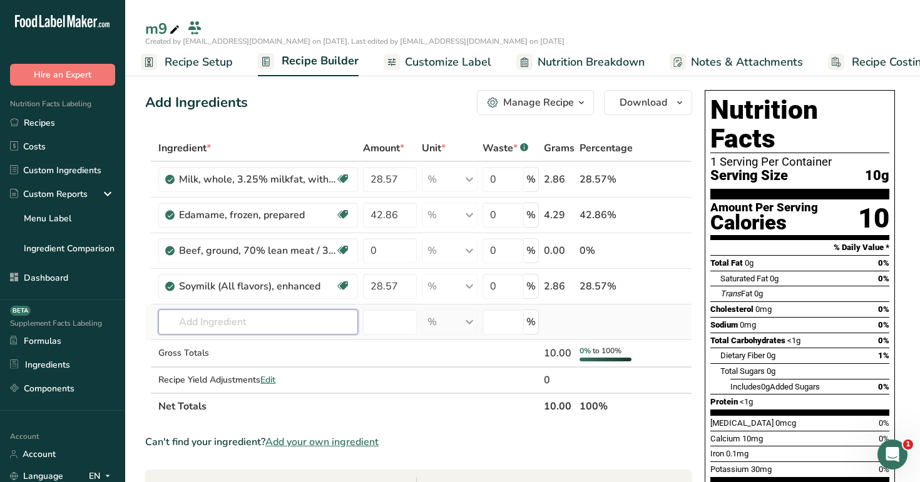
click at [269, 326] on input "text" at bounding box center [258, 322] width 200 height 25
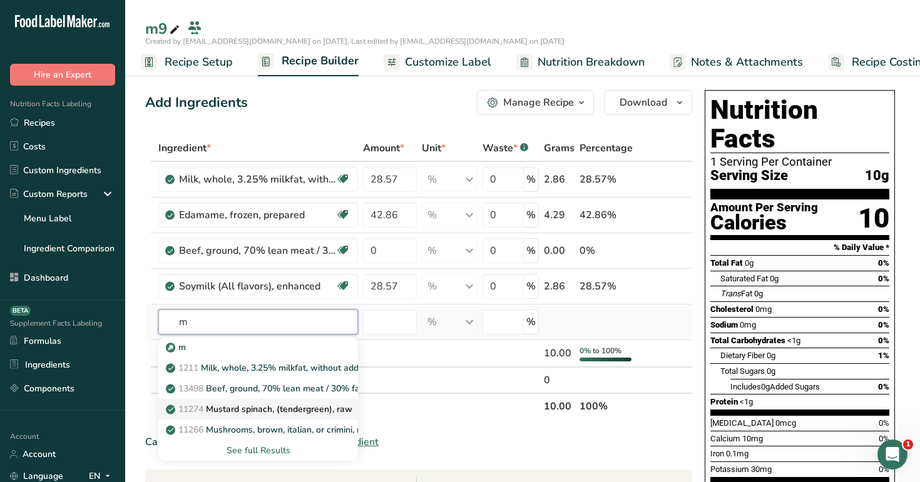
type input "m"
click at [281, 399] on link "11274 Mustard spinach, (tendergreen), raw" at bounding box center [258, 409] width 200 height 21
type input "Mustard spinach, (tendergreen), raw"
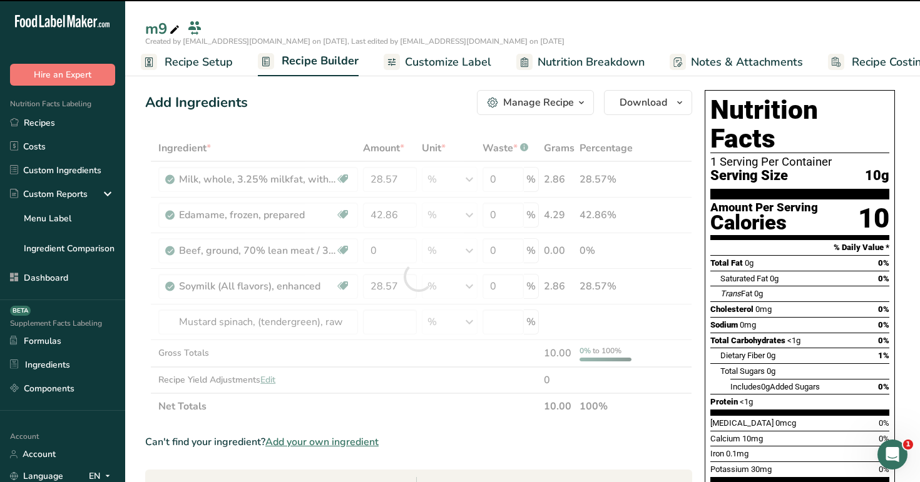
type input "0"
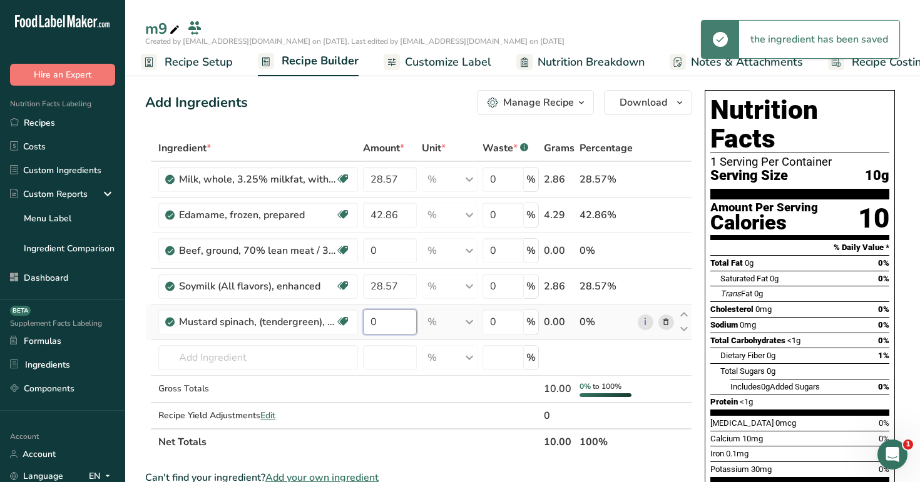
click at [388, 322] on input "0" at bounding box center [389, 322] width 53 height 25
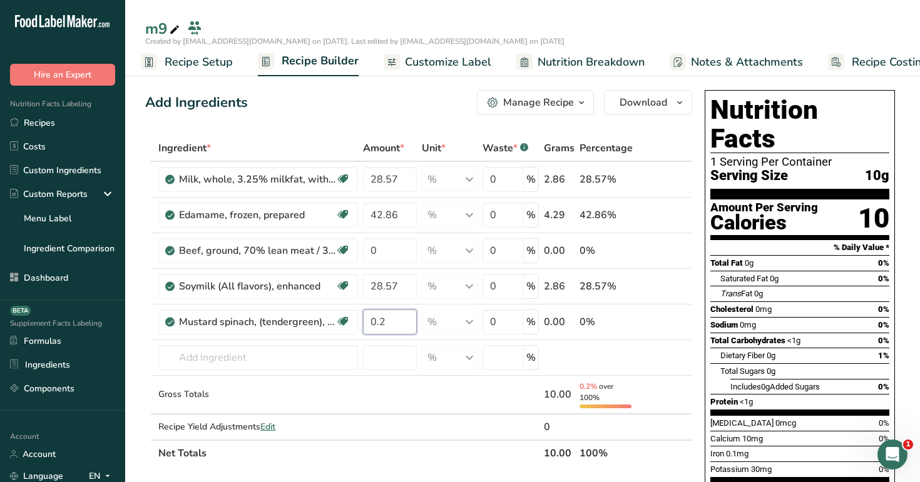
type input "0.2"
click at [425, 97] on div "Add Ingredients Manage Recipe Delete Recipe Duplicate Recipe Scale Recipe Save …" at bounding box center [418, 102] width 547 height 25
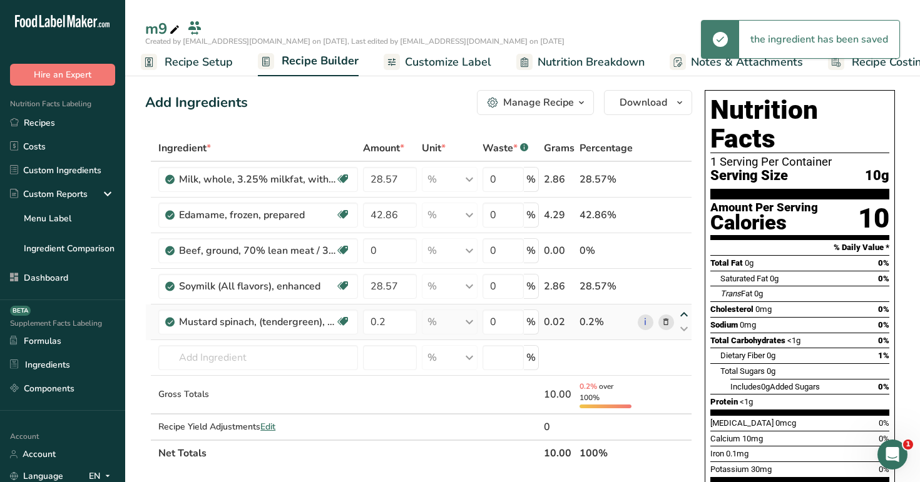
click at [683, 314] on icon at bounding box center [683, 314] width 15 height 9
type input "0.2"
type input "28.57"
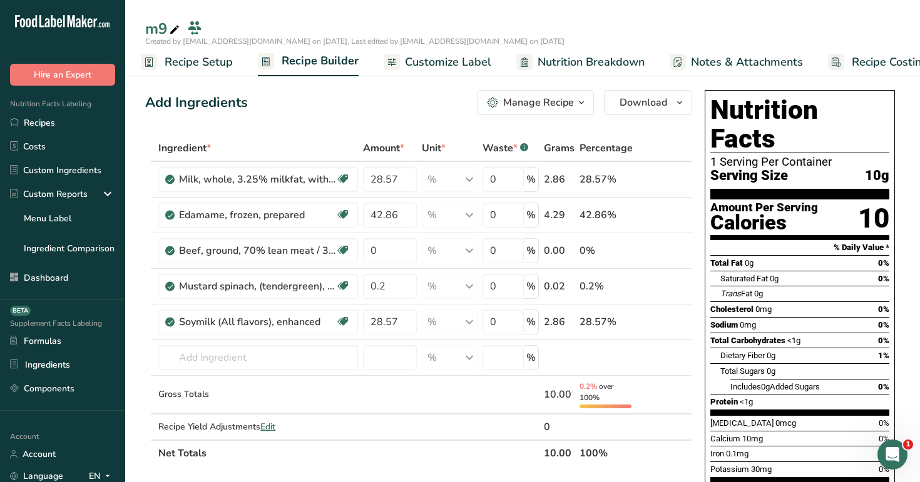
click at [685, 277] on icon at bounding box center [683, 279] width 15 height 9
type input "0.2"
type input "0"
click at [267, 368] on input "text" at bounding box center [258, 357] width 200 height 25
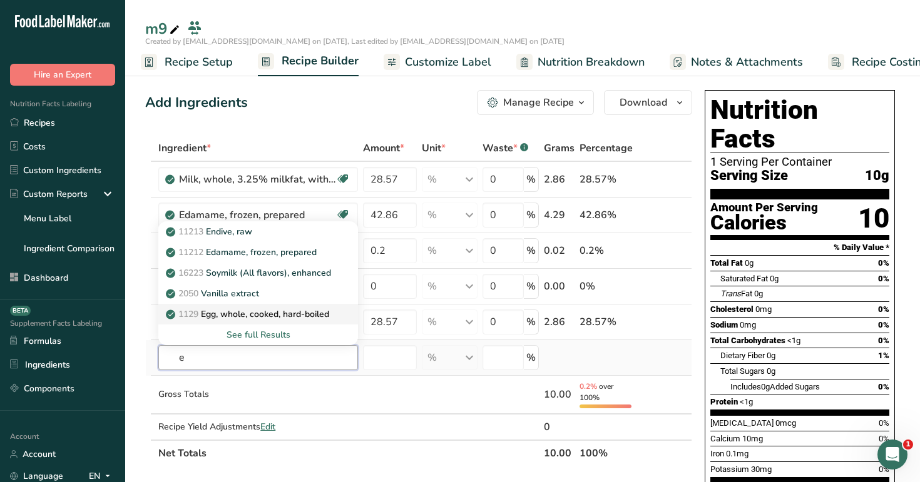
type input "e"
click at [301, 312] on p "1129 Egg, whole, cooked, hard-boiled" at bounding box center [248, 314] width 161 height 13
type input "Egg, whole, cooked, hard-boiled"
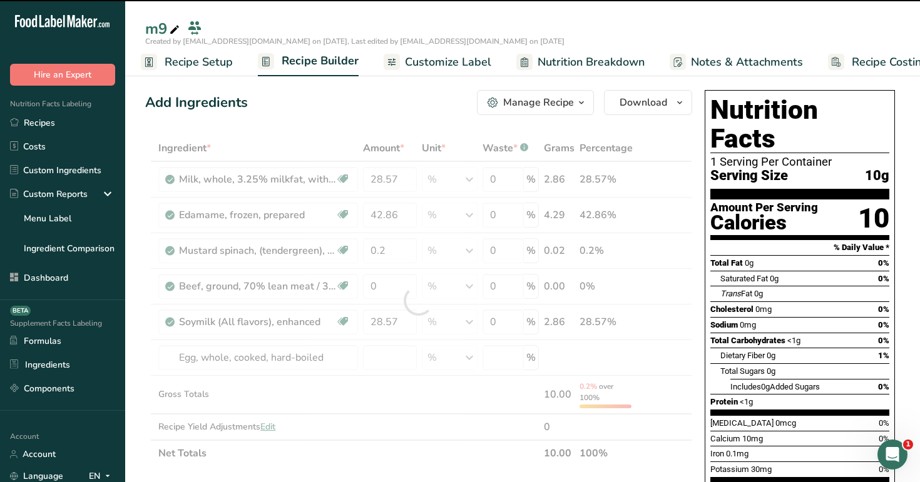
type input "0"
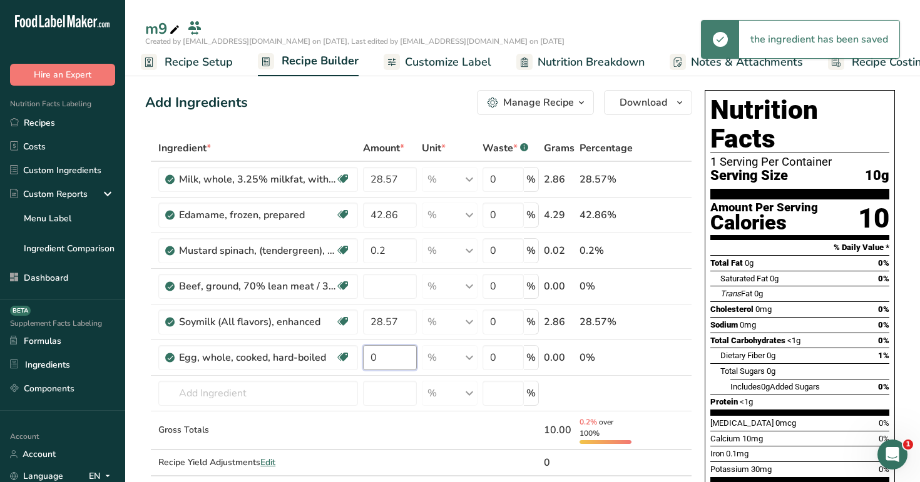
click at [387, 360] on input "0" at bounding box center [389, 357] width 53 height 25
type input "2"
click at [377, 112] on div "Add Ingredients Manage Recipe Delete Recipe Duplicate Recipe Scale Recipe Save …" at bounding box center [418, 102] width 547 height 25
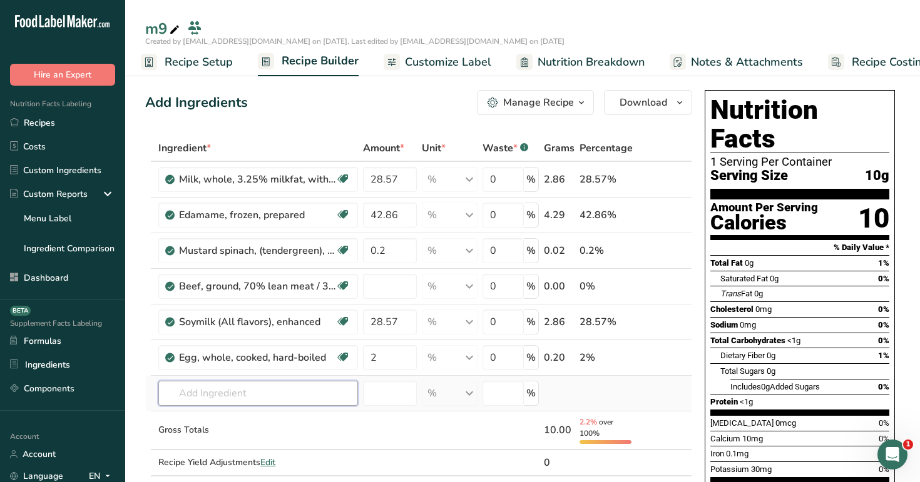
click at [221, 393] on input "text" at bounding box center [258, 393] width 200 height 25
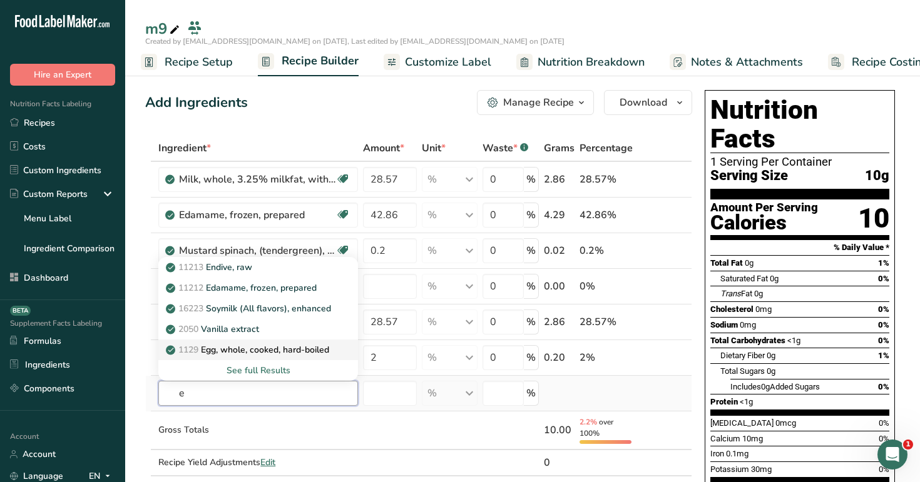
type input "e"
click at [268, 355] on p "1129 Egg, whole, cooked, hard-boiled" at bounding box center [248, 349] width 161 height 13
type input "Egg, whole, cooked, hard-boiled"
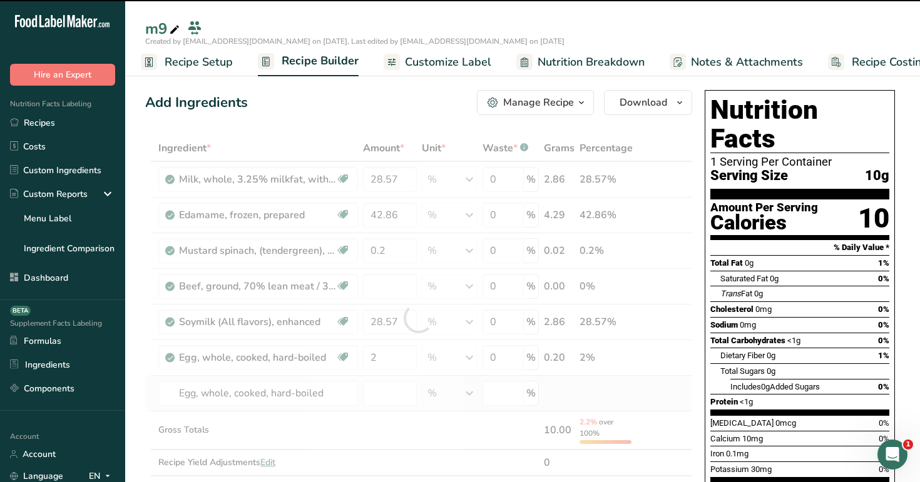
type input "0"
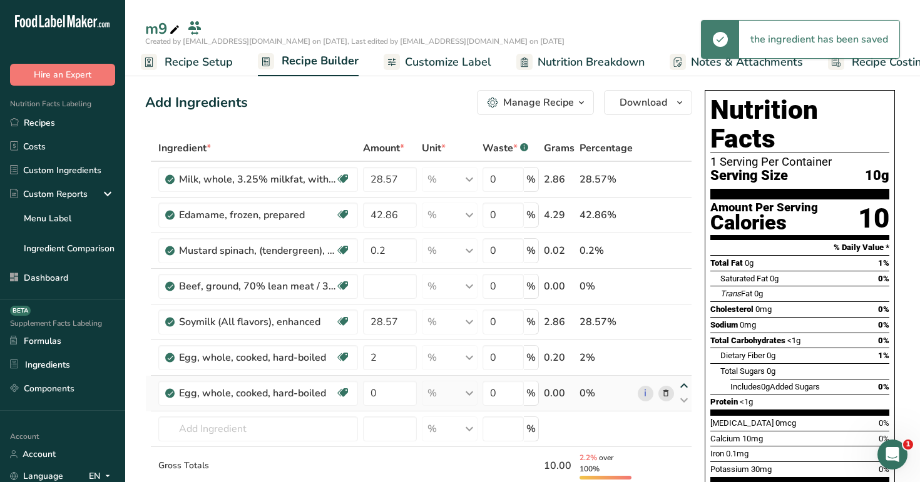
click at [684, 386] on icon at bounding box center [683, 386] width 15 height 9
type input "0"
type input "2"
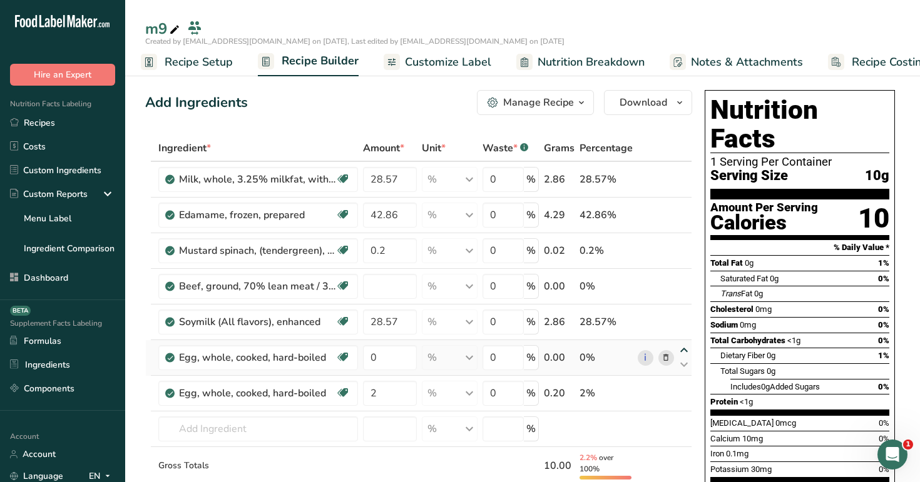
click at [681, 351] on icon at bounding box center [683, 350] width 15 height 9
type input "0"
type input "28.57"
click at [705, 312] on div "Nutrition Facts 1 Serving Per Container Serving Size 10g Amount Per Serving Cal…" at bounding box center [799, 304] width 190 height 429
click at [400, 109] on div "Add Ingredients Manage Recipe Delete Recipe Duplicate Recipe Scale Recipe Save …" at bounding box center [418, 102] width 547 height 25
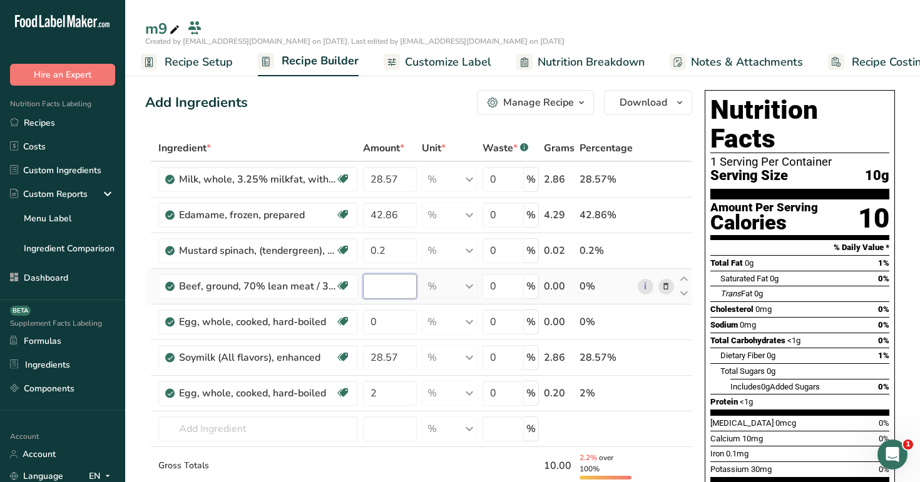
click at [394, 286] on input "number" at bounding box center [389, 286] width 53 height 25
type input "8"
click at [374, 101] on div "Add Ingredients Manage Recipe Delete Recipe Duplicate Recipe Scale Recipe Save …" at bounding box center [418, 102] width 547 height 25
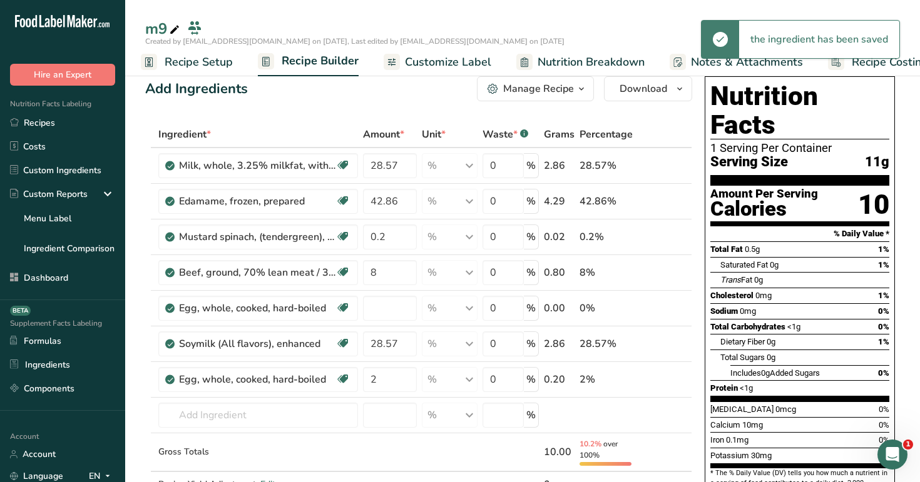
scroll to position [20, 0]
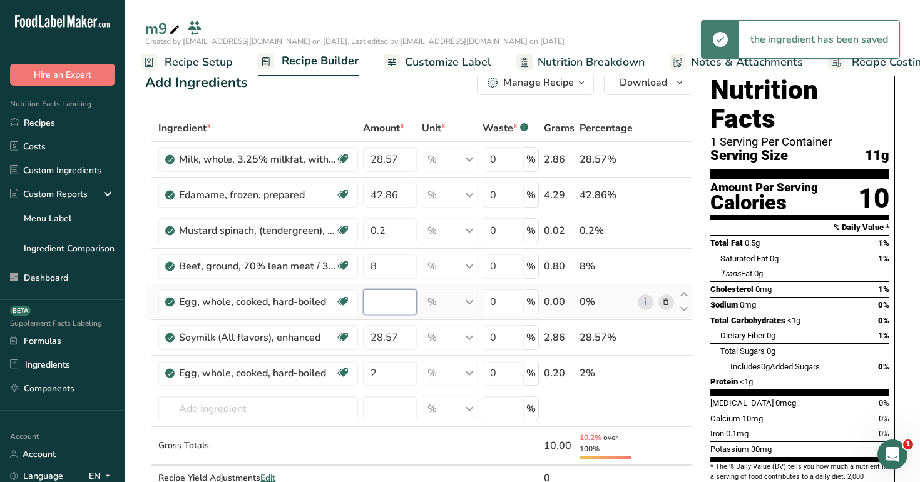
click at [387, 307] on input "number" at bounding box center [389, 302] width 53 height 25
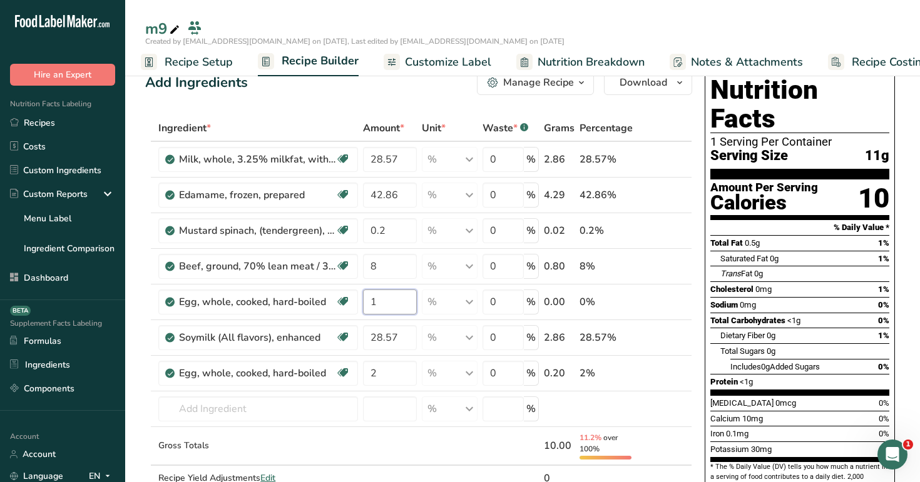
type input "1"
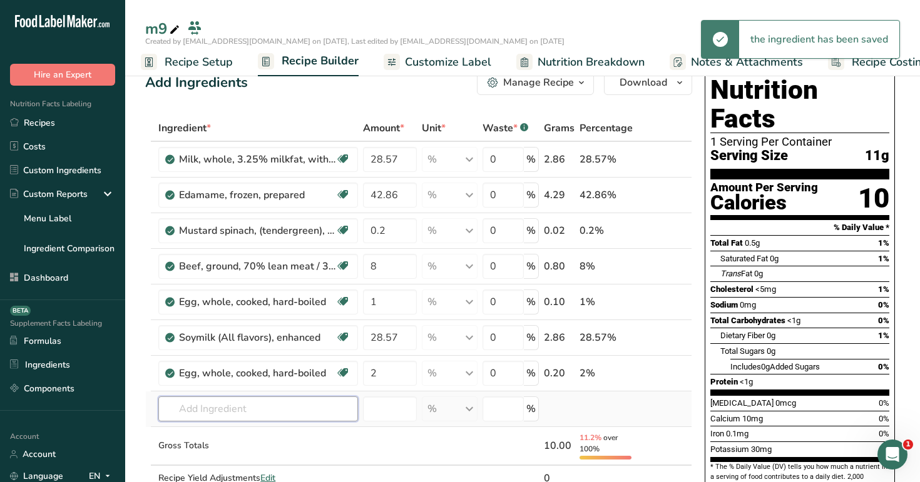
click at [306, 415] on input "text" at bounding box center [258, 409] width 200 height 25
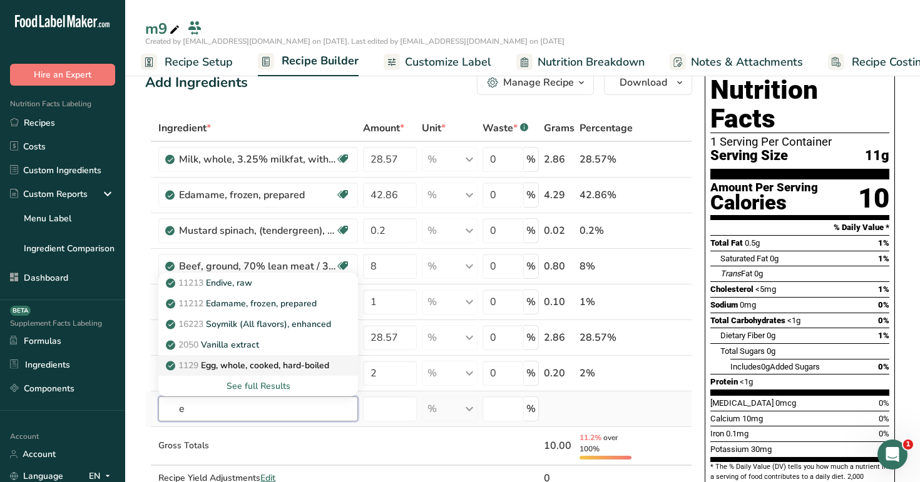
type input "e"
click at [306, 360] on p "1129 Egg, whole, cooked, hard-boiled" at bounding box center [248, 365] width 161 height 13
type input "Egg, whole, cooked, hard-boiled"
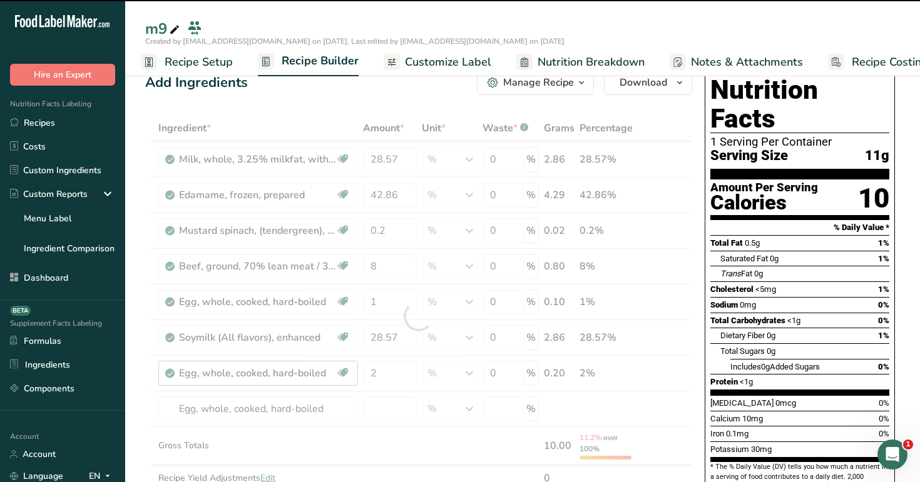
type input "0"
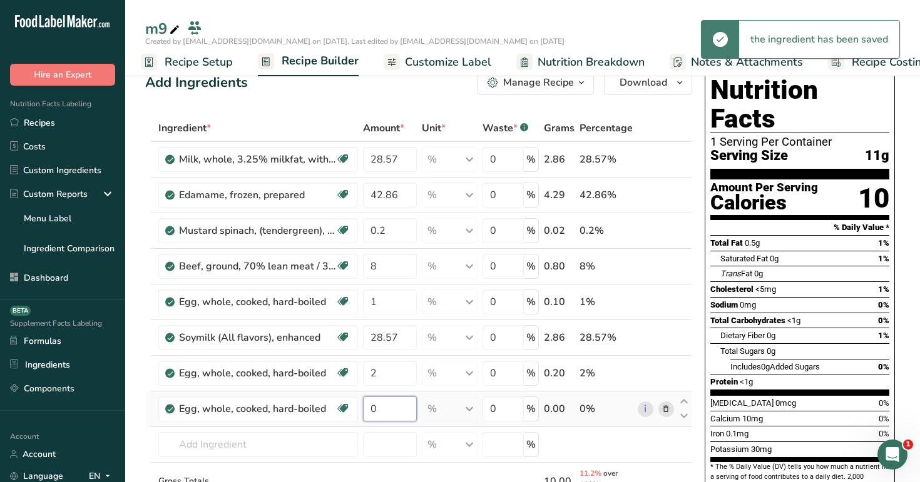
click at [389, 410] on input "0" at bounding box center [389, 409] width 53 height 25
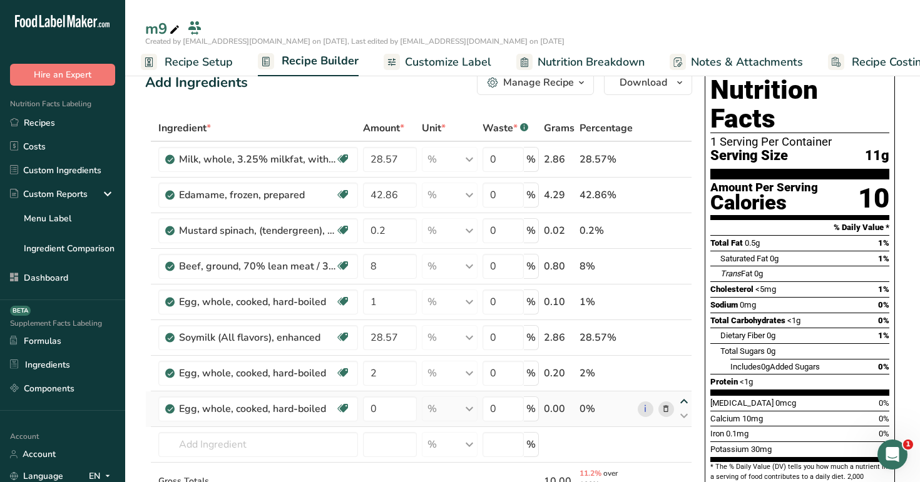
click at [684, 403] on div "Ingredient * Amount * Unit * Waste * .a-a{fill:#347362;}.b-a{fill:#fff;} Grams …" at bounding box center [418, 334] width 547 height 439
click at [681, 400] on icon at bounding box center [683, 401] width 15 height 9
type input "0"
type input "2"
click at [380, 379] on input "0" at bounding box center [389, 373] width 53 height 25
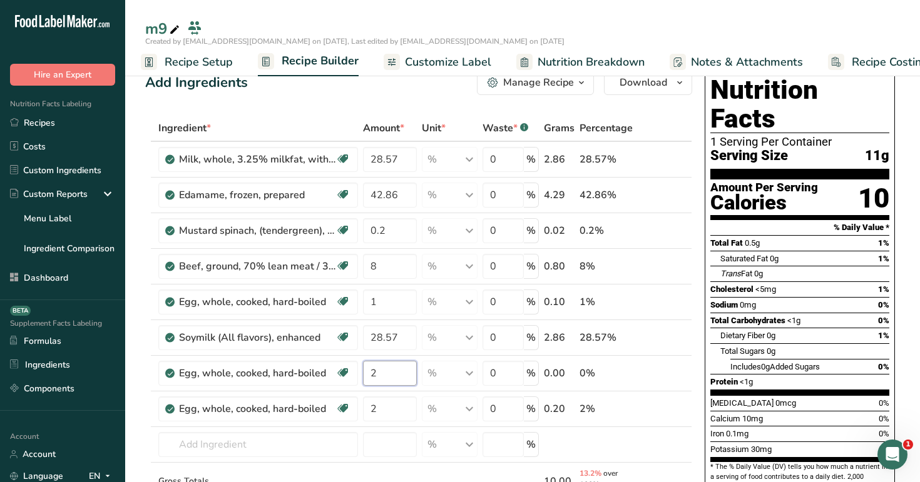
type input "2"
click at [372, 94] on div "Add Ingredients Manage Recipe Delete Recipe Duplicate Recipe Scale Recipe Save …" at bounding box center [418, 82] width 547 height 25
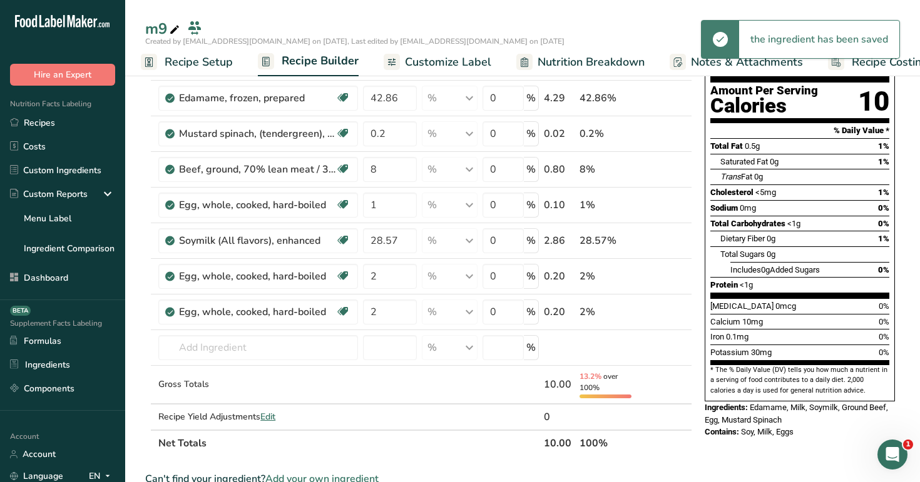
scroll to position [165, 0]
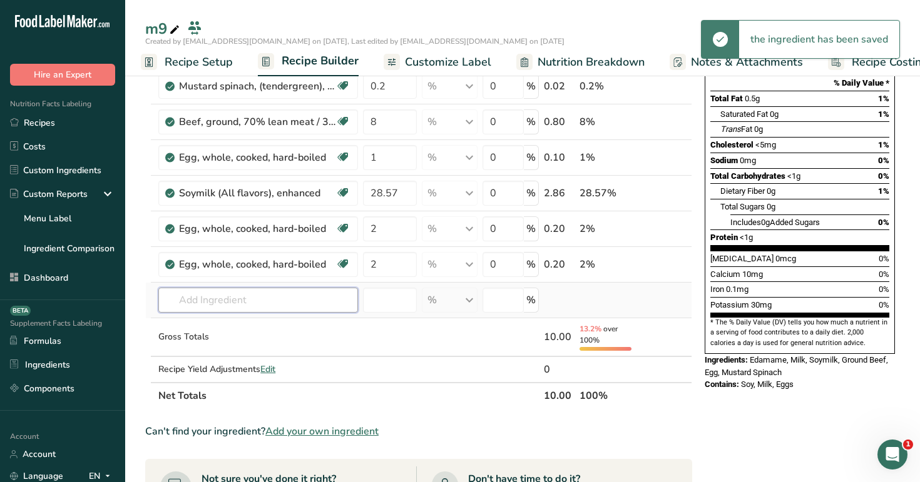
click at [270, 308] on input "text" at bounding box center [258, 300] width 200 height 25
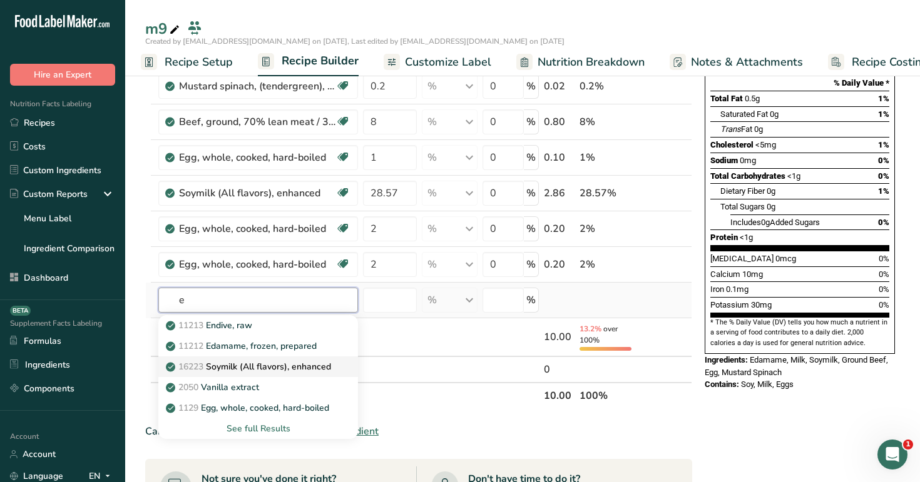
type input "e"
click at [270, 357] on link "16223 Soymilk (All flavors), enhanced" at bounding box center [258, 367] width 200 height 21
type input "Soymilk (All flavors), enhanced"
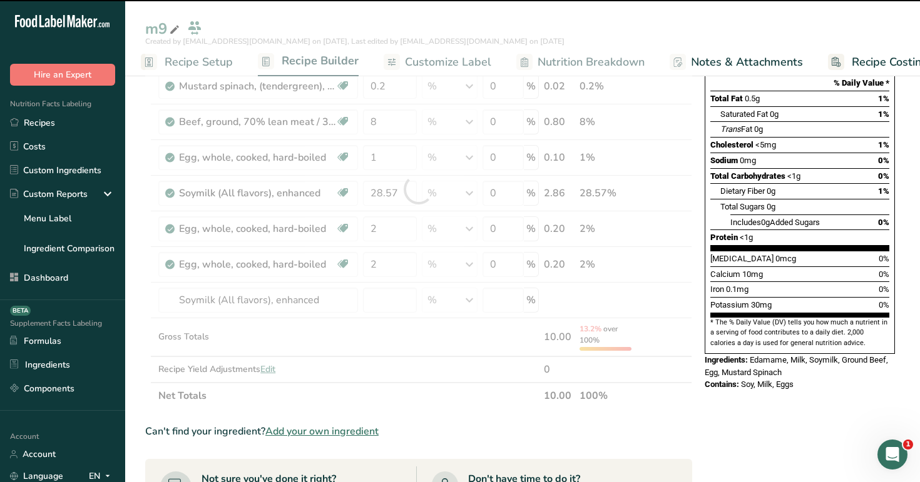
type input "0"
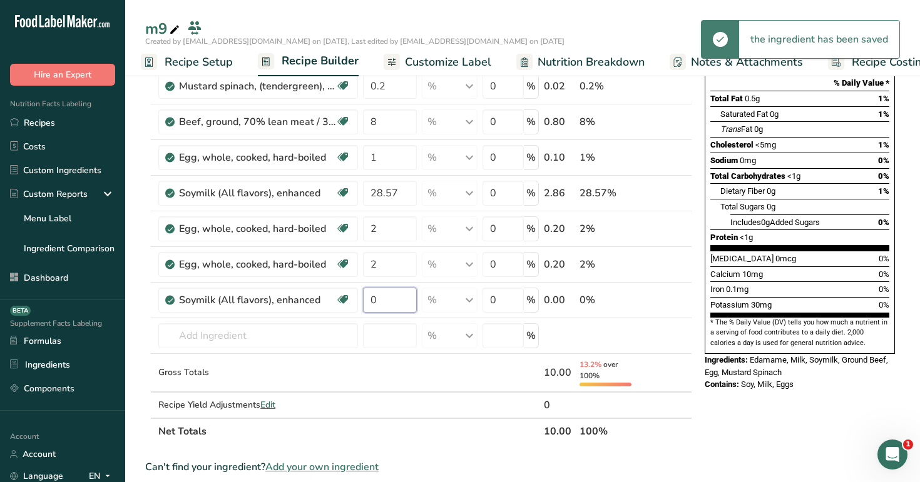
click at [388, 300] on input "0" at bounding box center [389, 300] width 53 height 25
type input "3"
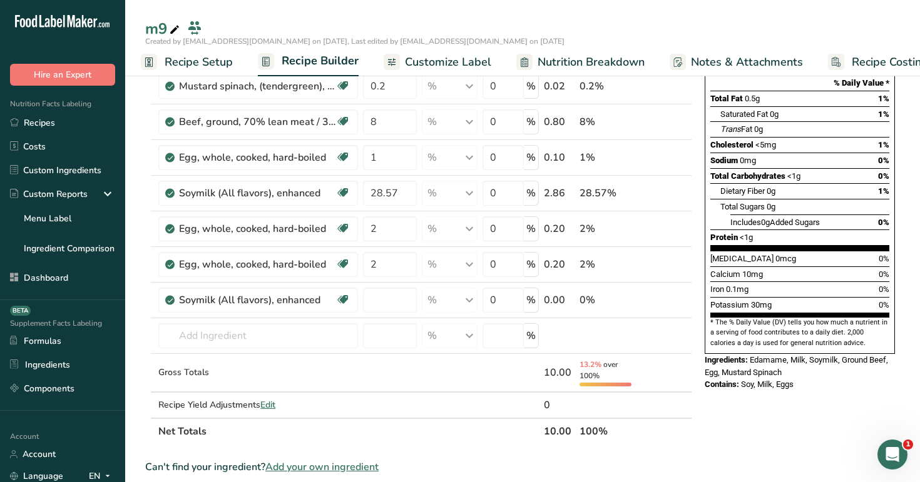
click at [703, 375] on div "Nutrition Facts 1 Serving Per Container Serving Size 11g Amount Per Serving Cal…" at bounding box center [799, 399] width 200 height 956
type input "0"
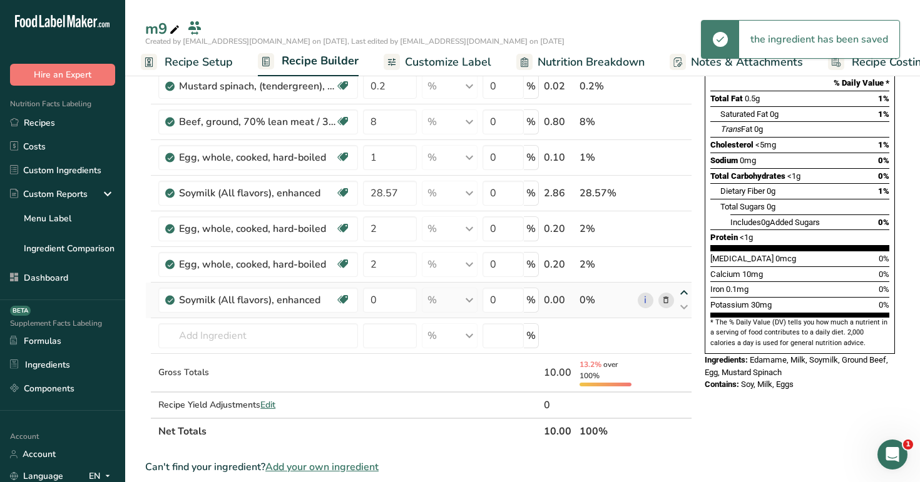
click at [684, 294] on icon at bounding box center [683, 292] width 15 height 9
type input "0"
type input "2"
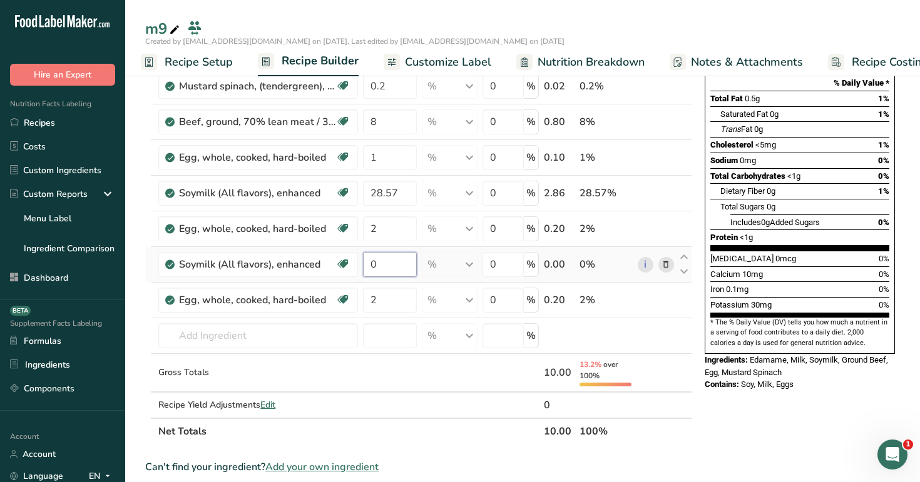
click at [379, 268] on input "0" at bounding box center [389, 264] width 53 height 25
type input "3"
click at [680, 360] on div "Ingredient * Amount * Unit * Waste * .a-a{fill:#347362;}.b-a{fill:#fff;} Grams …" at bounding box center [418, 208] width 547 height 474
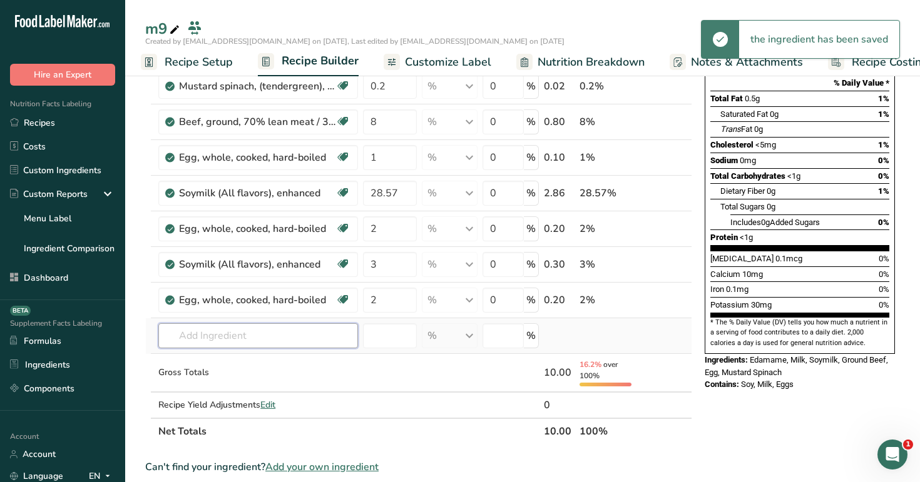
click at [312, 337] on input "text" at bounding box center [258, 335] width 200 height 25
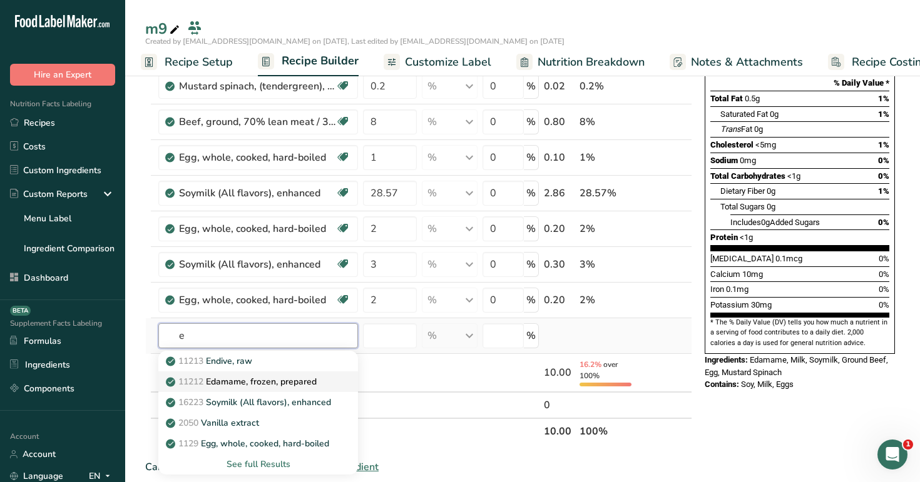
type input "e"
click at [296, 388] on p "11212 Edamame, frozen, prepared" at bounding box center [242, 381] width 148 height 13
type input "Edamame, frozen, prepared"
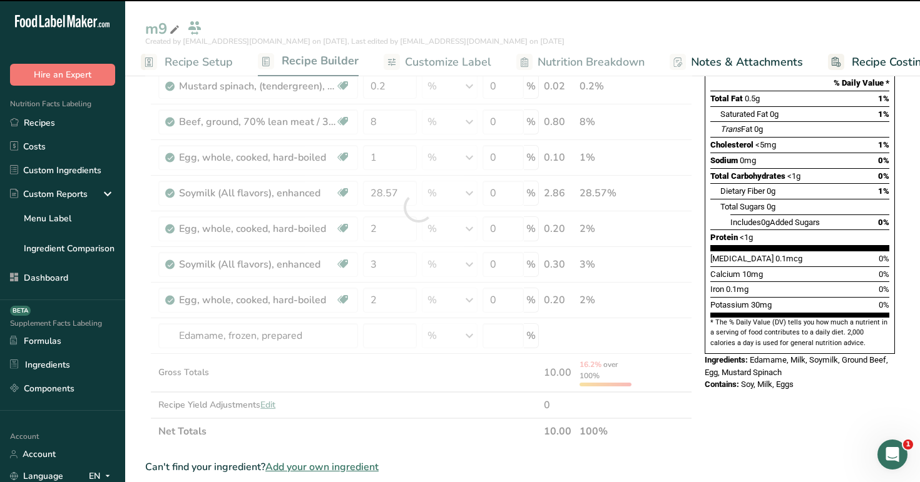
type input "0"
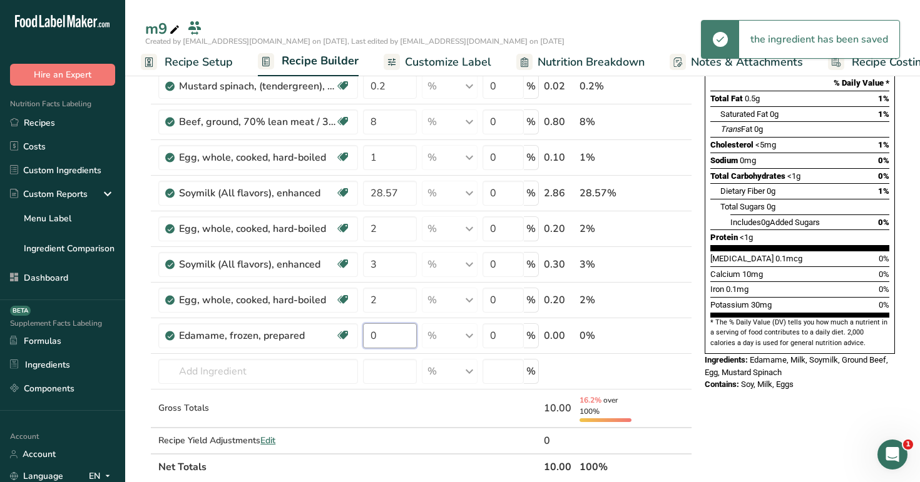
click at [378, 340] on input "0" at bounding box center [389, 335] width 53 height 25
type input "2"
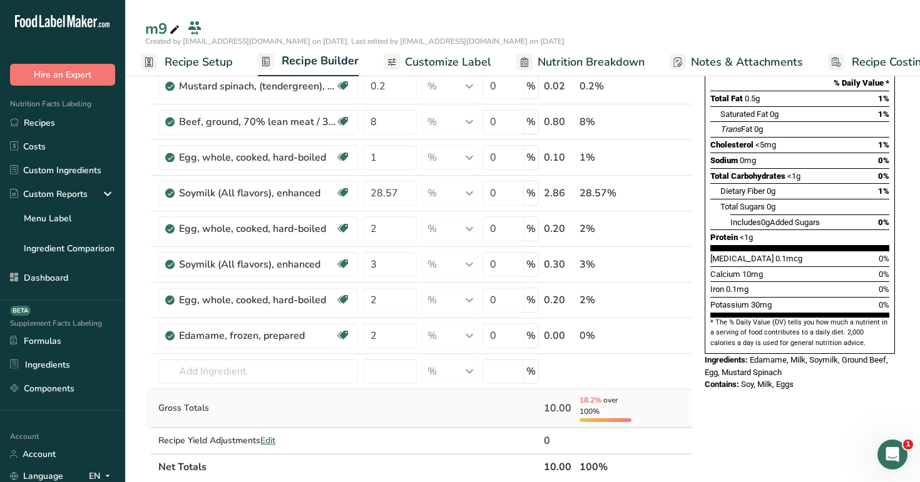
click at [677, 401] on div "Ingredient * Amount * Unit * Waste * .a-a{fill:#347362;}.b-a{fill:#fff;} Grams …" at bounding box center [418, 226] width 547 height 510
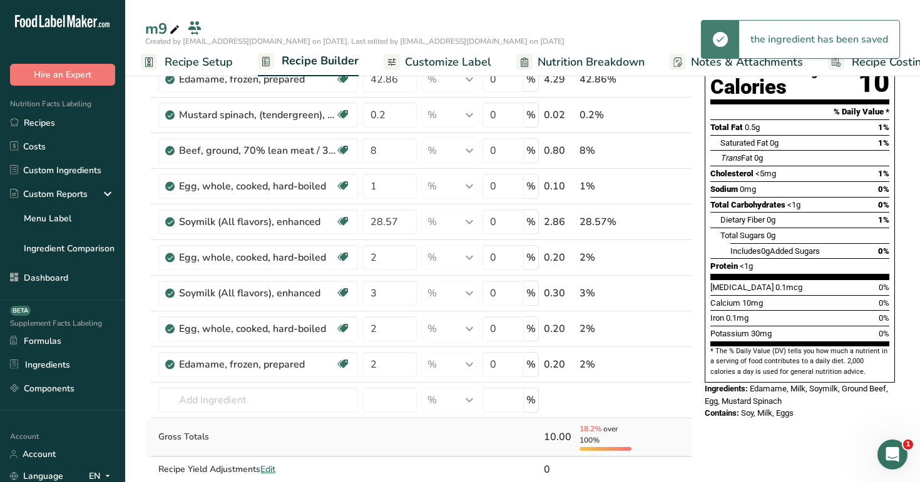
scroll to position [171, 0]
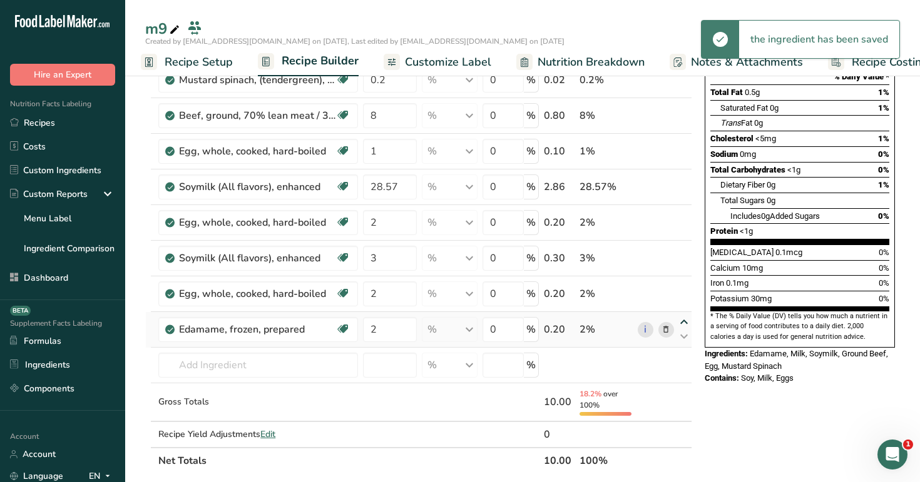
click at [683, 325] on icon at bounding box center [683, 322] width 15 height 9
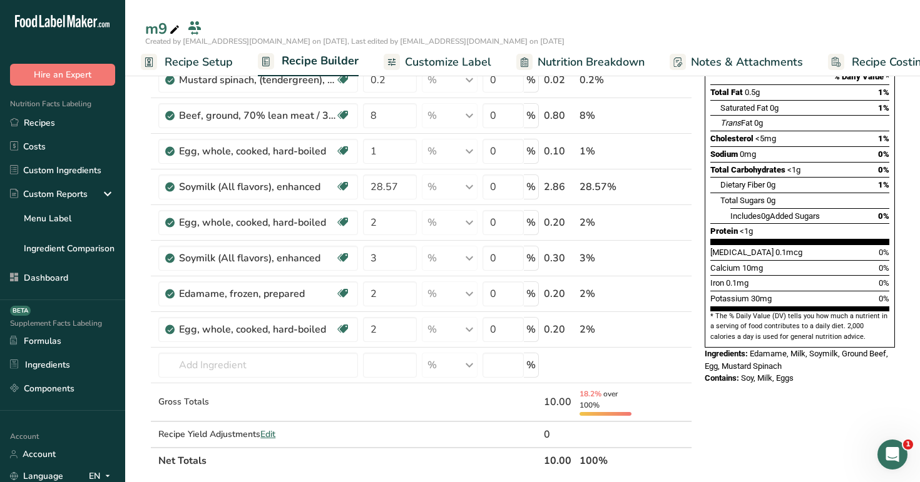
click at [713, 312] on section "* The % Daily Value (DV) tells you how much a nutrient in a serving of food con…" at bounding box center [799, 327] width 179 height 31
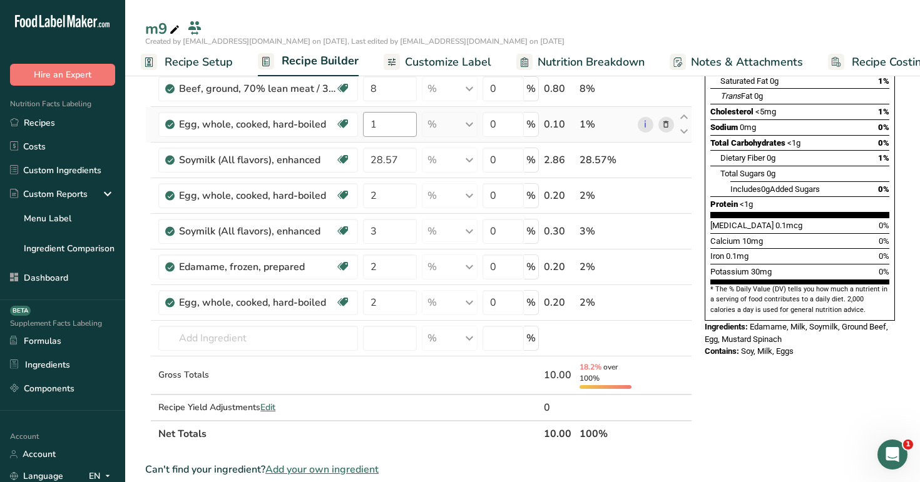
scroll to position [229, 0]
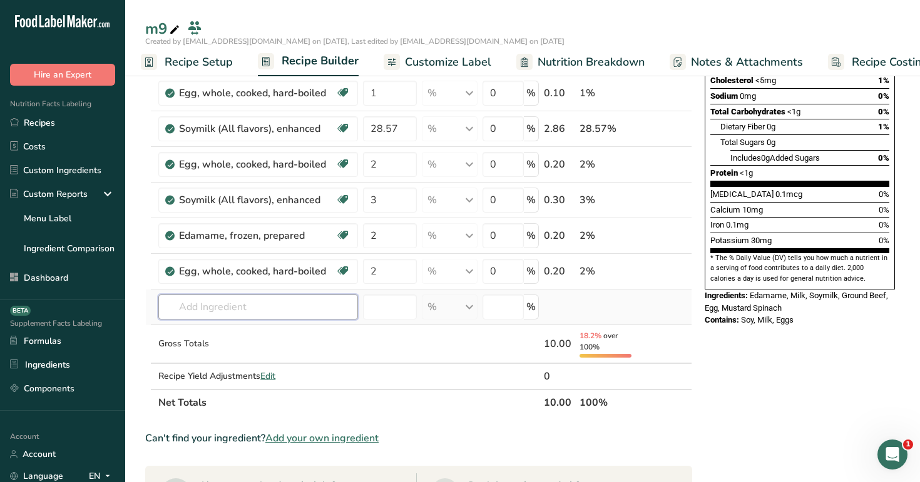
click at [276, 318] on input "text" at bounding box center [258, 307] width 200 height 25
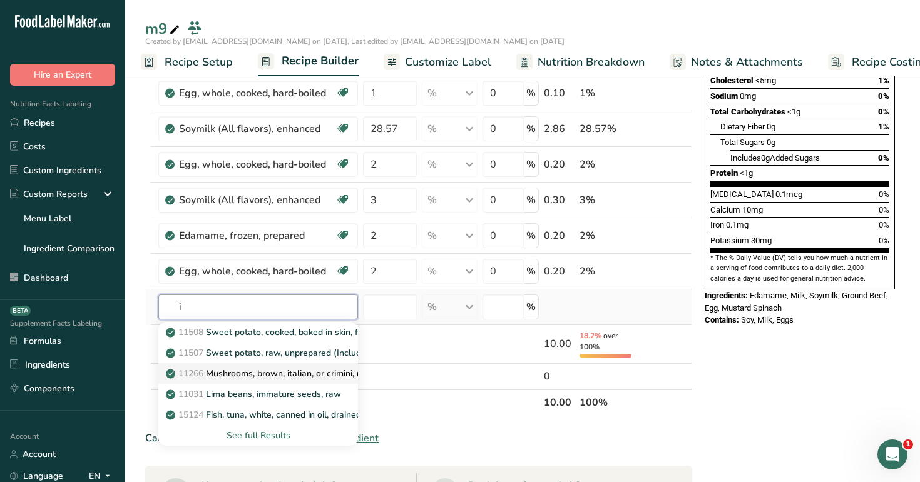
type input "i"
click at [266, 377] on p "11266 Mushrooms, brown, italian, or crimini, raw" at bounding box center [270, 373] width 204 height 13
type input "Mushrooms, brown, italian, or crimini, raw"
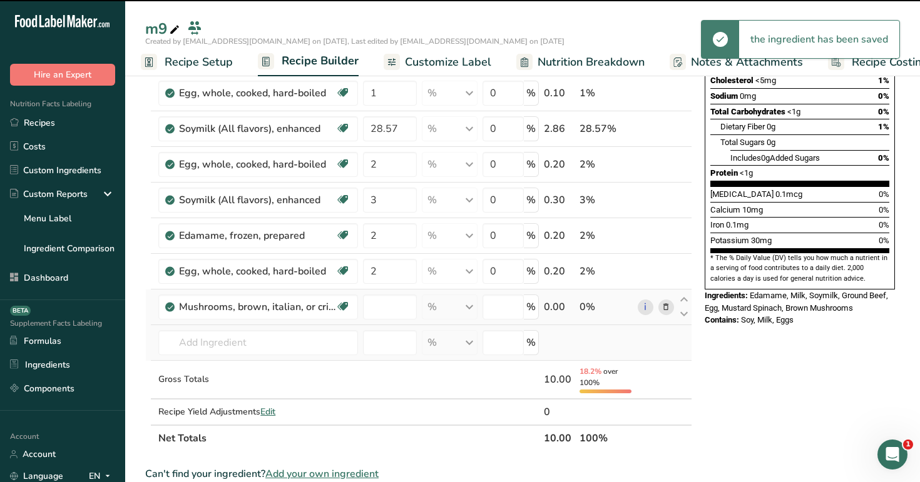
type input "0"
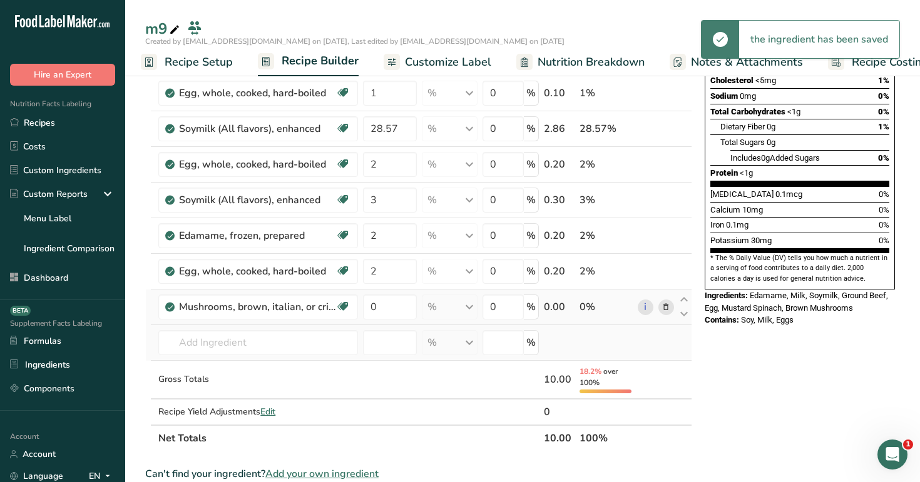
click at [663, 353] on td at bounding box center [655, 343] width 41 height 36
click at [681, 298] on icon at bounding box center [683, 299] width 15 height 9
type input "0"
type input "2"
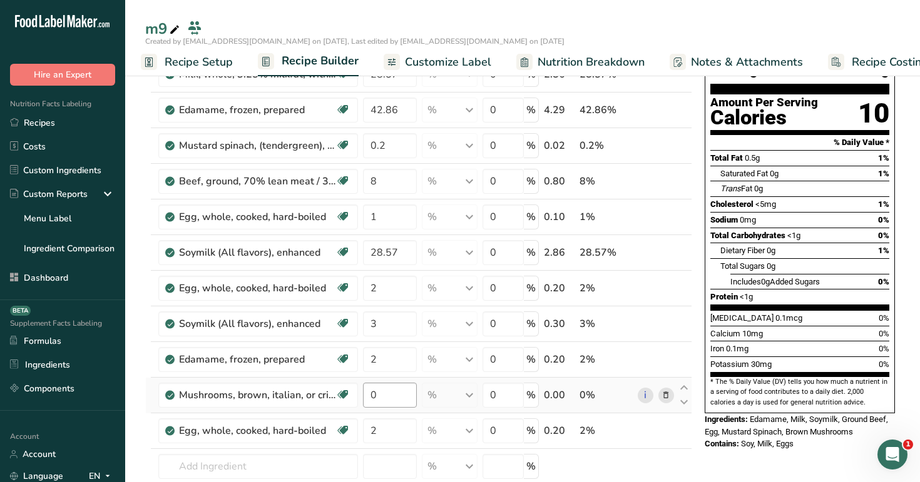
scroll to position [134, 0]
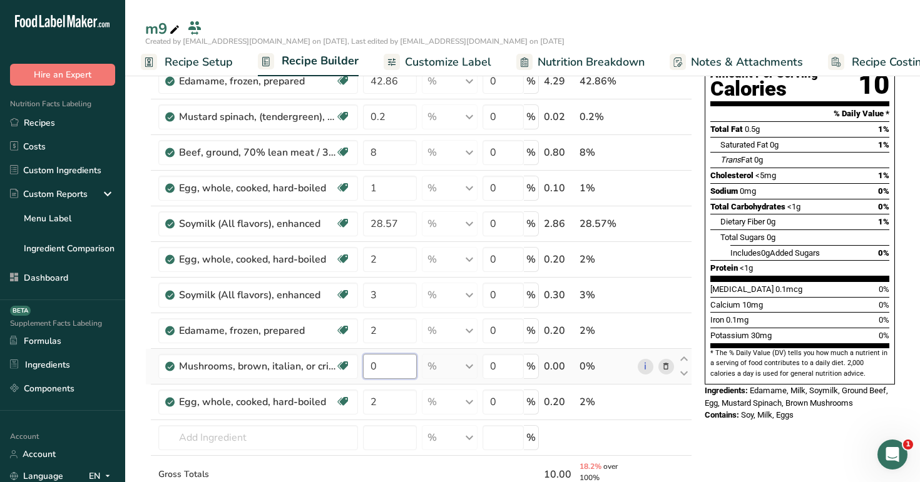
click at [398, 364] on input "0" at bounding box center [389, 366] width 53 height 25
type input "9"
click at [667, 446] on div "Ingredient * Amount * Unit * Waste * .a-a{fill:#347362;}.b-a{fill:#fff;} Grams …" at bounding box center [418, 274] width 547 height 546
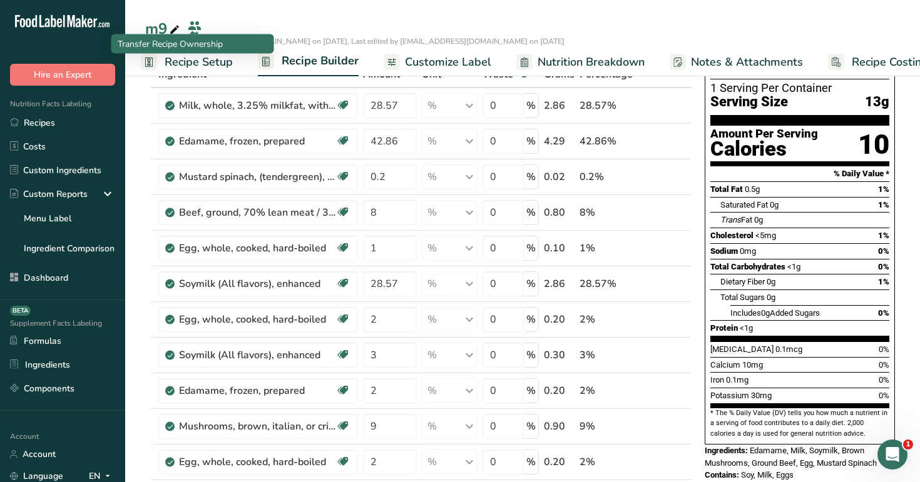
scroll to position [69, 0]
